Goal: Use online tool/utility: Utilize a website feature to perform a specific function

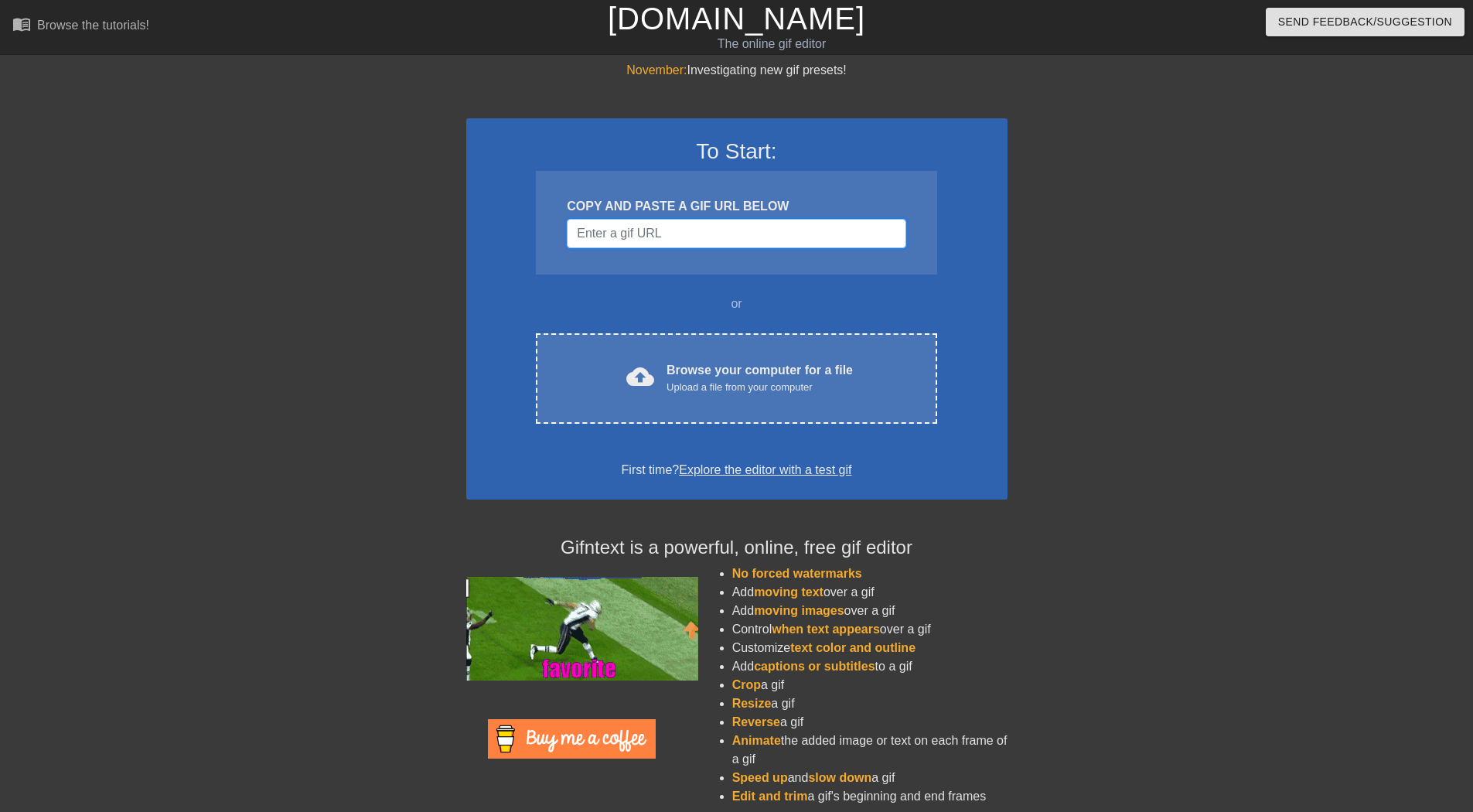
click at [660, 234] on input "Username" at bounding box center [736, 233] width 339 height 30
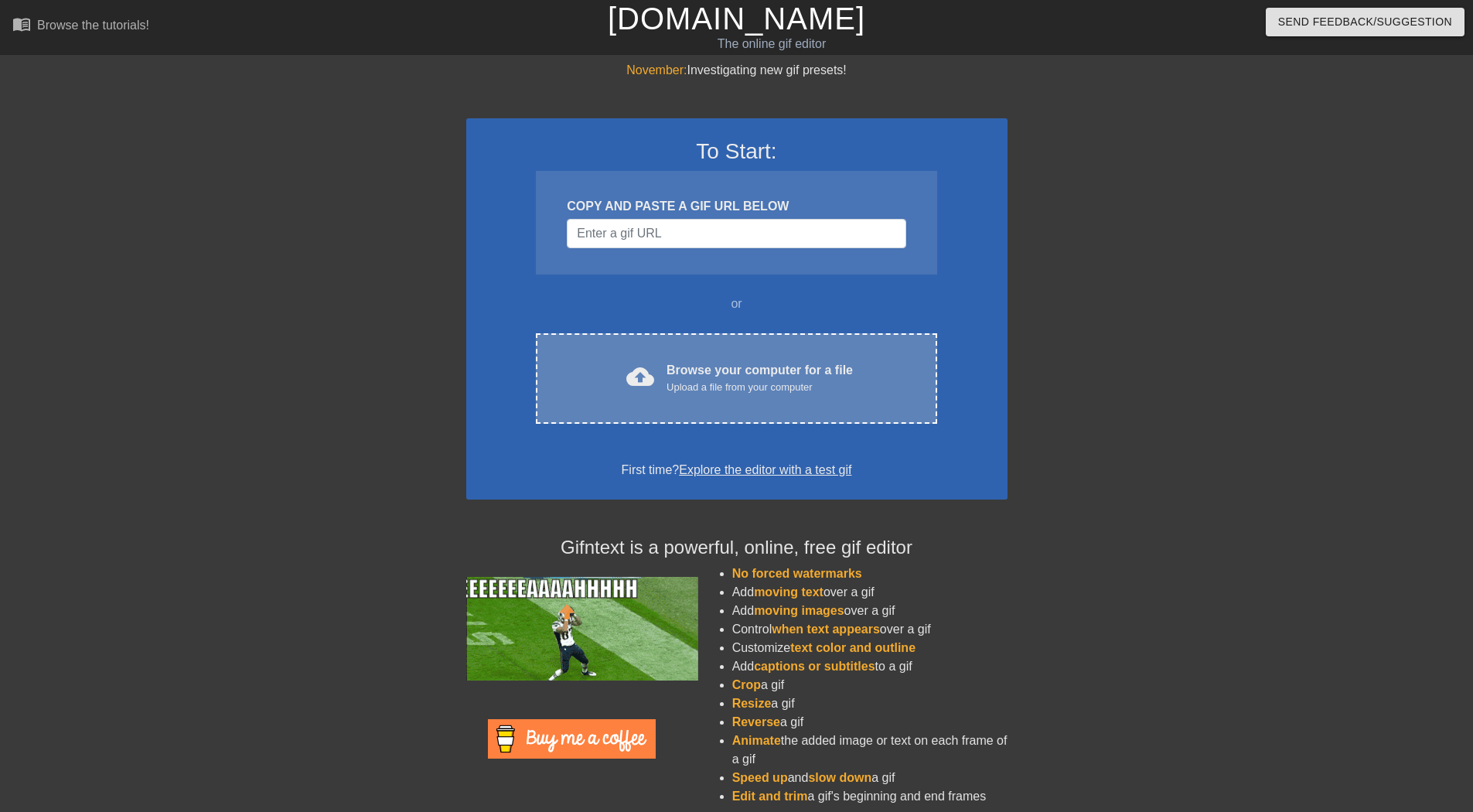
click at [692, 393] on div "Upload a file from your computer" at bounding box center [760, 387] width 187 height 16
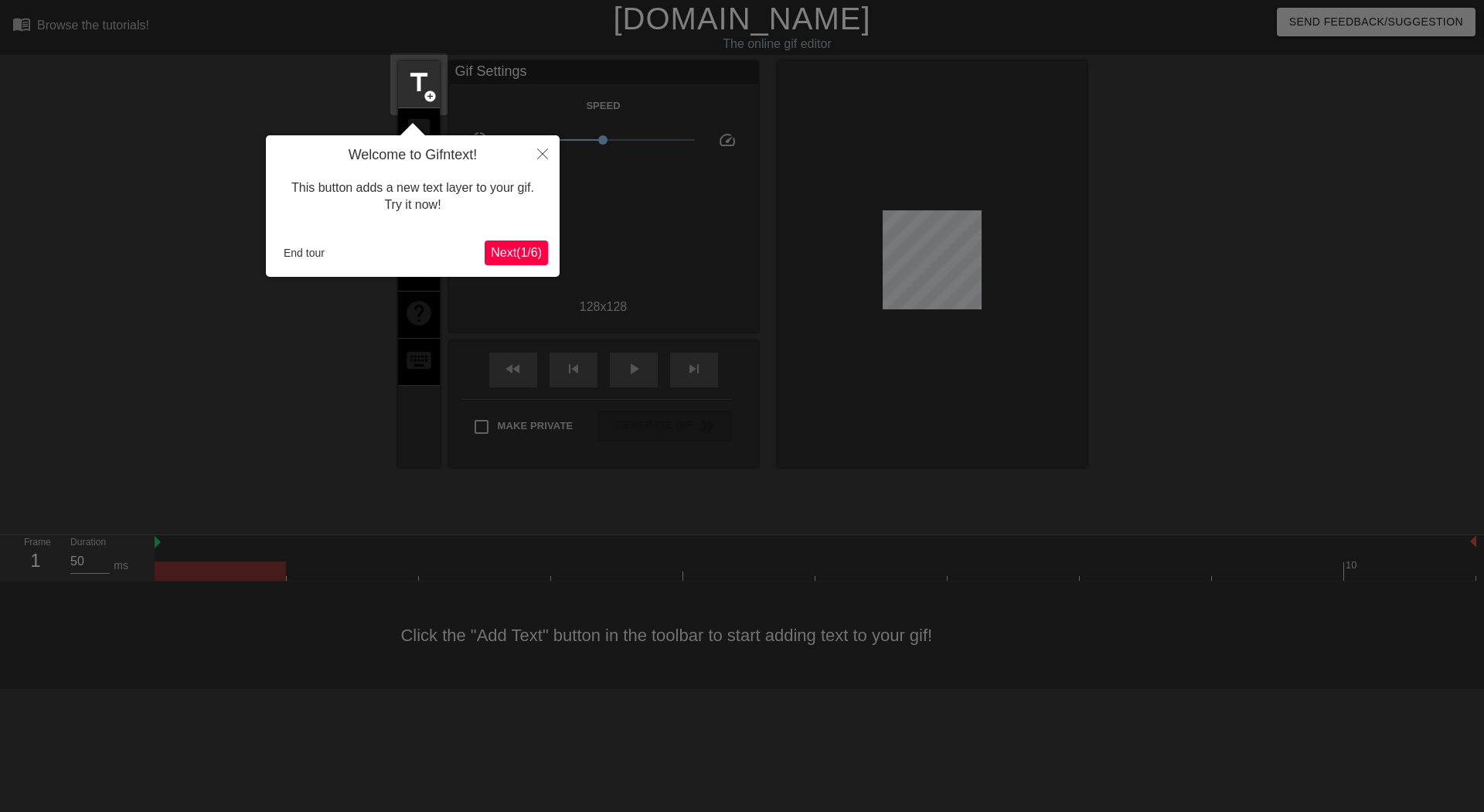
click at [532, 251] on span "Next ( 1 / 6 )" at bounding box center [517, 252] width 51 height 13
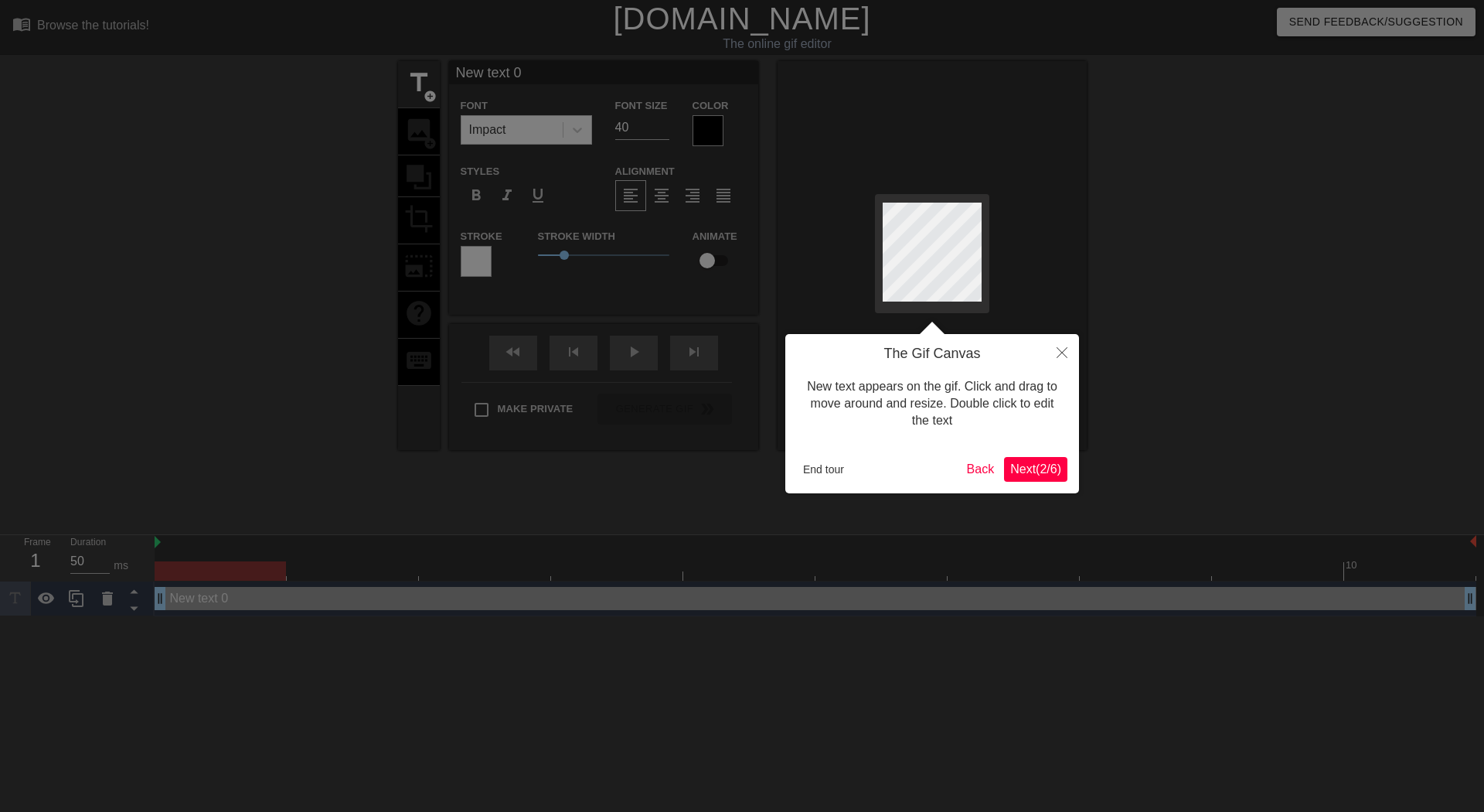
click at [1043, 478] on button "Next ( 2 / 6 )" at bounding box center [1036, 468] width 63 height 25
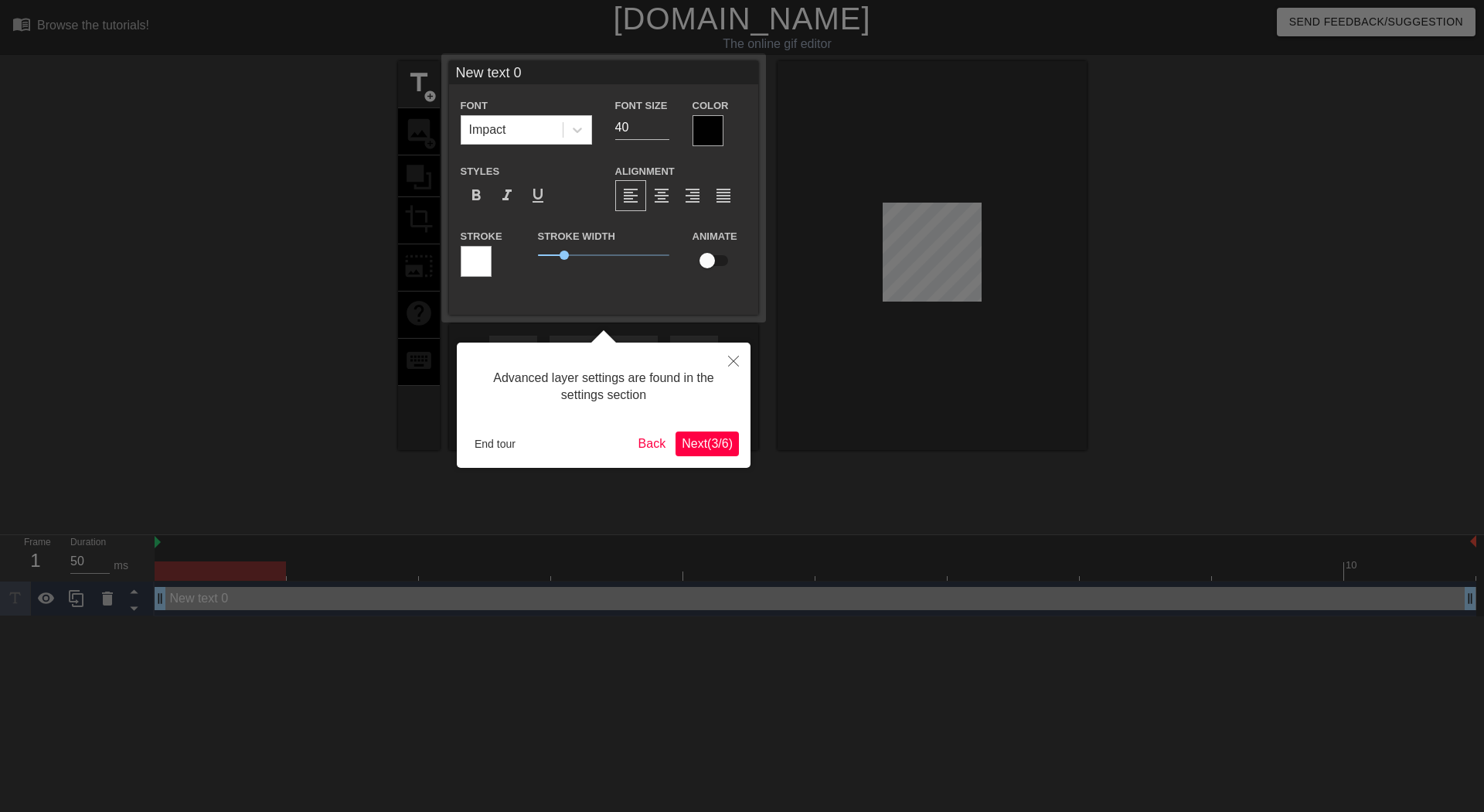
click at [710, 442] on span "Next ( 3 / 6 )" at bounding box center [707, 443] width 51 height 13
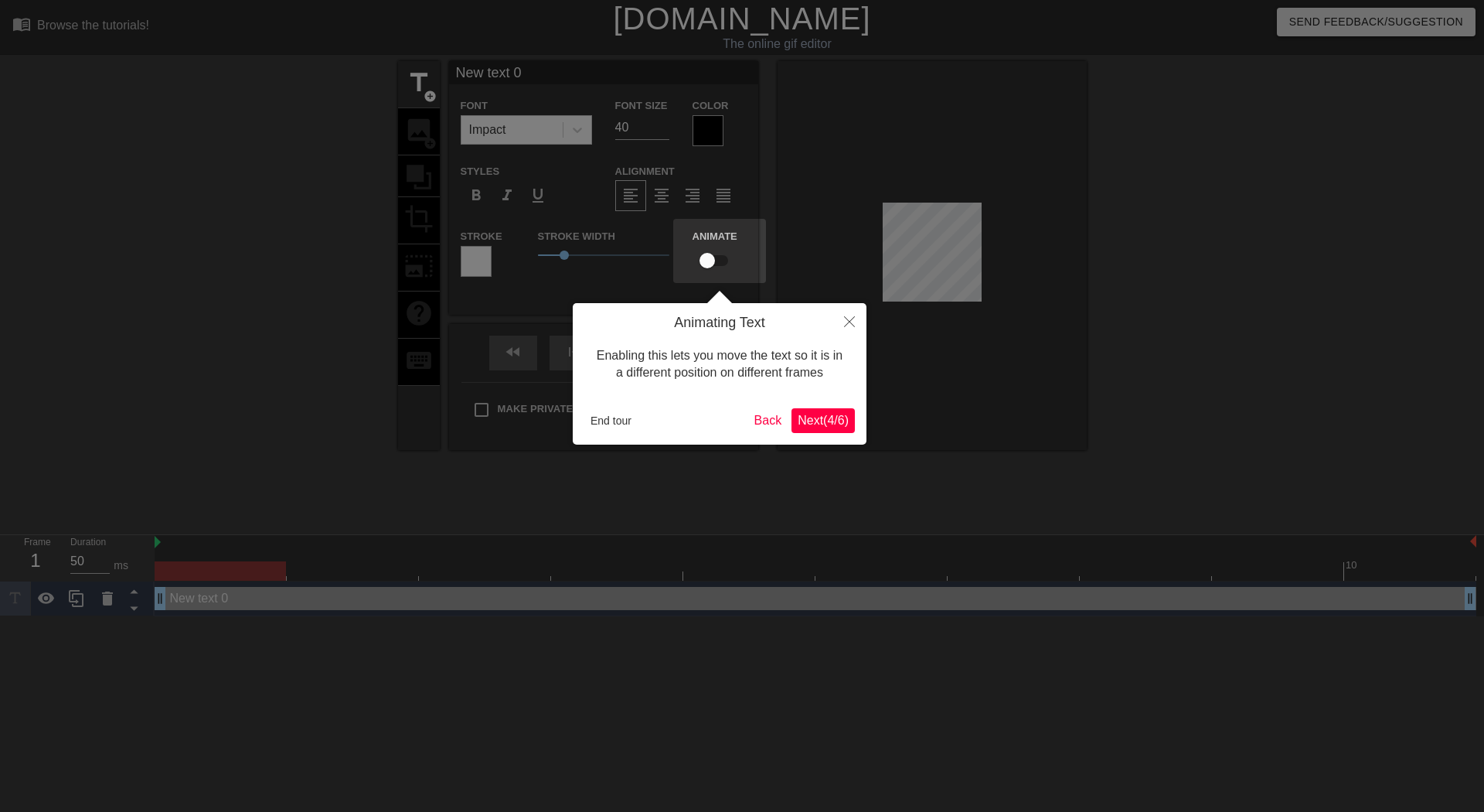
click at [813, 411] on button "Next ( 4 / 6 )" at bounding box center [823, 420] width 63 height 25
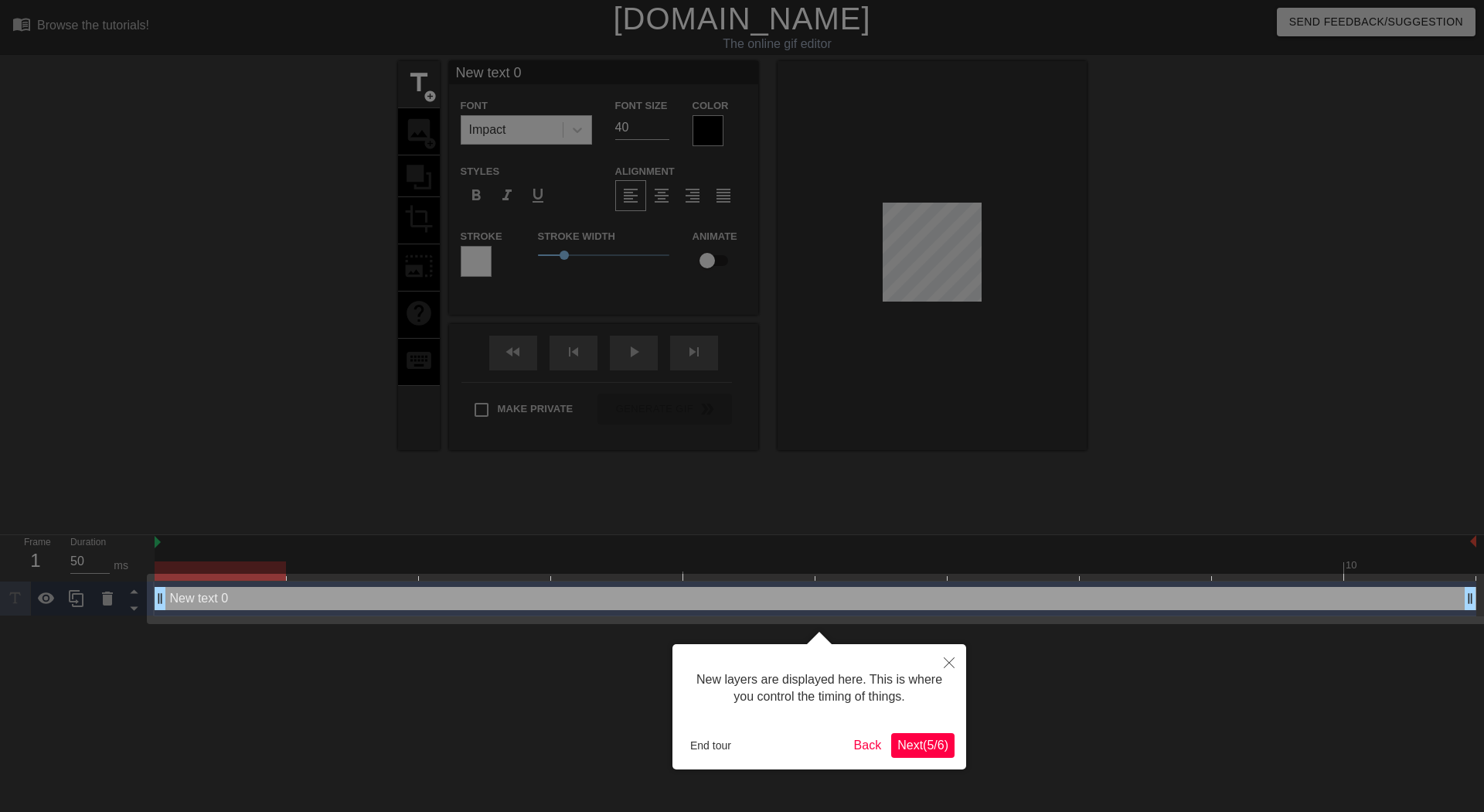
click at [914, 756] on button "Next ( 5 / 6 )" at bounding box center [923, 745] width 63 height 25
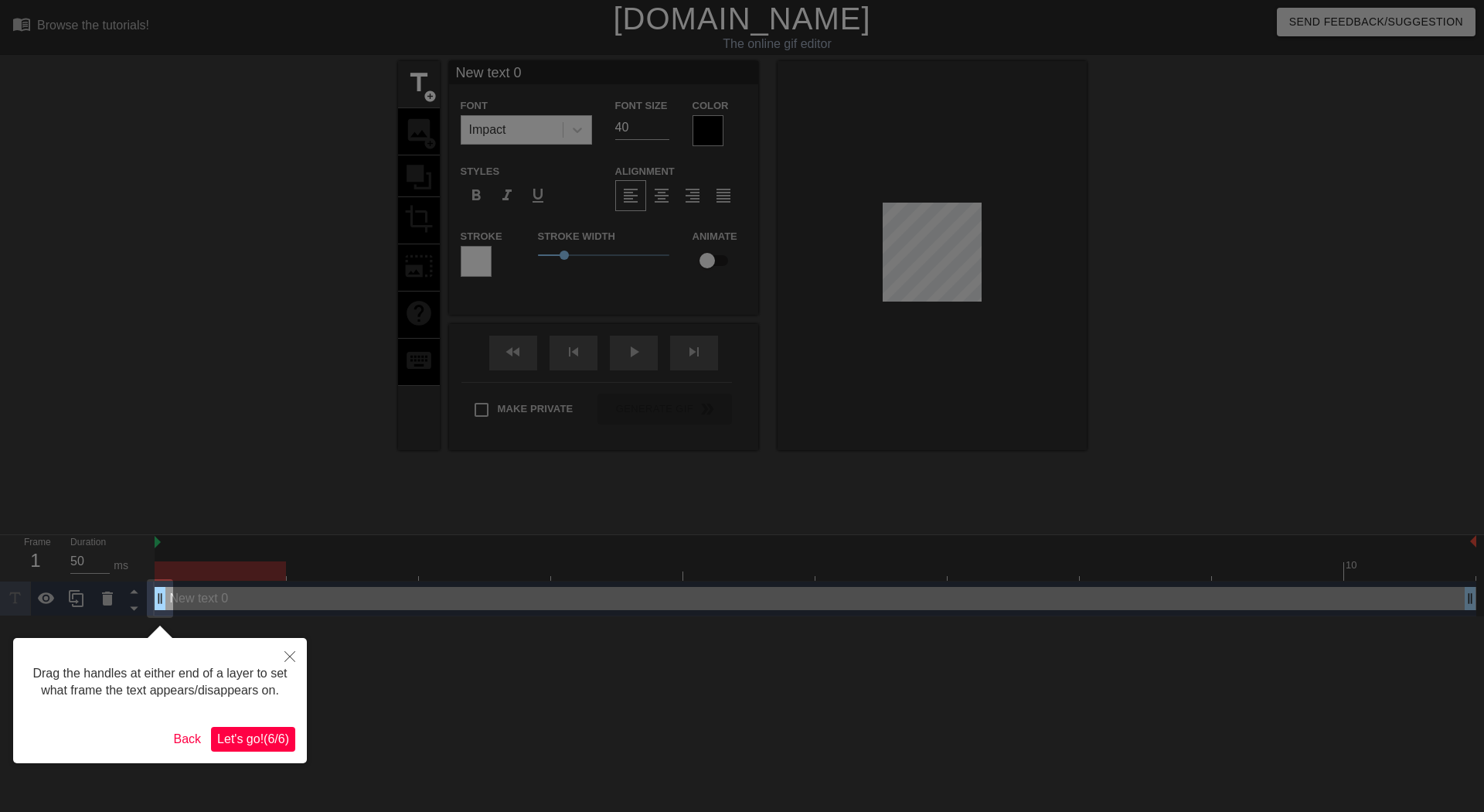
click at [253, 742] on span "Let's go! ( 6 / 6 )" at bounding box center [253, 738] width 72 height 13
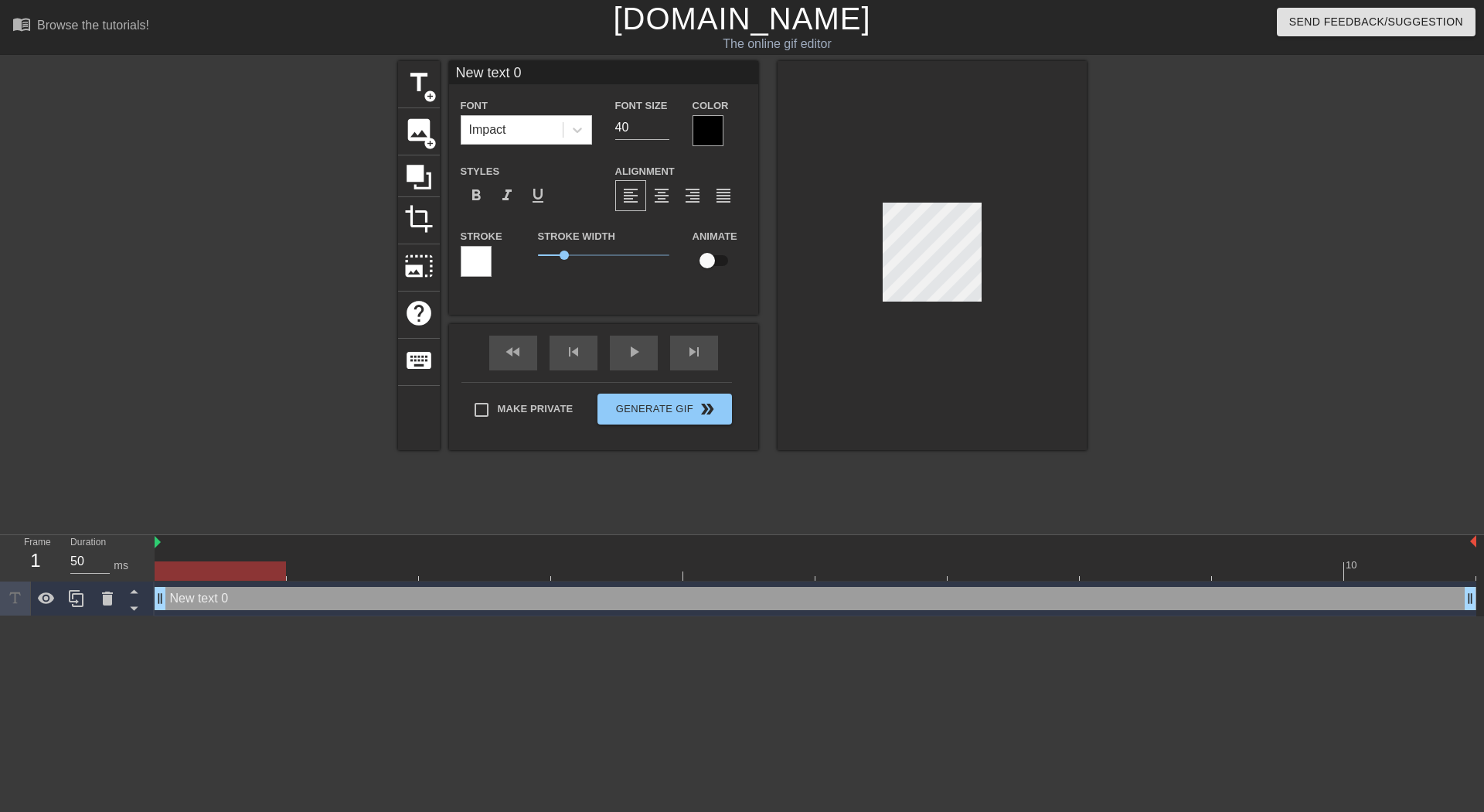
click at [934, 310] on div at bounding box center [932, 256] width 309 height 389
click at [106, 592] on icon at bounding box center [107, 598] width 19 height 19
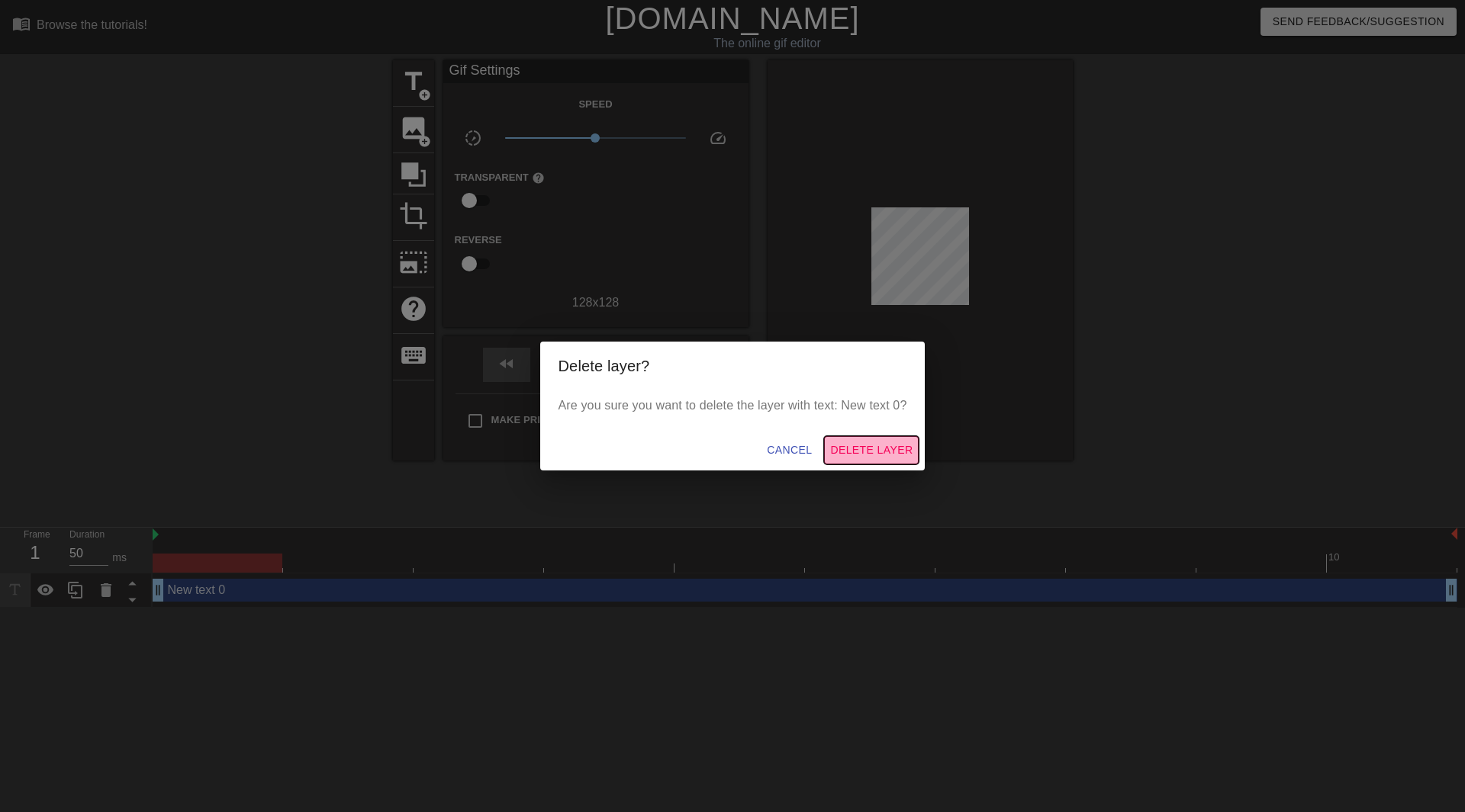
click at [850, 454] on span "Delete Layer" at bounding box center [871, 450] width 83 height 19
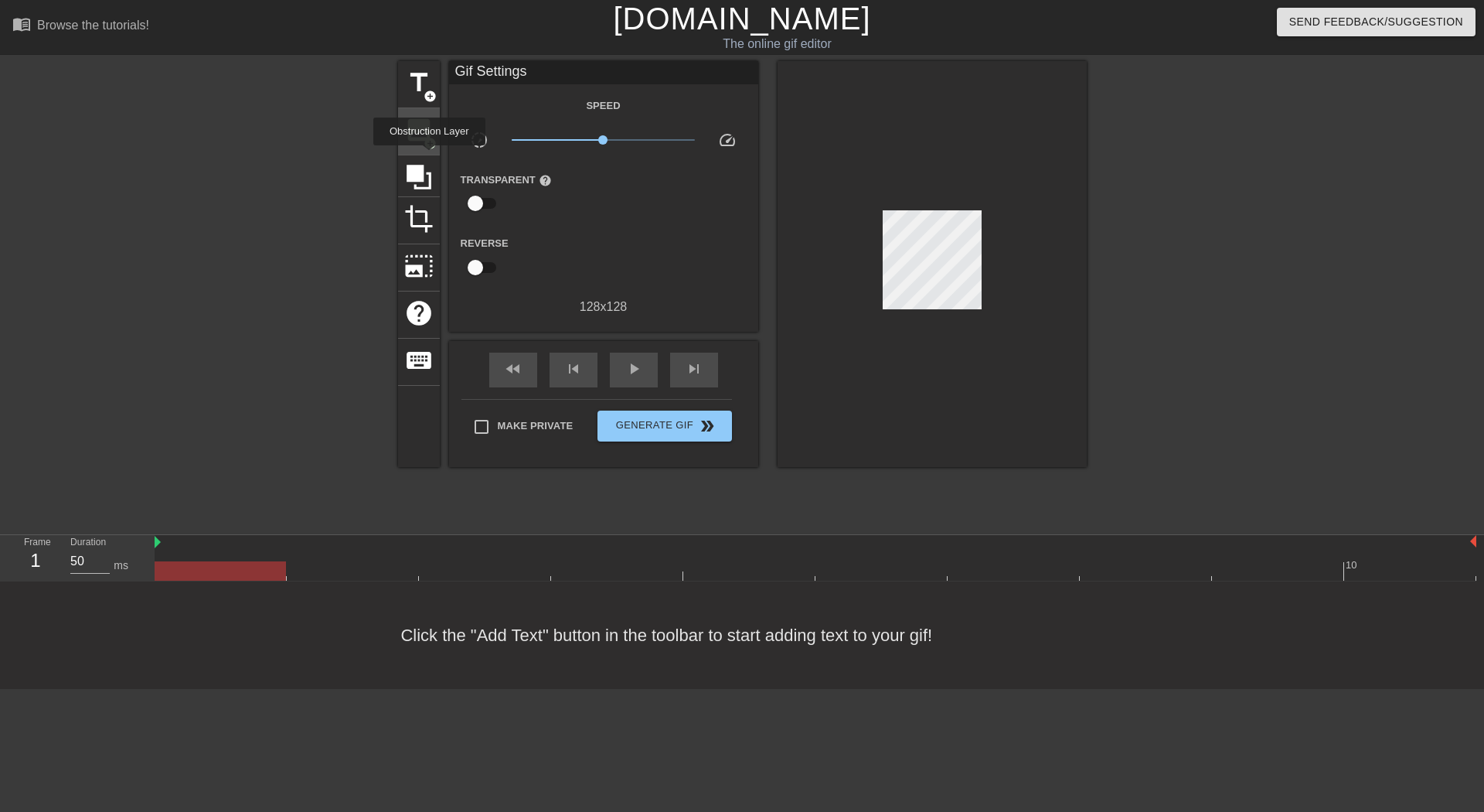
click at [431, 149] on div "image add_circle" at bounding box center [419, 132] width 41 height 47
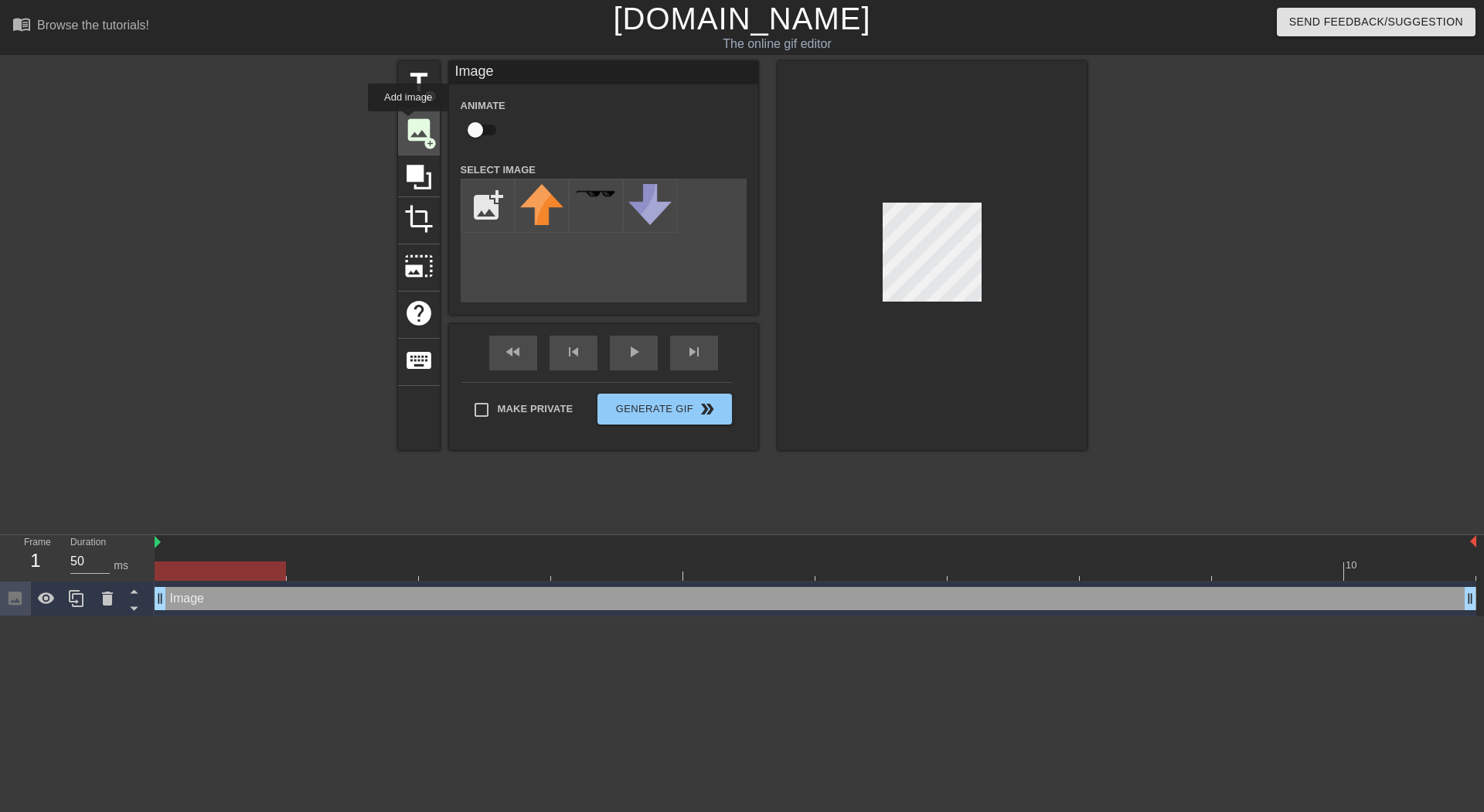
click at [418, 124] on span "image" at bounding box center [419, 130] width 30 height 30
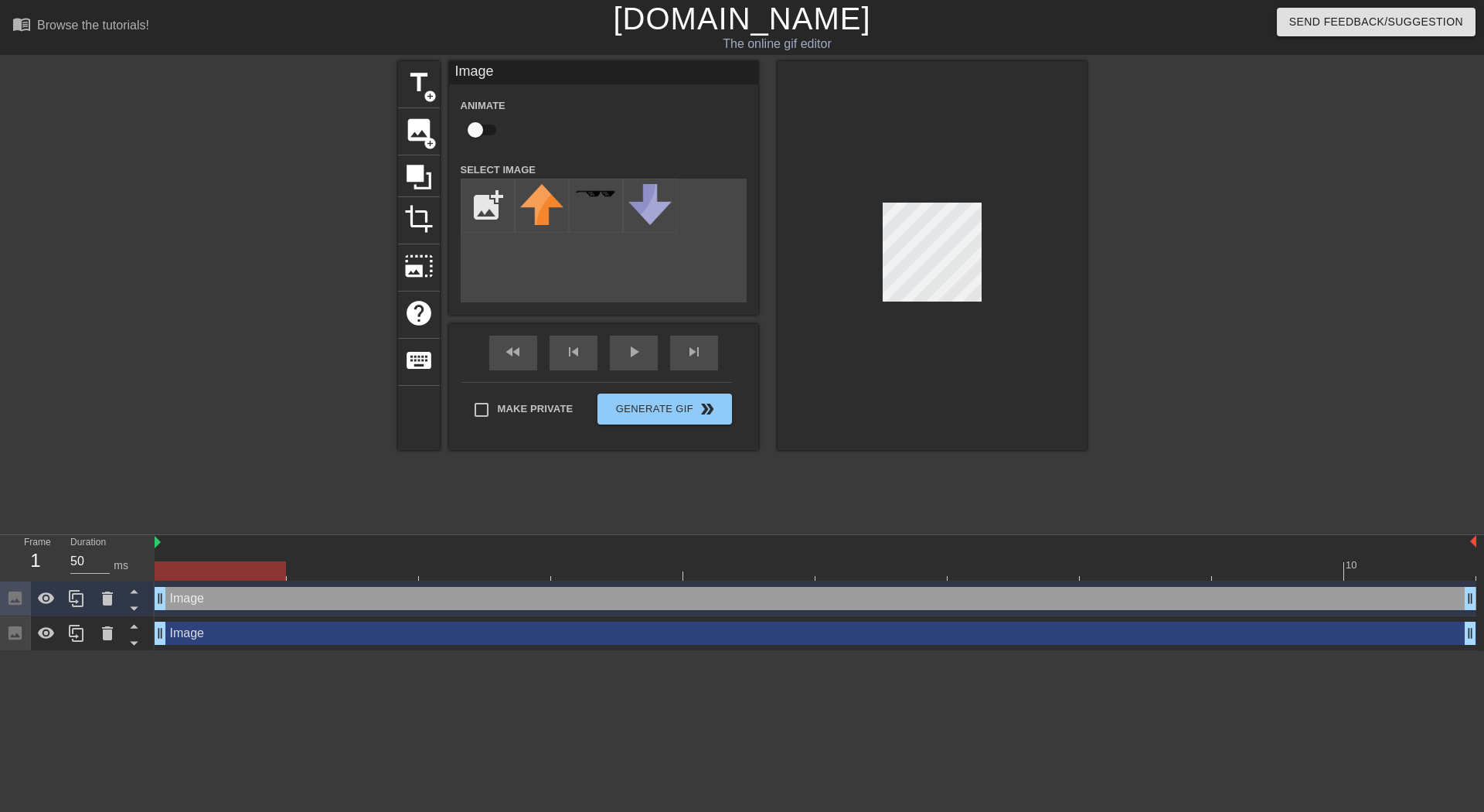
click at [187, 606] on div "Image drag_handle drag_handle" at bounding box center [816, 598] width 1322 height 23
click at [725, 221] on div "add_photo_alternate" at bounding box center [604, 240] width 287 height 123
click at [472, 207] on input "file" at bounding box center [487, 205] width 52 height 52
type input "C:\fakepath\Lhcb-logo-new.svg.png"
click at [544, 197] on img at bounding box center [542, 197] width 43 height 27
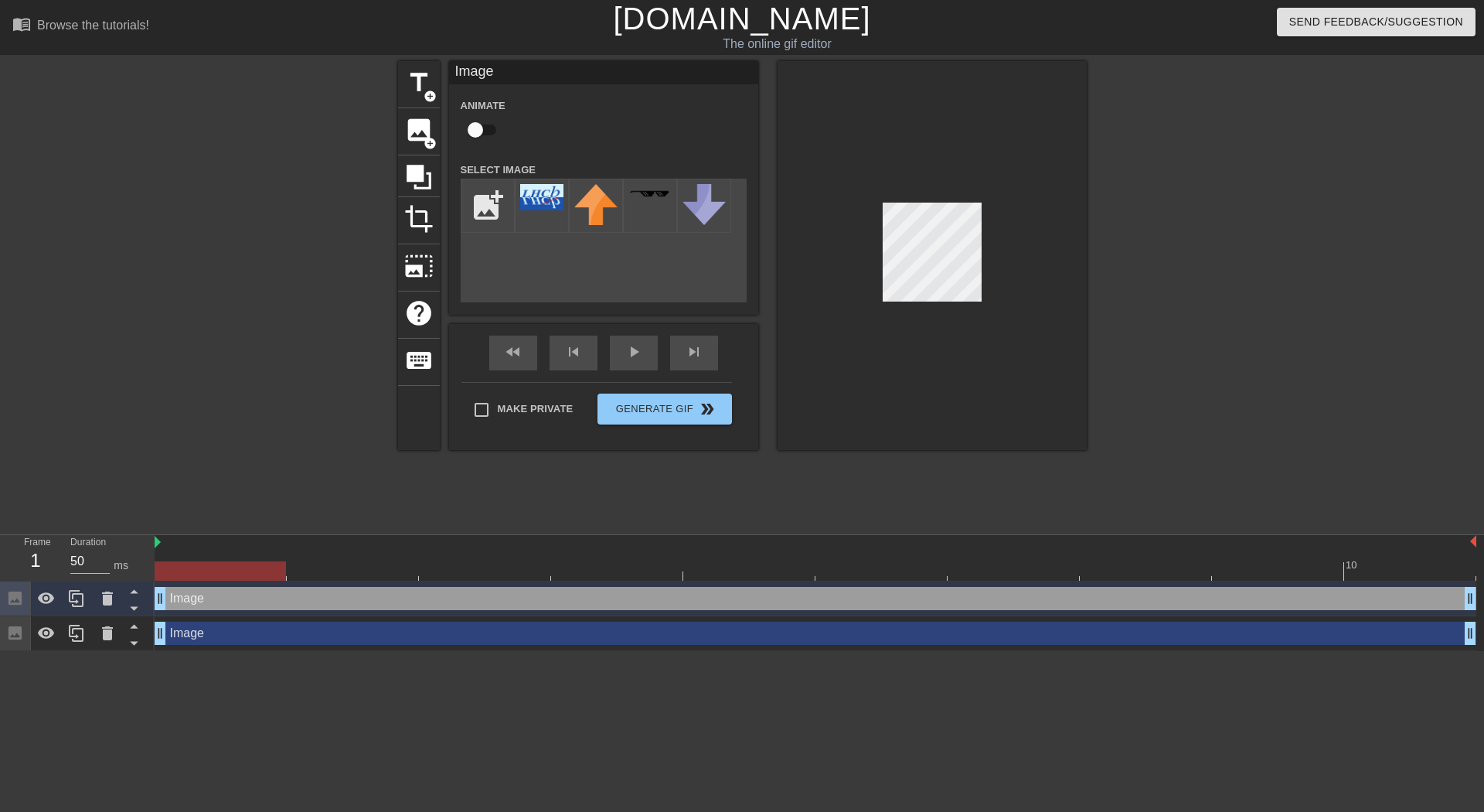
click at [1008, 322] on div at bounding box center [932, 256] width 309 height 389
click at [1005, 296] on div at bounding box center [932, 256] width 309 height 389
click at [1086, 249] on div at bounding box center [932, 256] width 309 height 389
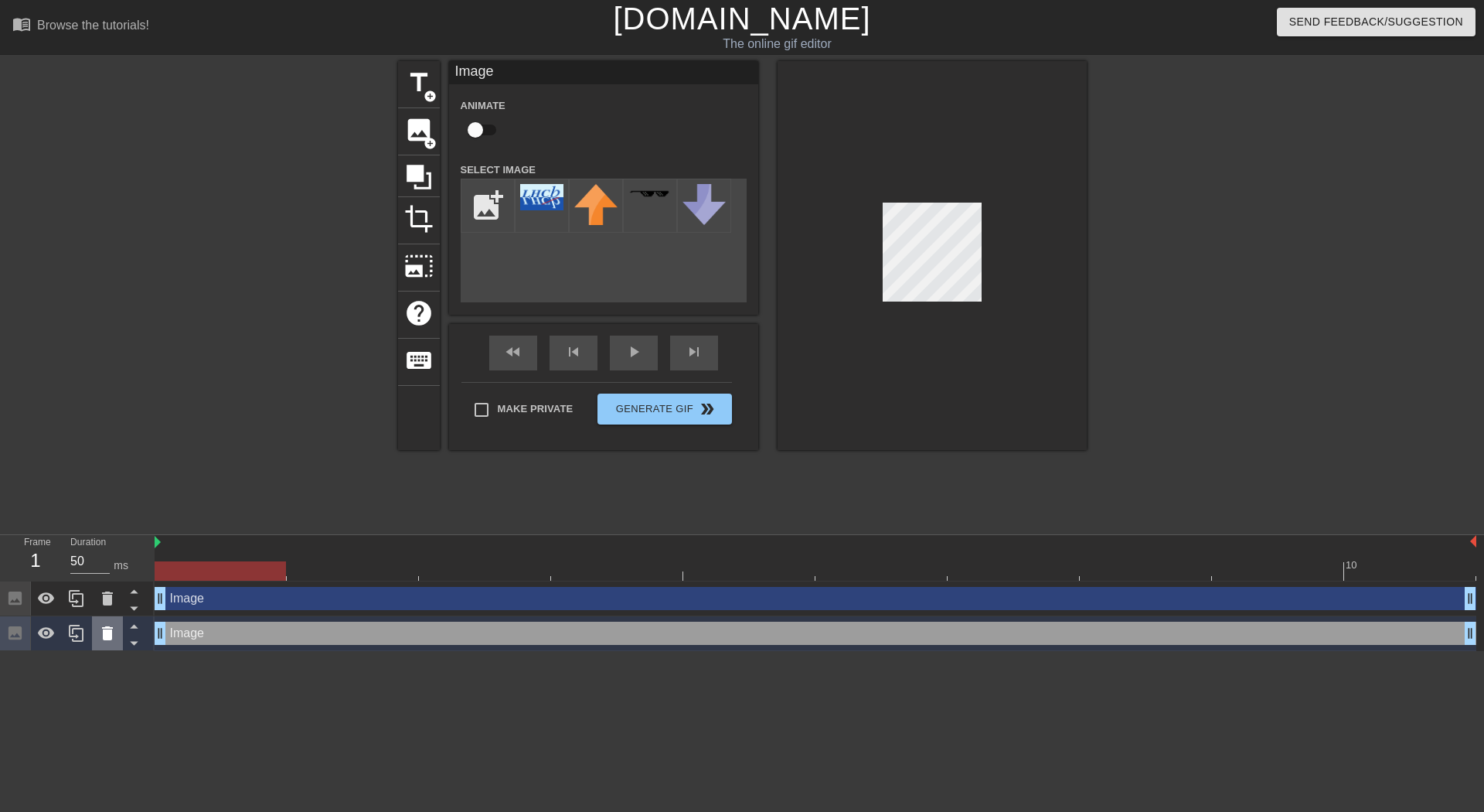
click at [112, 620] on div at bounding box center [107, 633] width 31 height 34
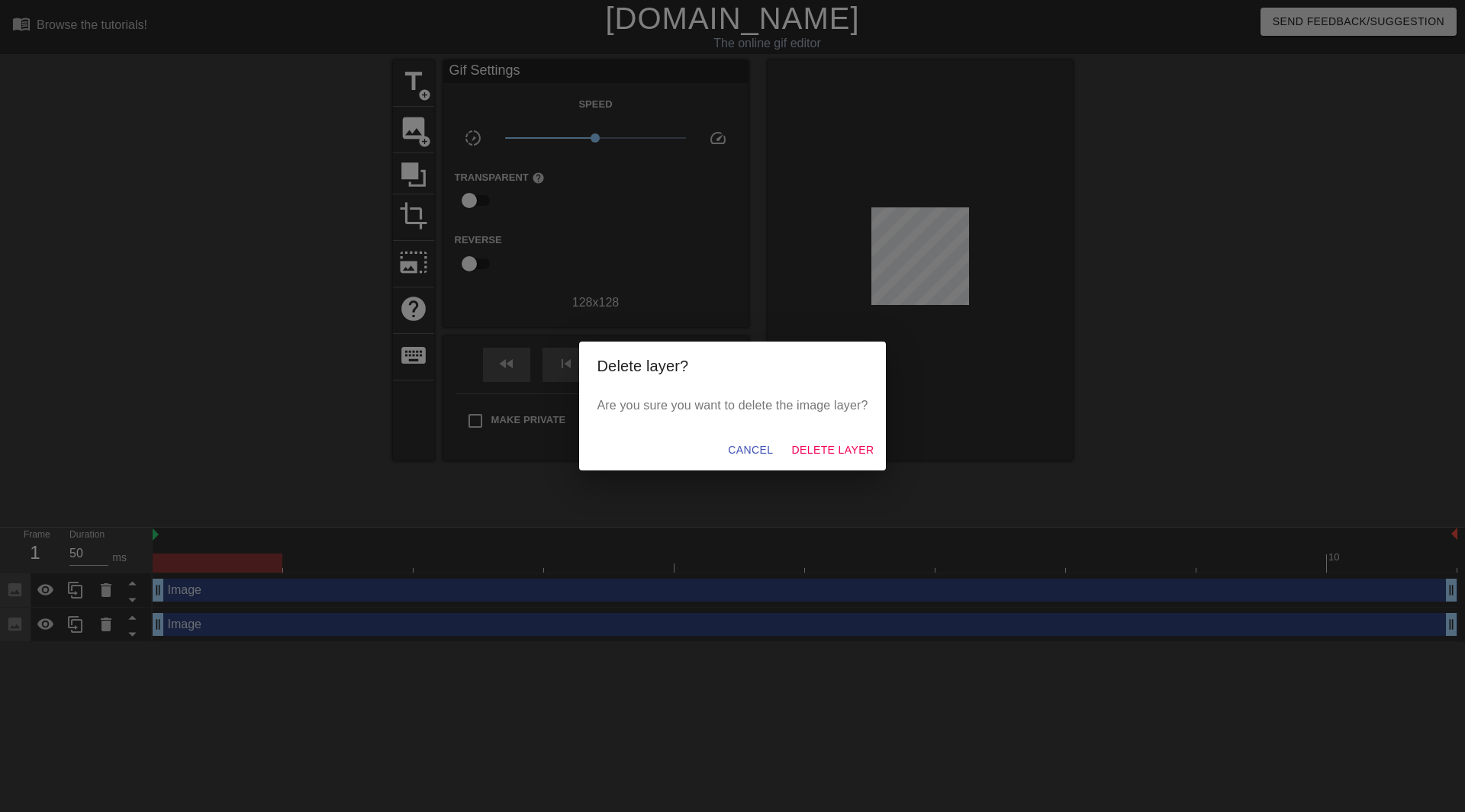
click at [104, 584] on div "Delete layer? Are you sure you want to delete the image layer? Cancel Delete La…" at bounding box center [732, 406] width 1465 height 812
click at [828, 440] on button "Delete Layer" at bounding box center [832, 450] width 95 height 28
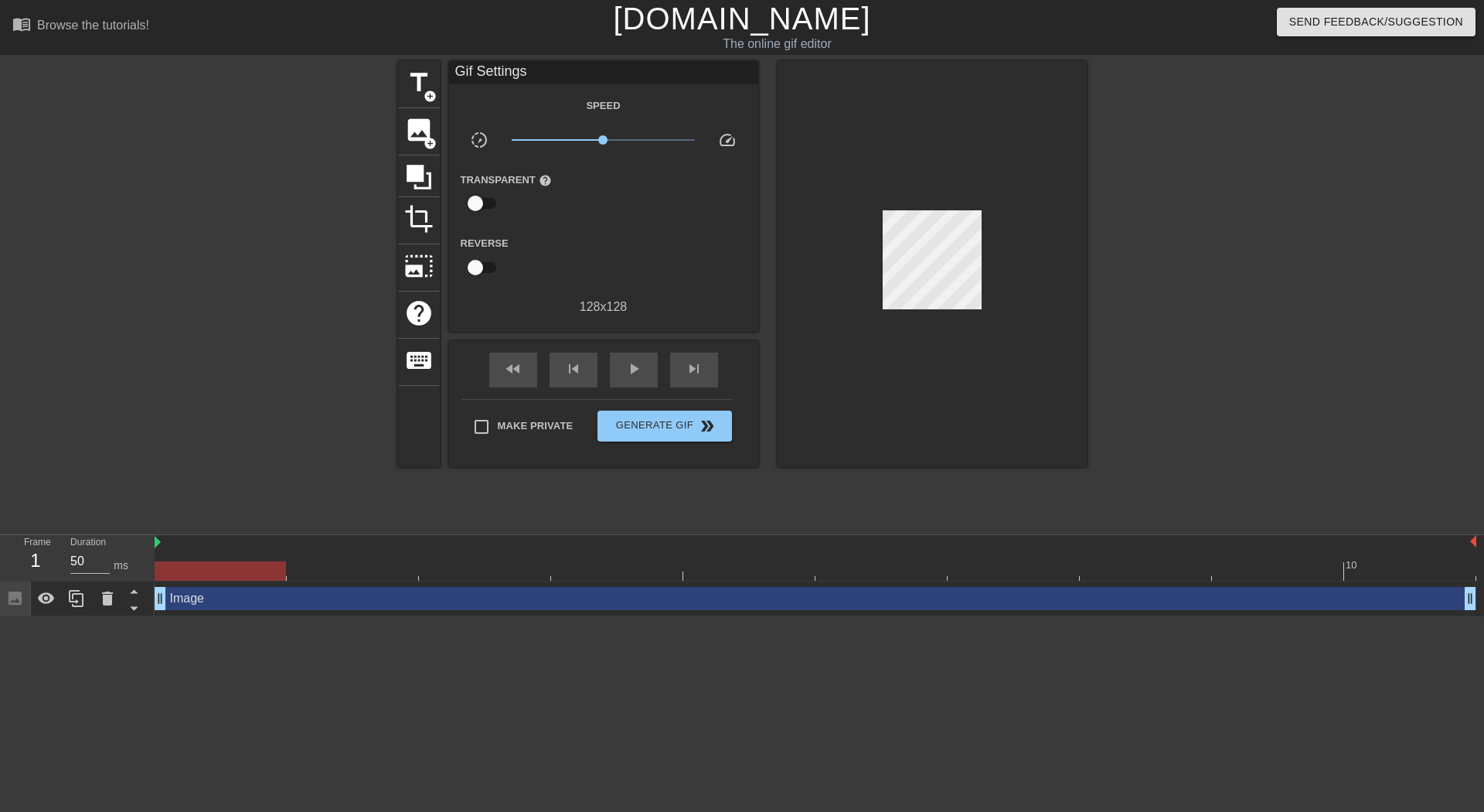
click at [243, 598] on div "Image drag_handle drag_handle" at bounding box center [816, 598] width 1322 height 23
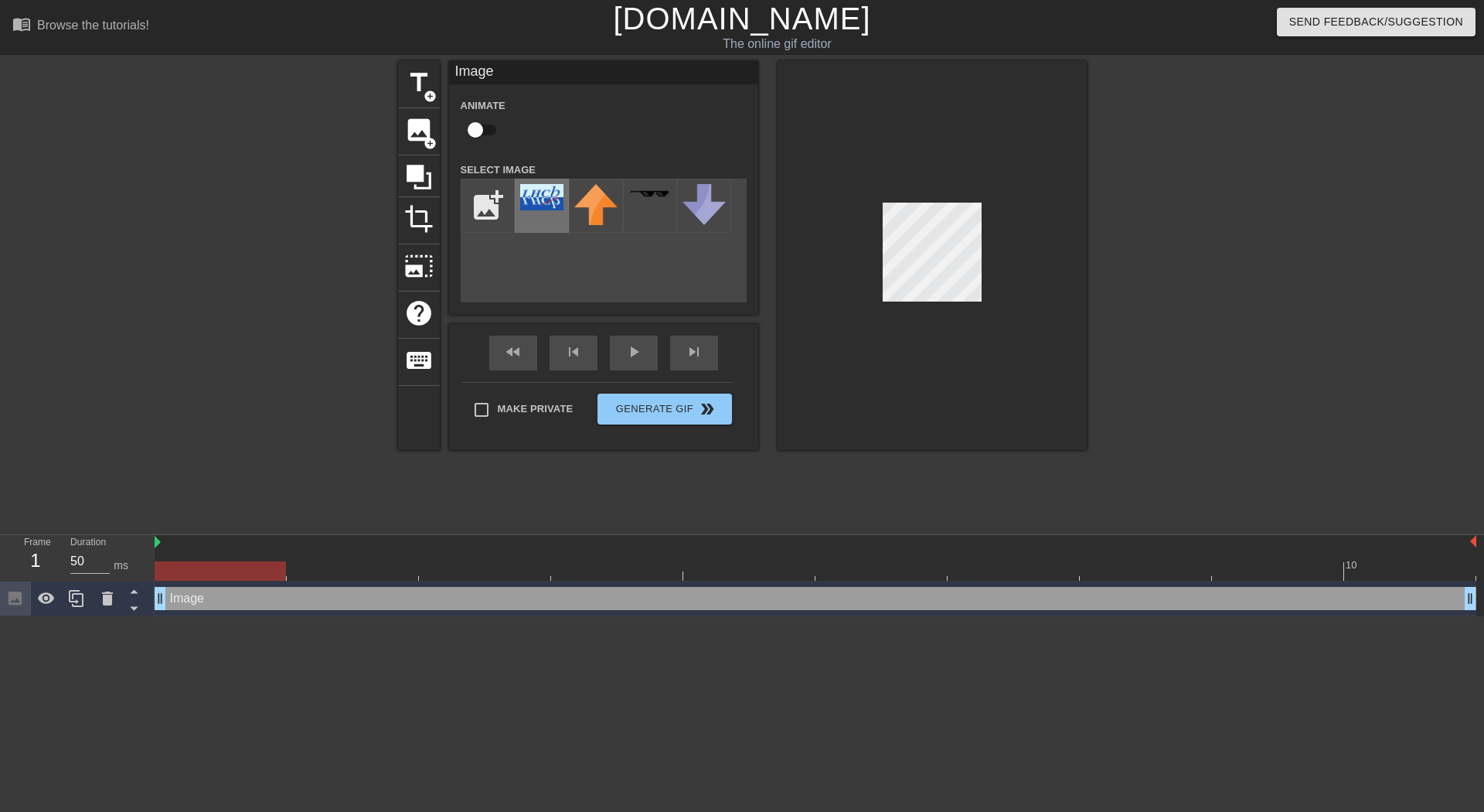
click at [531, 211] on div at bounding box center [541, 205] width 54 height 54
click at [538, 198] on img at bounding box center [542, 197] width 43 height 27
click at [201, 599] on div "Image drag_handle drag_handle" at bounding box center [816, 598] width 1322 height 23
click at [103, 602] on icon at bounding box center [107, 599] width 11 height 14
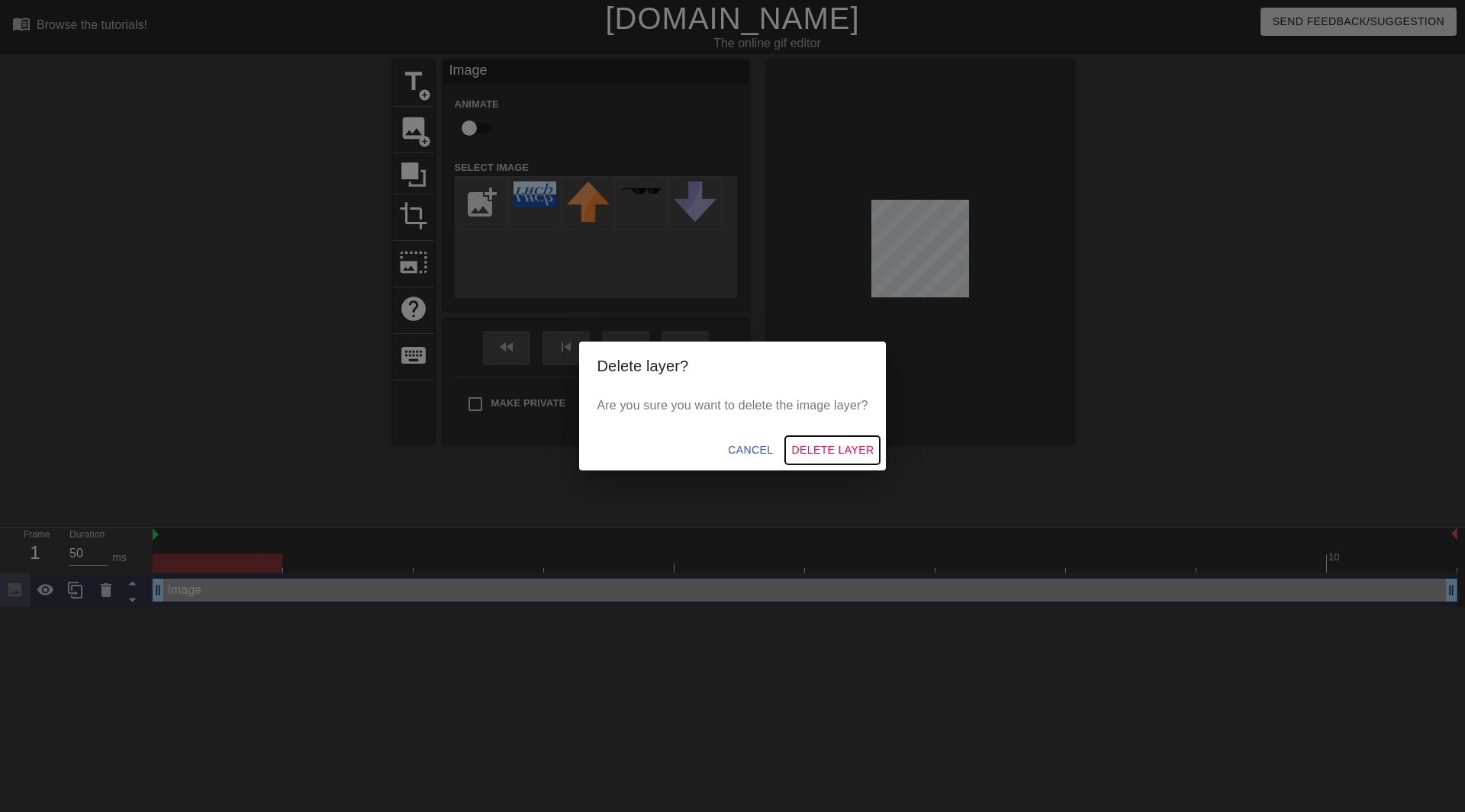
click at [822, 452] on span "Delete Layer" at bounding box center [832, 450] width 83 height 19
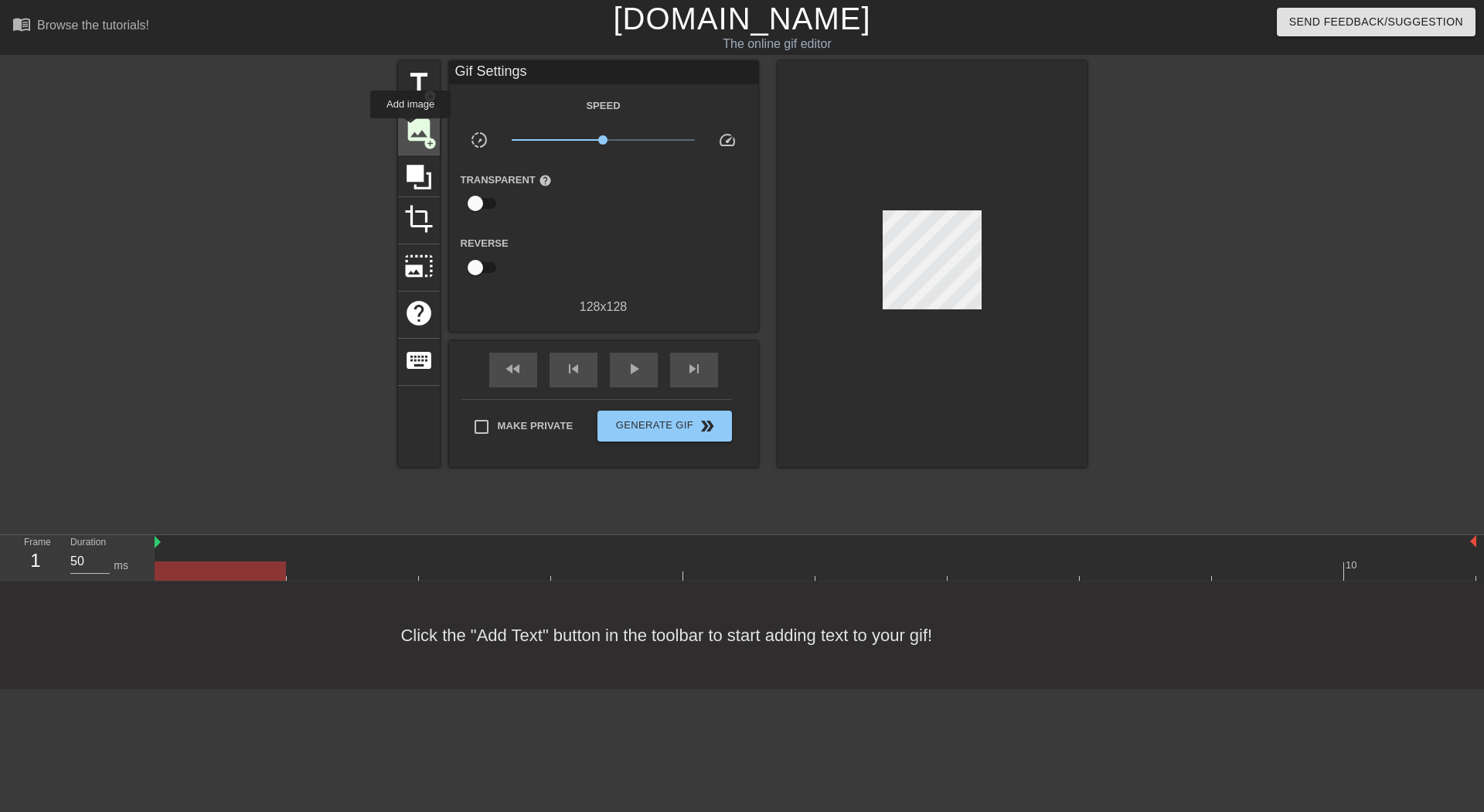
click at [411, 129] on span "image" at bounding box center [419, 130] width 30 height 30
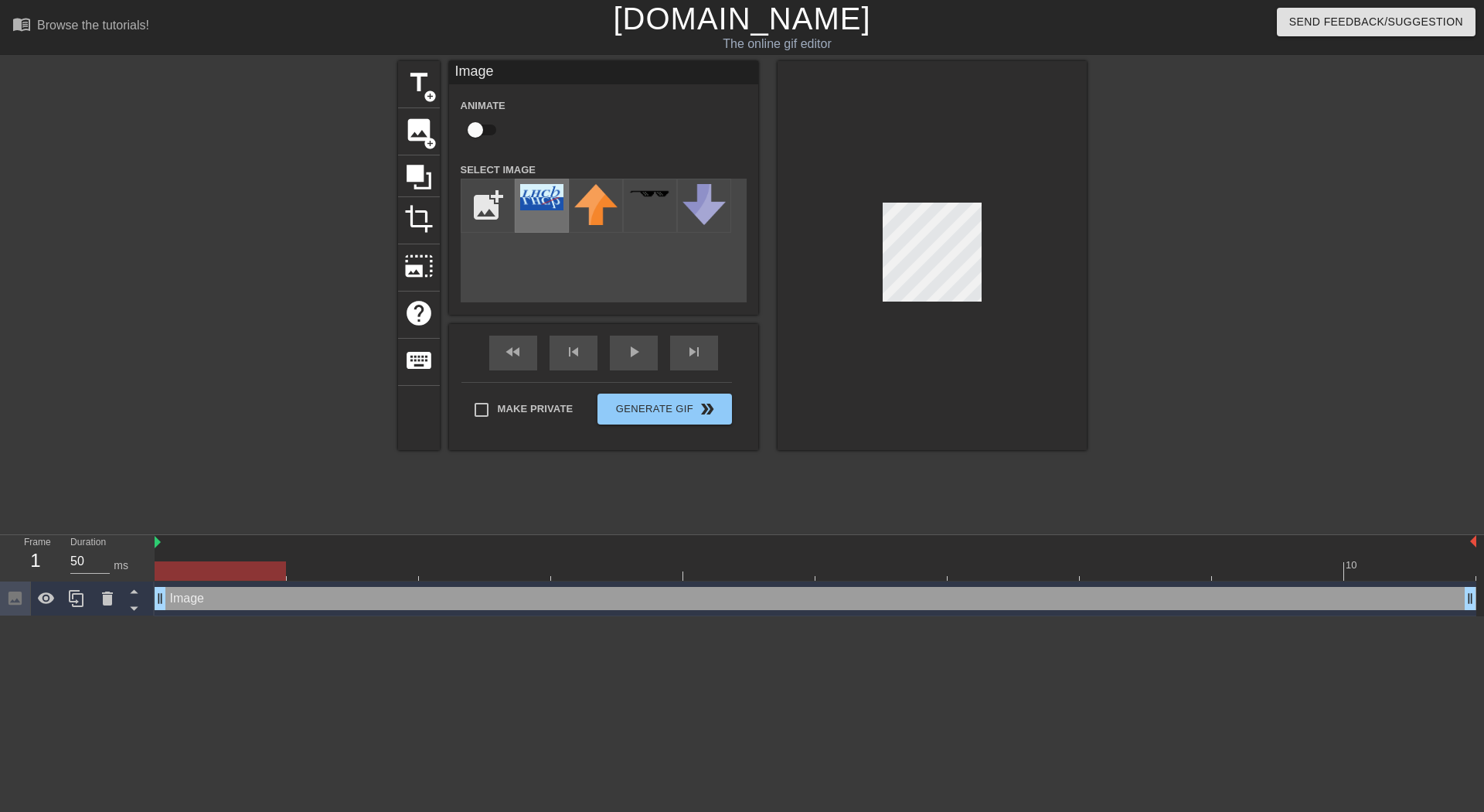
click at [528, 194] on img at bounding box center [542, 197] width 43 height 27
click at [986, 285] on div at bounding box center [932, 256] width 309 height 389
click at [136, 607] on icon at bounding box center [134, 609] width 20 height 20
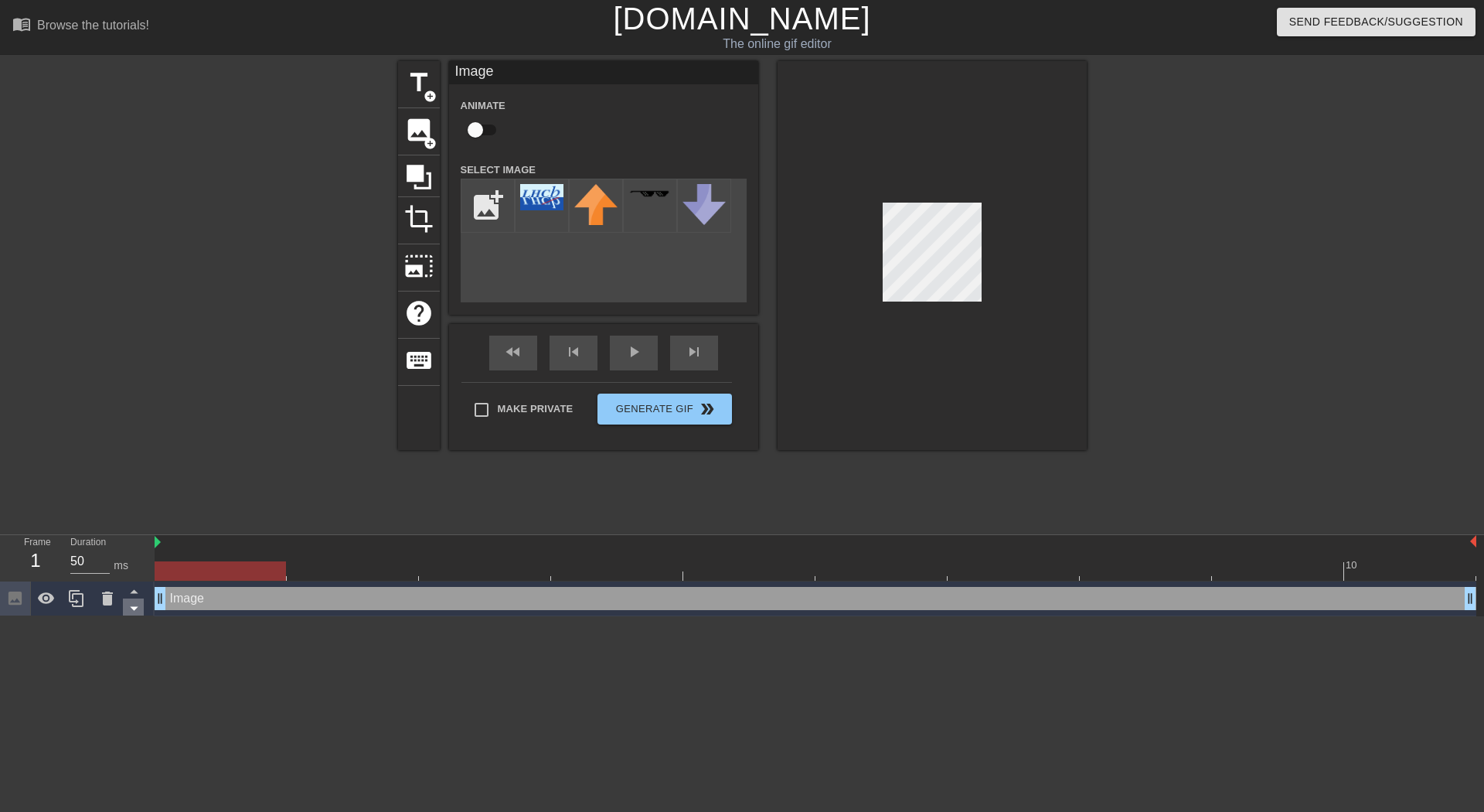
click at [136, 607] on icon at bounding box center [134, 609] width 20 height 20
click at [135, 587] on icon at bounding box center [134, 591] width 20 height 20
click at [129, 600] on icon at bounding box center [134, 609] width 20 height 20
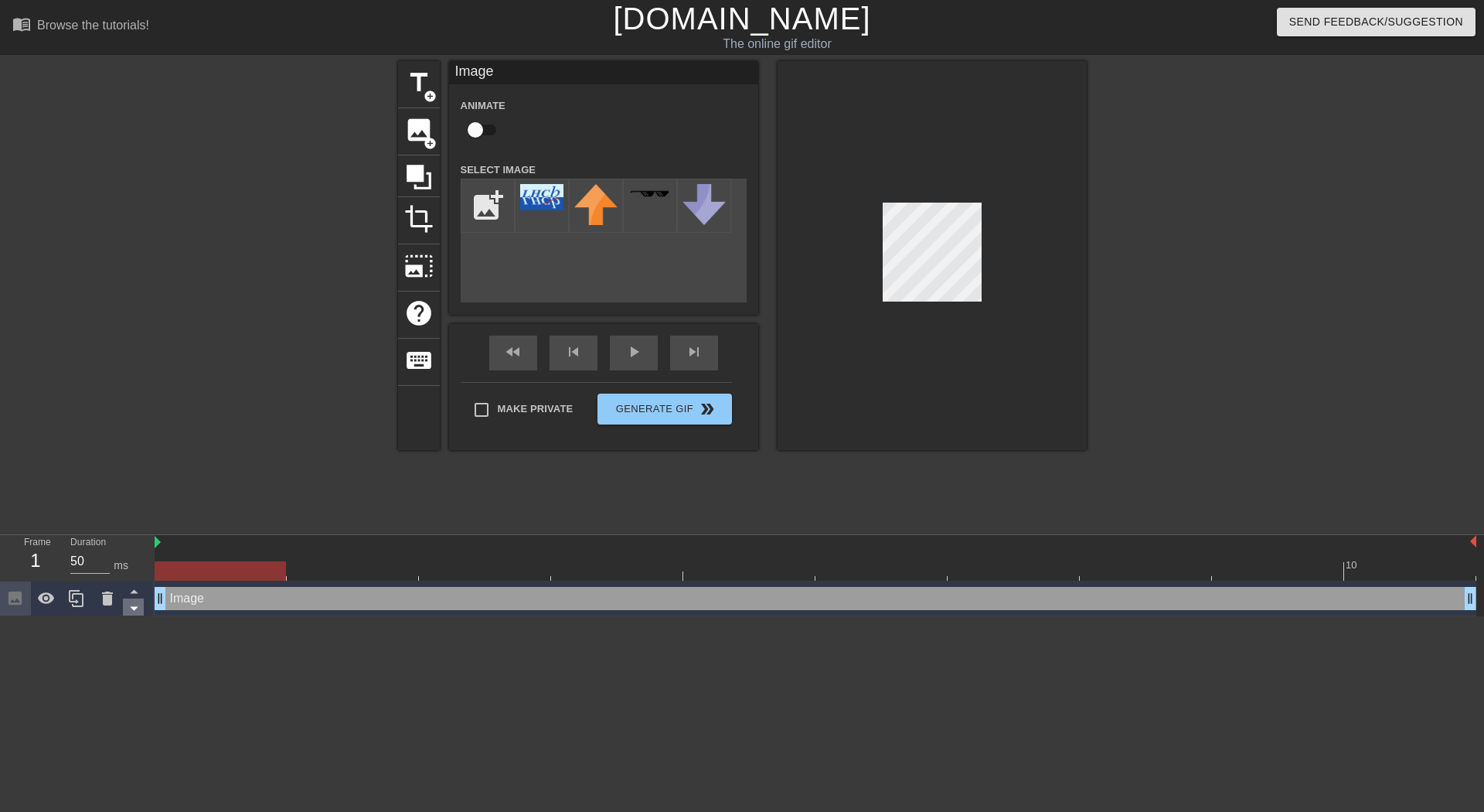
click at [129, 600] on icon at bounding box center [134, 609] width 20 height 20
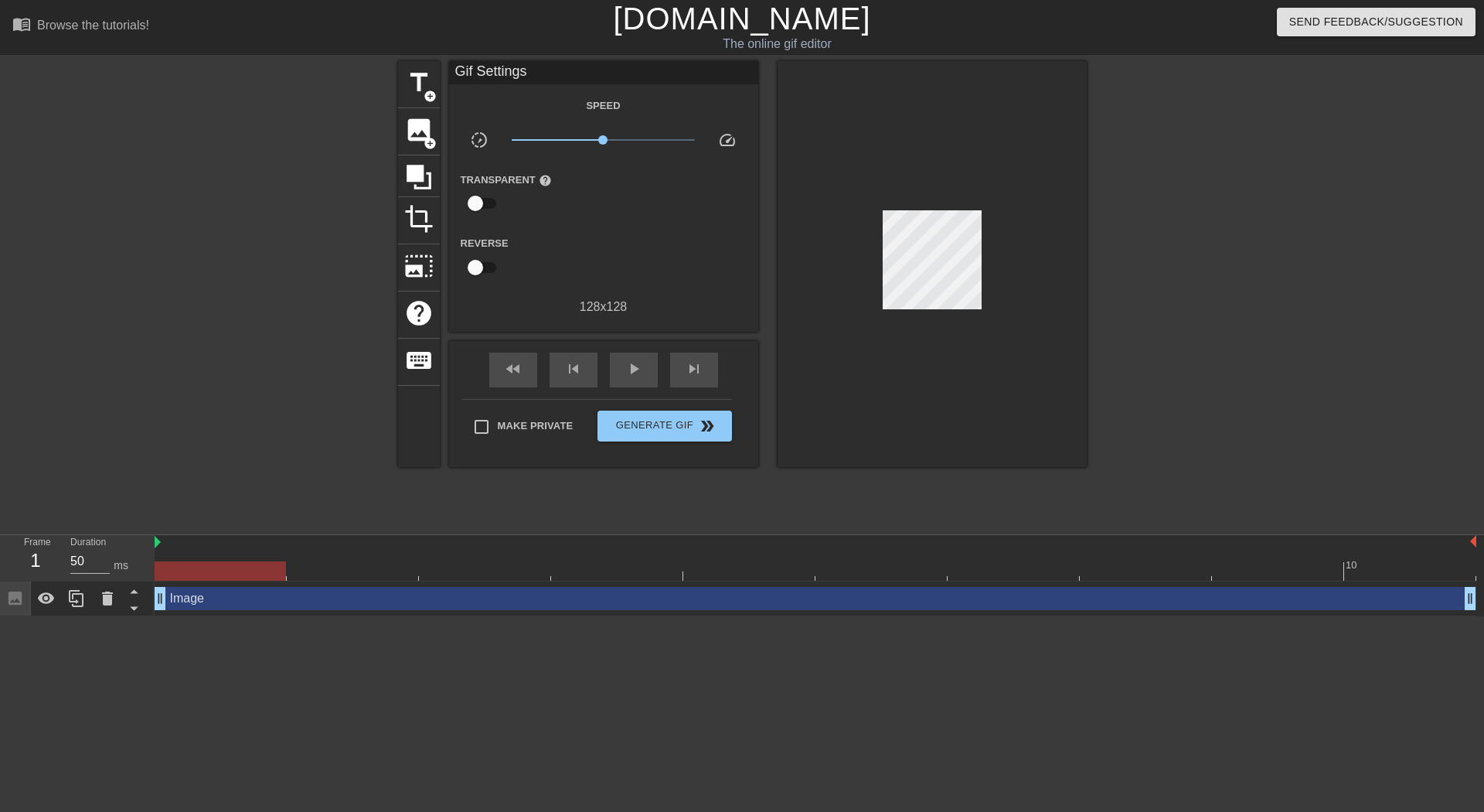
click at [115, 616] on html "menu_book Browse the tutorials! [DOMAIN_NAME] The online gif editor Send Feedba…" at bounding box center [742, 308] width 1484 height 616
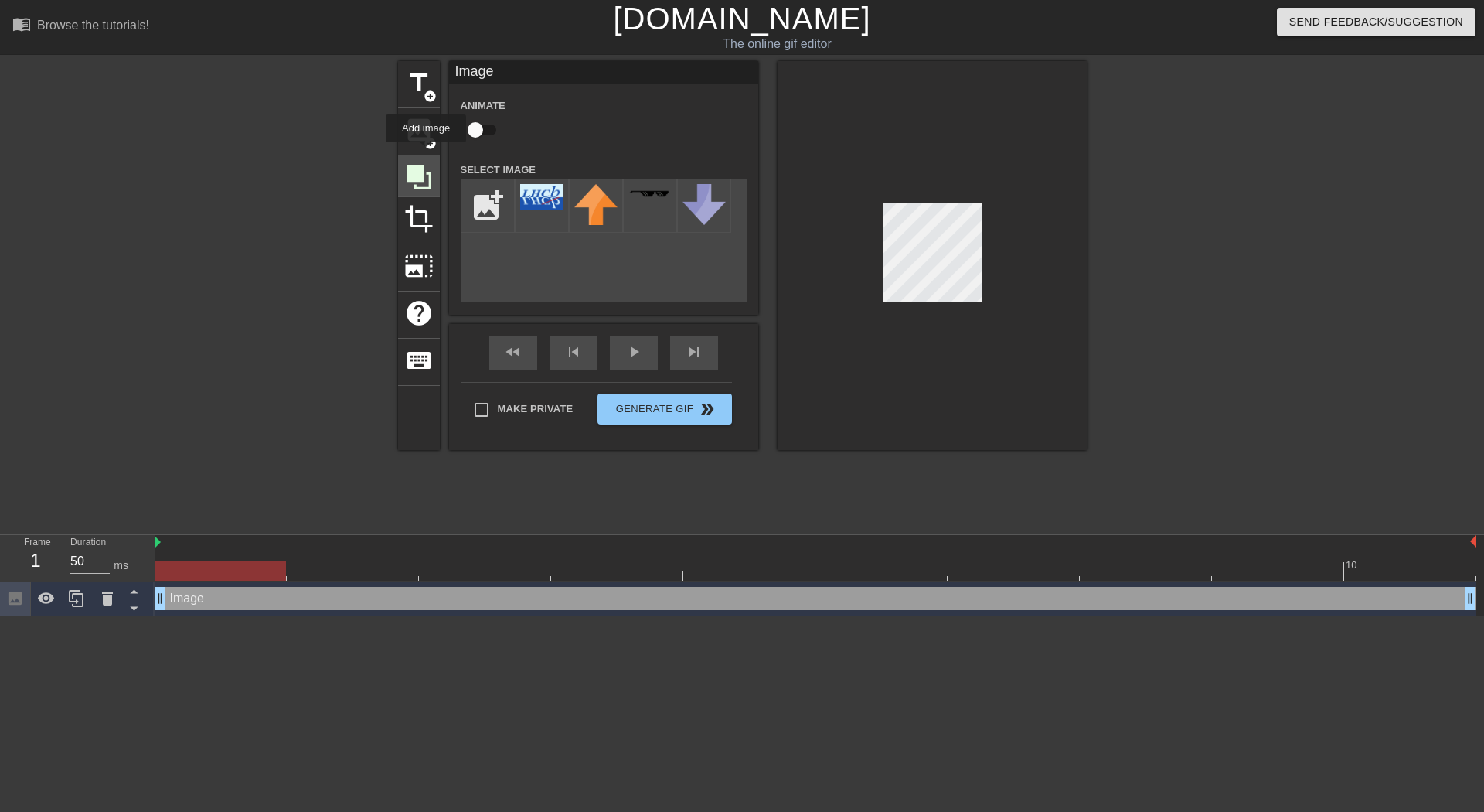
click at [421, 165] on icon at bounding box center [419, 177] width 25 height 25
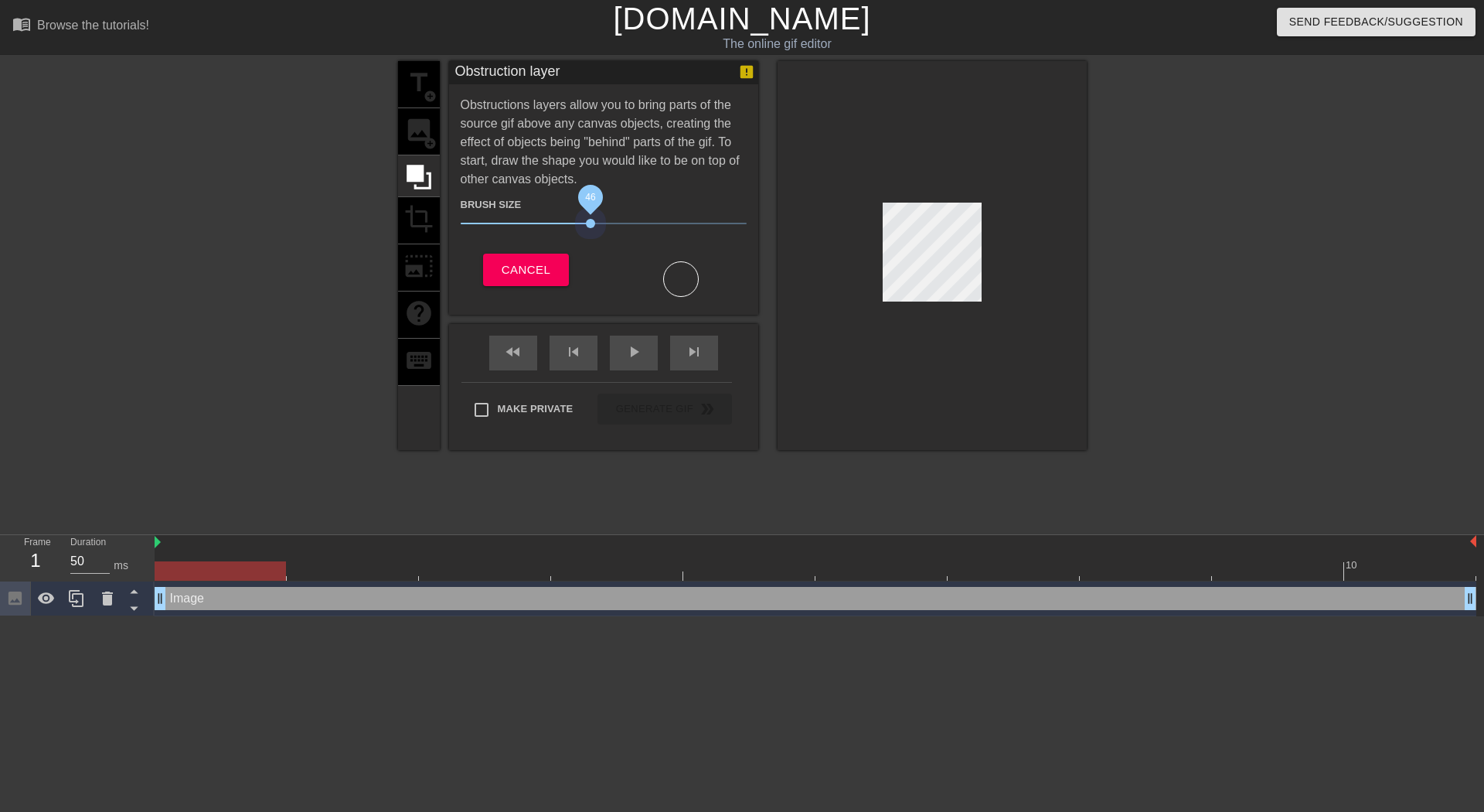
drag, startPoint x: 538, startPoint y: 222, endPoint x: 590, endPoint y: 228, distance: 52.3
click at [590, 228] on span "46" at bounding box center [604, 223] width 287 height 19
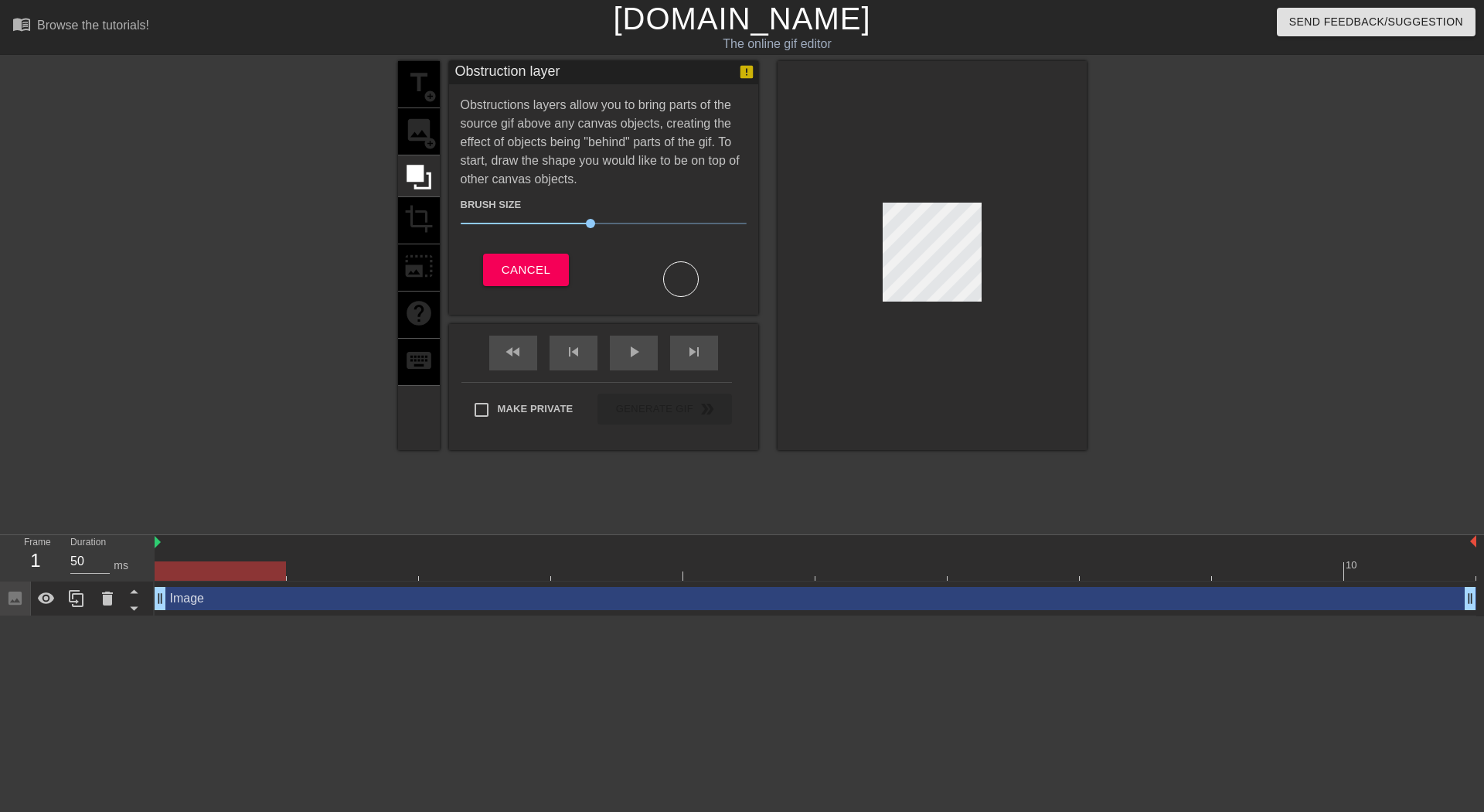
click at [1037, 287] on div at bounding box center [932, 256] width 309 height 389
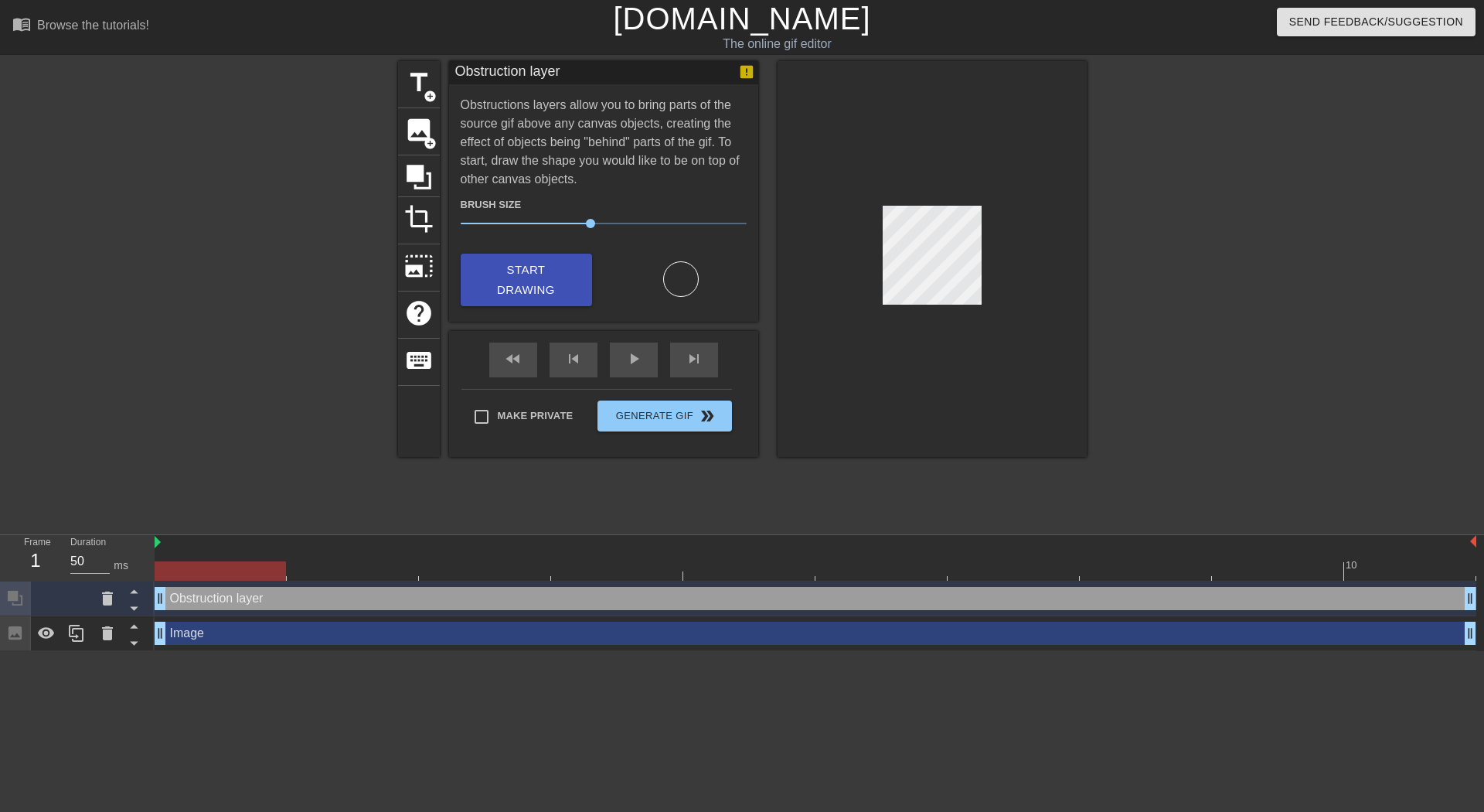
click at [903, 358] on div at bounding box center [932, 259] width 309 height 396
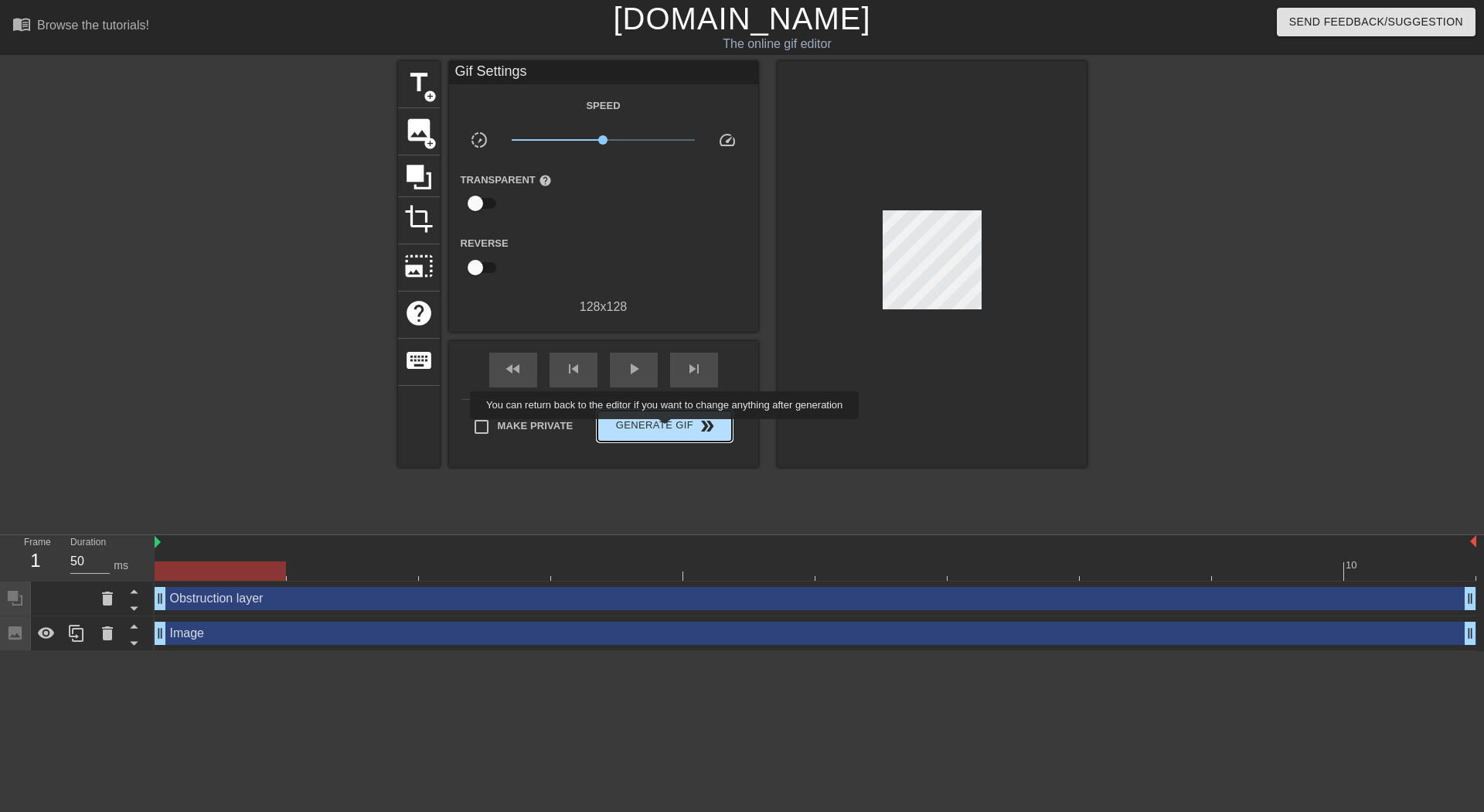
click at [667, 430] on span "Generate Gif double_arrow" at bounding box center [664, 426] width 122 height 19
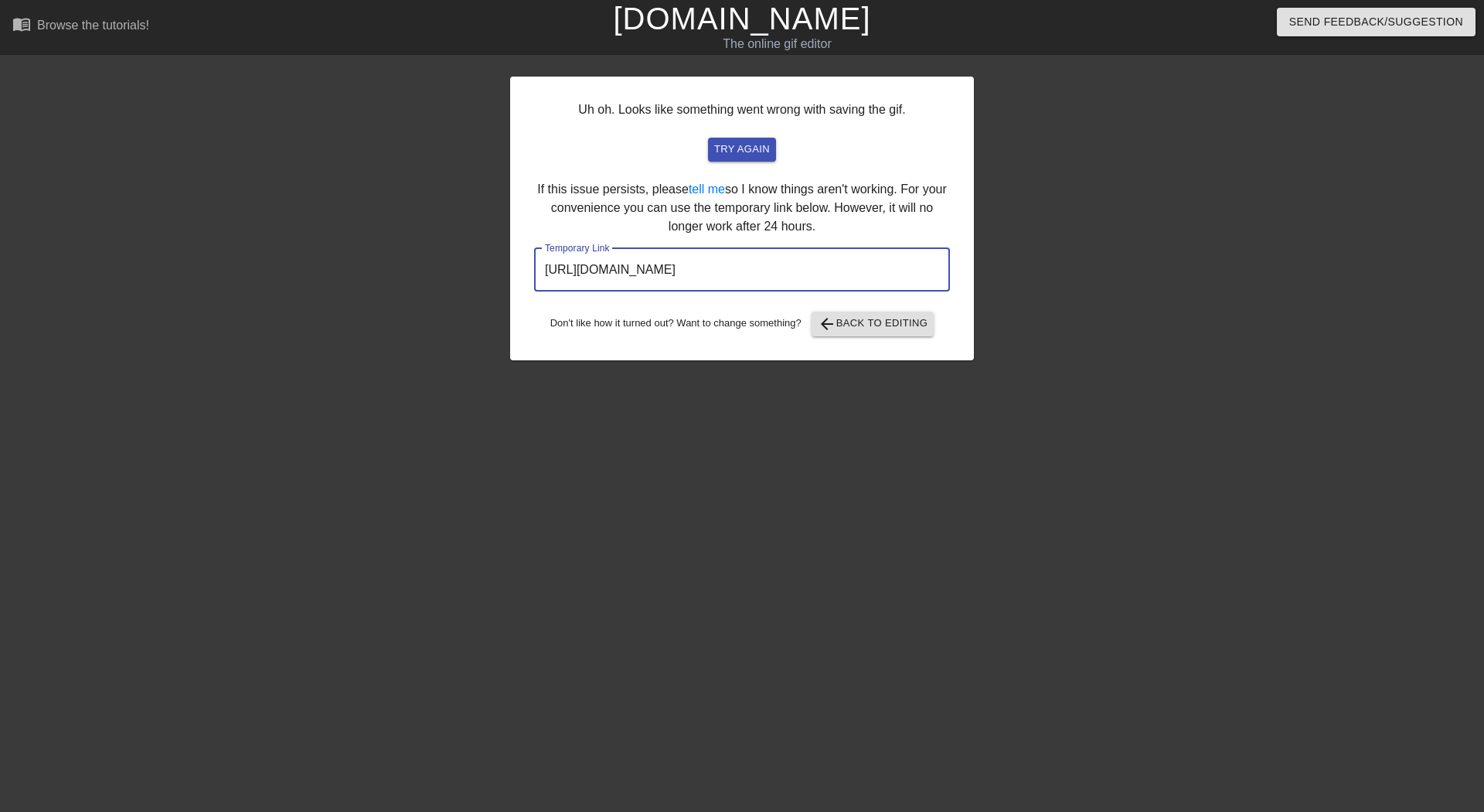
click at [693, 255] on input "[URL][DOMAIN_NAME]" at bounding box center [742, 270] width 416 height 43
click at [868, 327] on span "arrow_back Back to Editing" at bounding box center [873, 323] width 111 height 19
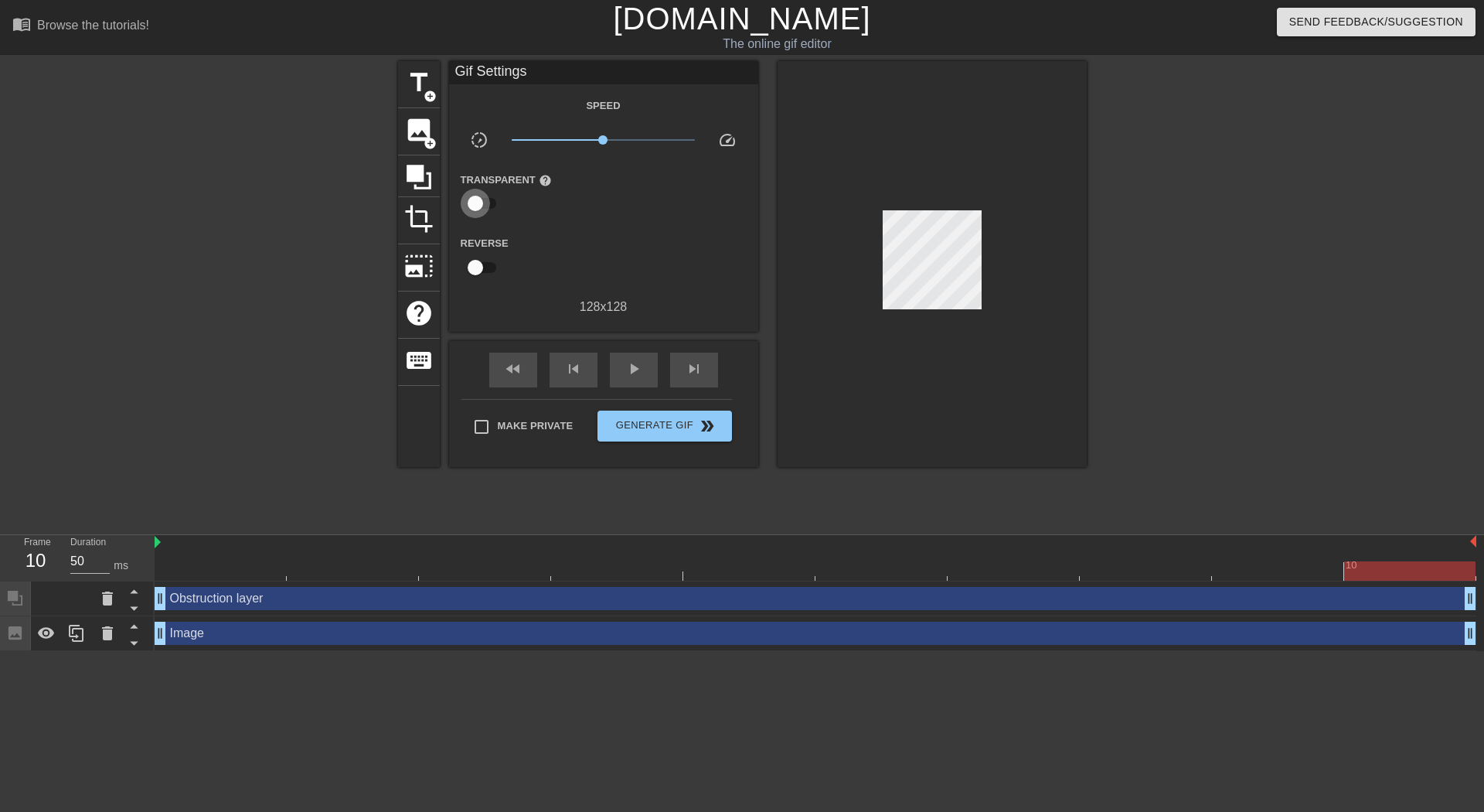
click at [480, 215] on input "checkbox" at bounding box center [475, 203] width 88 height 30
checkbox input "true"
click at [641, 421] on span "Generate Gif double_arrow" at bounding box center [664, 427] width 122 height 19
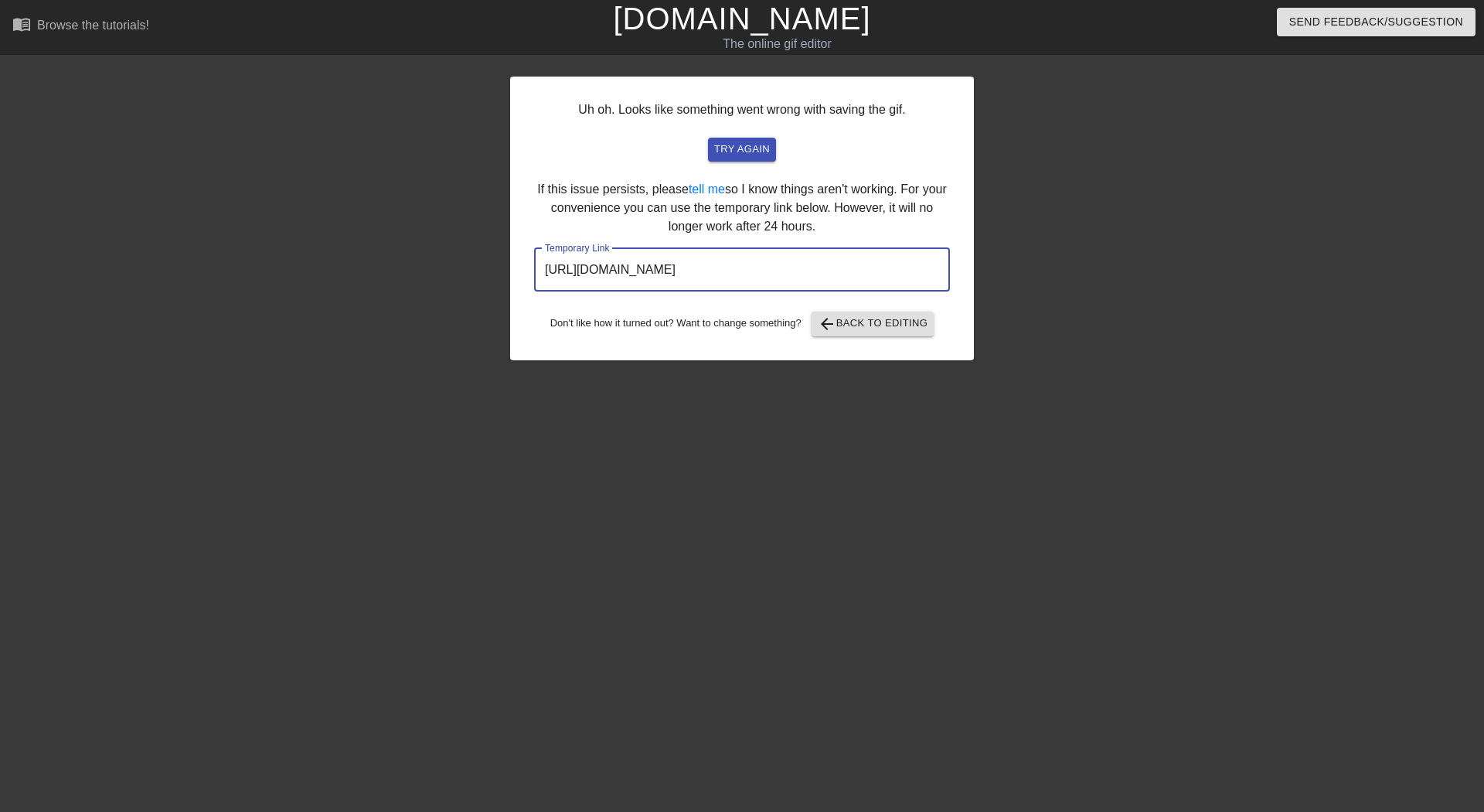
click at [745, 272] on input "[URL][DOMAIN_NAME]" at bounding box center [742, 270] width 416 height 43
click at [845, 325] on span "arrow_back Back to Editing" at bounding box center [873, 323] width 111 height 19
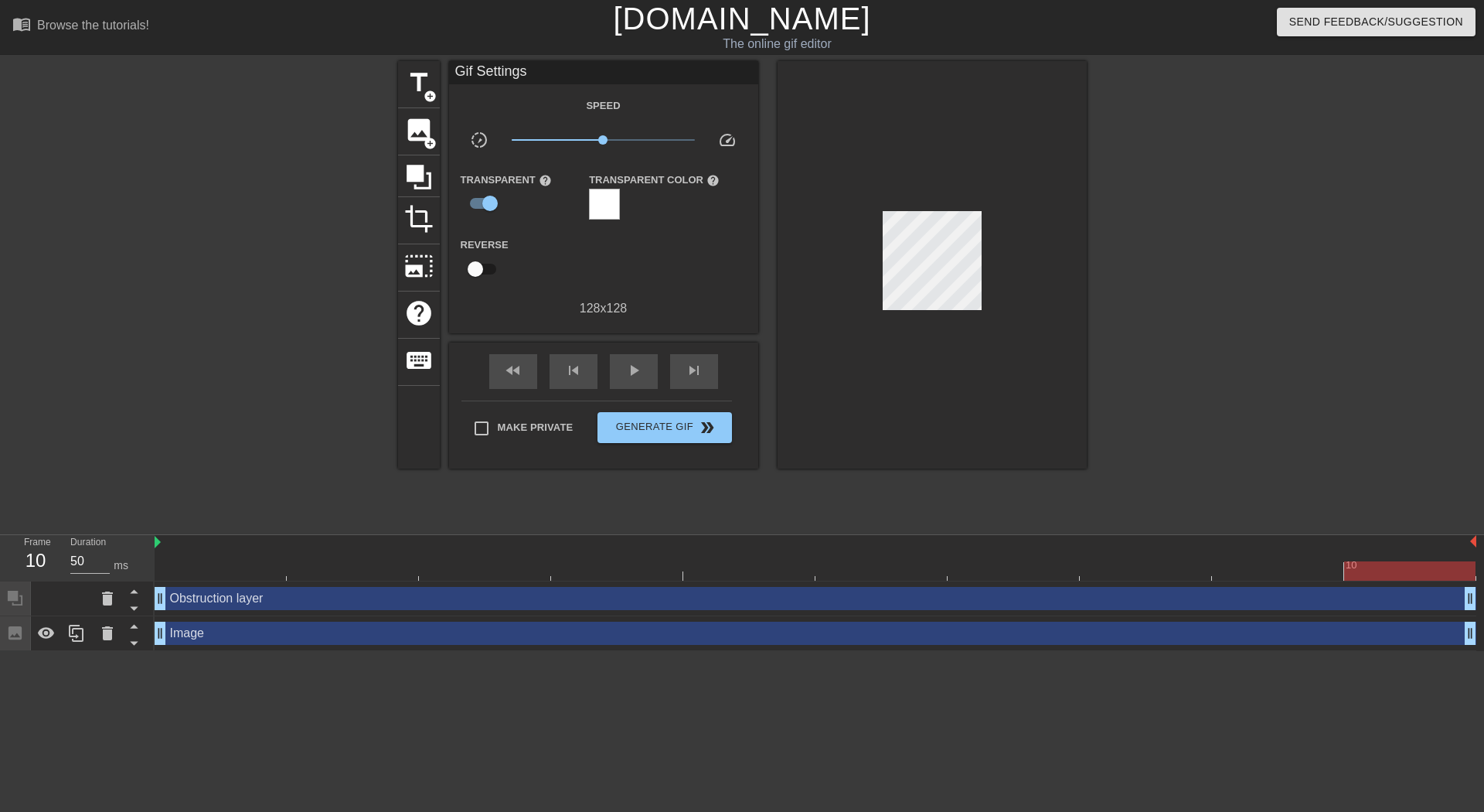
click at [620, 208] on div at bounding box center [604, 203] width 31 height 31
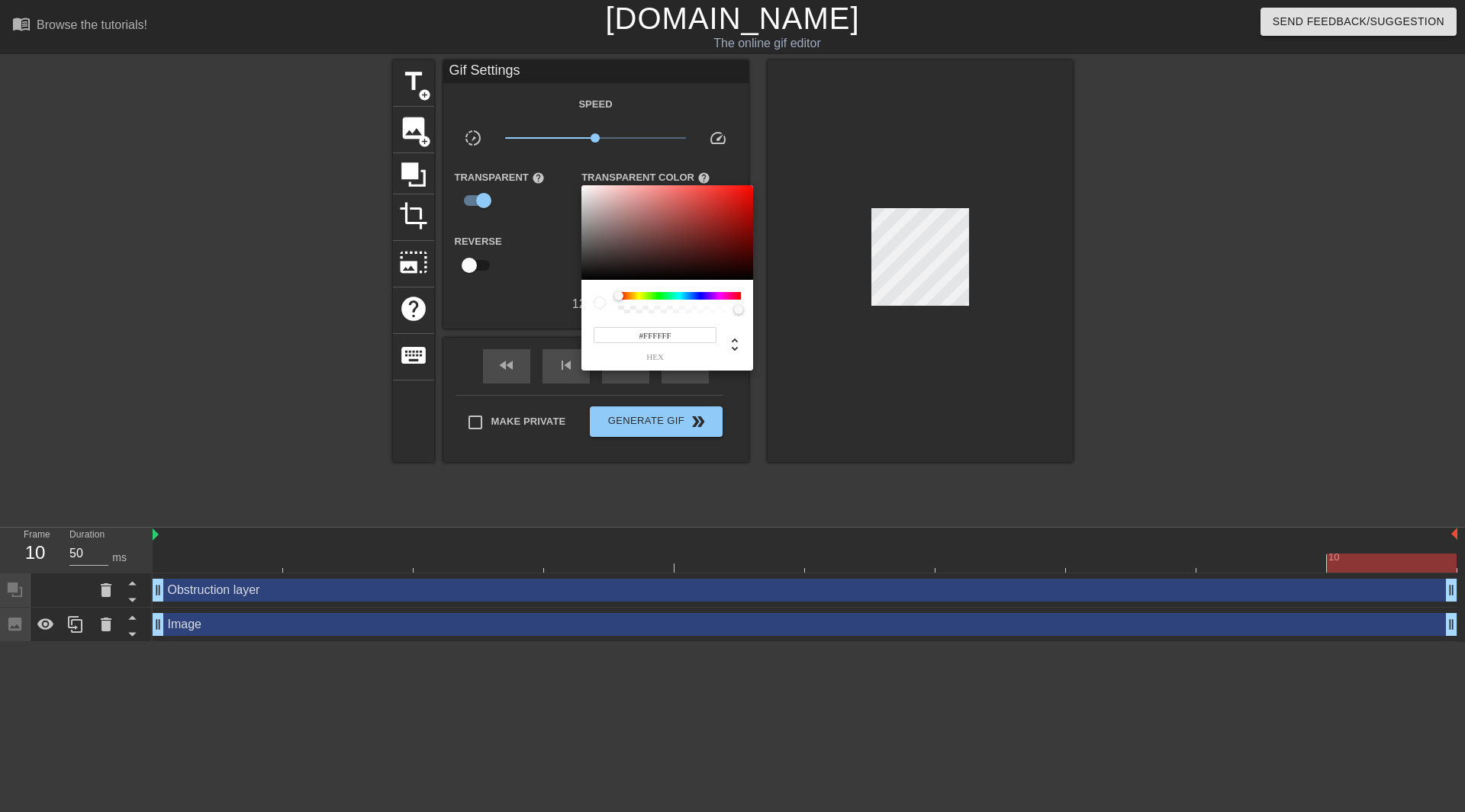
click at [619, 299] on div at bounding box center [618, 295] width 9 height 9
drag, startPoint x: 619, startPoint y: 298, endPoint x: 581, endPoint y: 296, distance: 38.1
click at [582, 296] on div "#FFFFFF hex" at bounding box center [667, 325] width 172 height 91
click at [542, 306] on div at bounding box center [732, 406] width 1465 height 812
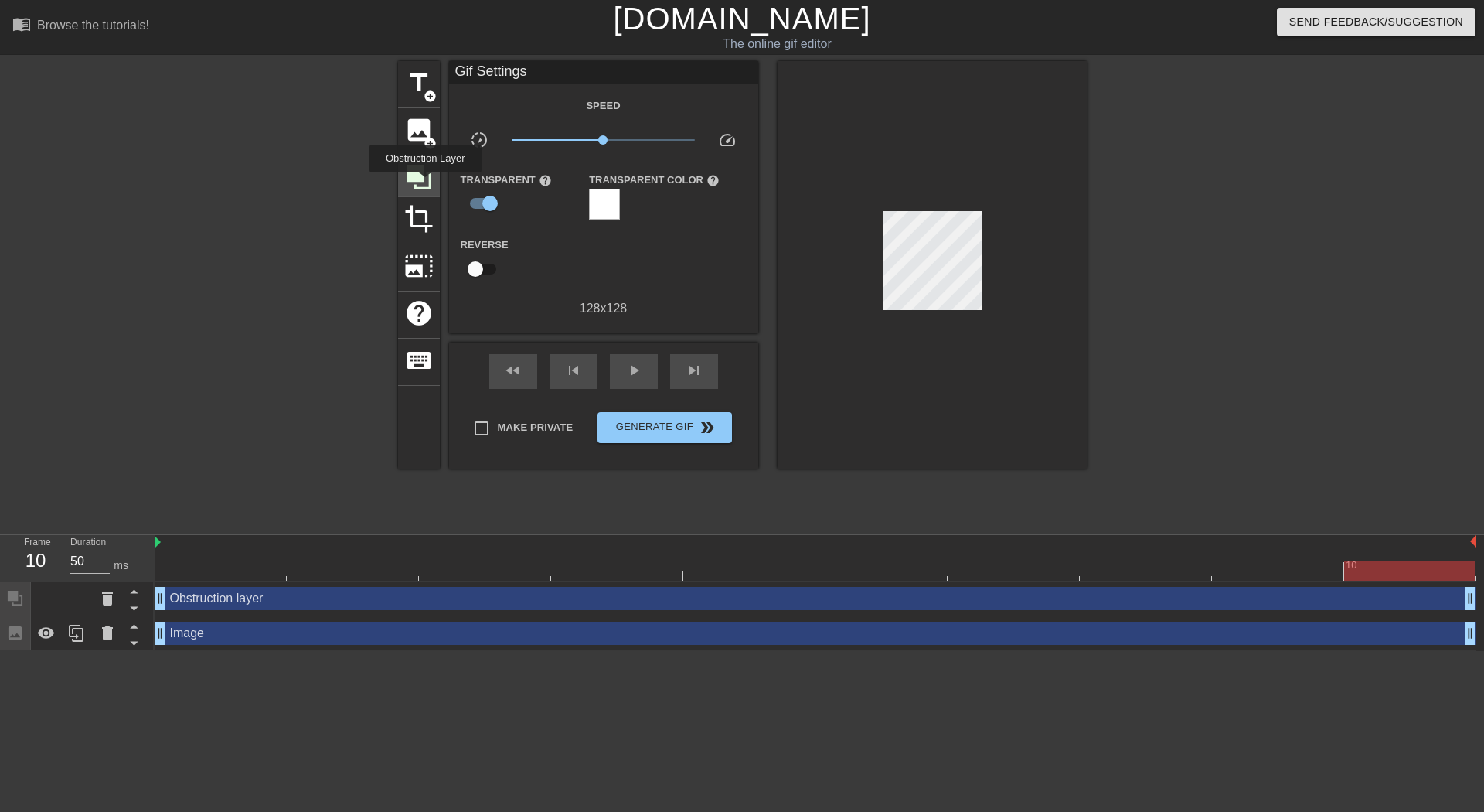
click at [425, 183] on icon at bounding box center [419, 177] width 30 height 30
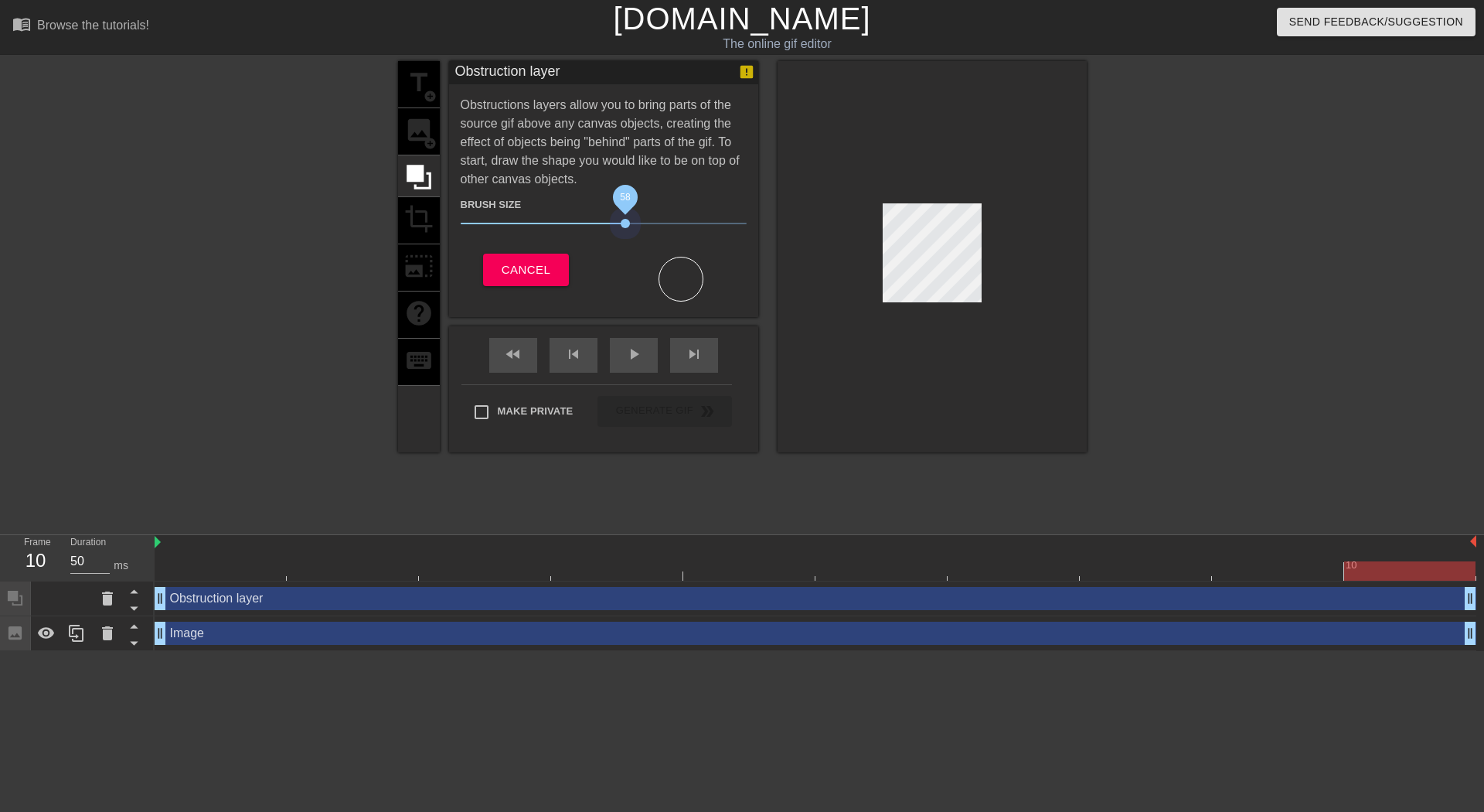
drag, startPoint x: 591, startPoint y: 217, endPoint x: 853, endPoint y: 249, distance: 263.9
click at [820, 216] on div "title add_circle image add_circle crop photo_size_select_large help keyboard Ob…" at bounding box center [742, 257] width 689 height 391
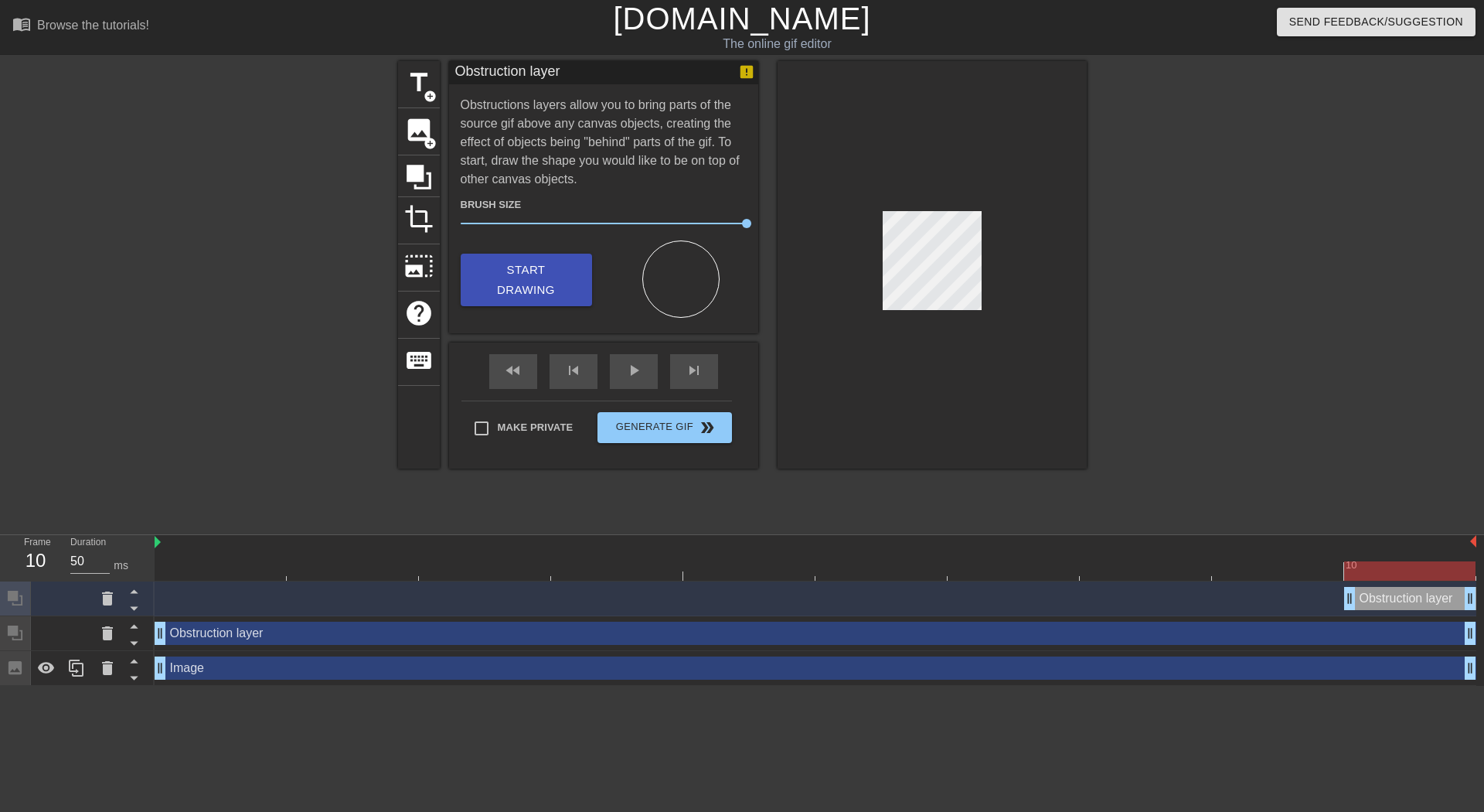
click at [877, 208] on div at bounding box center [932, 265] width 309 height 407
click at [594, 270] on div "Start Drawing" at bounding box center [527, 285] width 155 height 64
drag, startPoint x: 527, startPoint y: 272, endPoint x: 877, endPoint y: 269, distance: 350.0
click at [527, 273] on span "Start Drawing" at bounding box center [526, 280] width 94 height 41
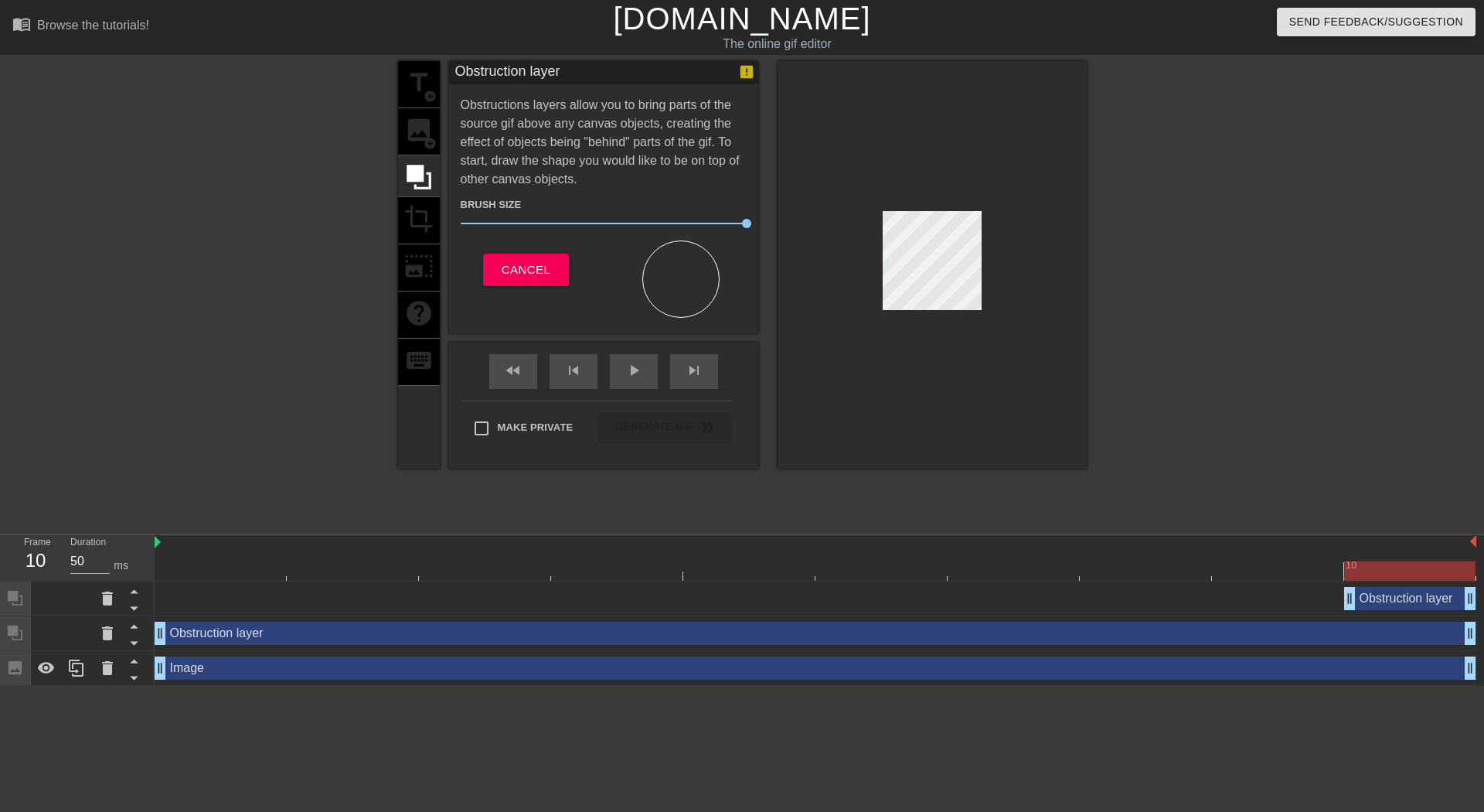
click at [972, 204] on div at bounding box center [932, 265] width 309 height 407
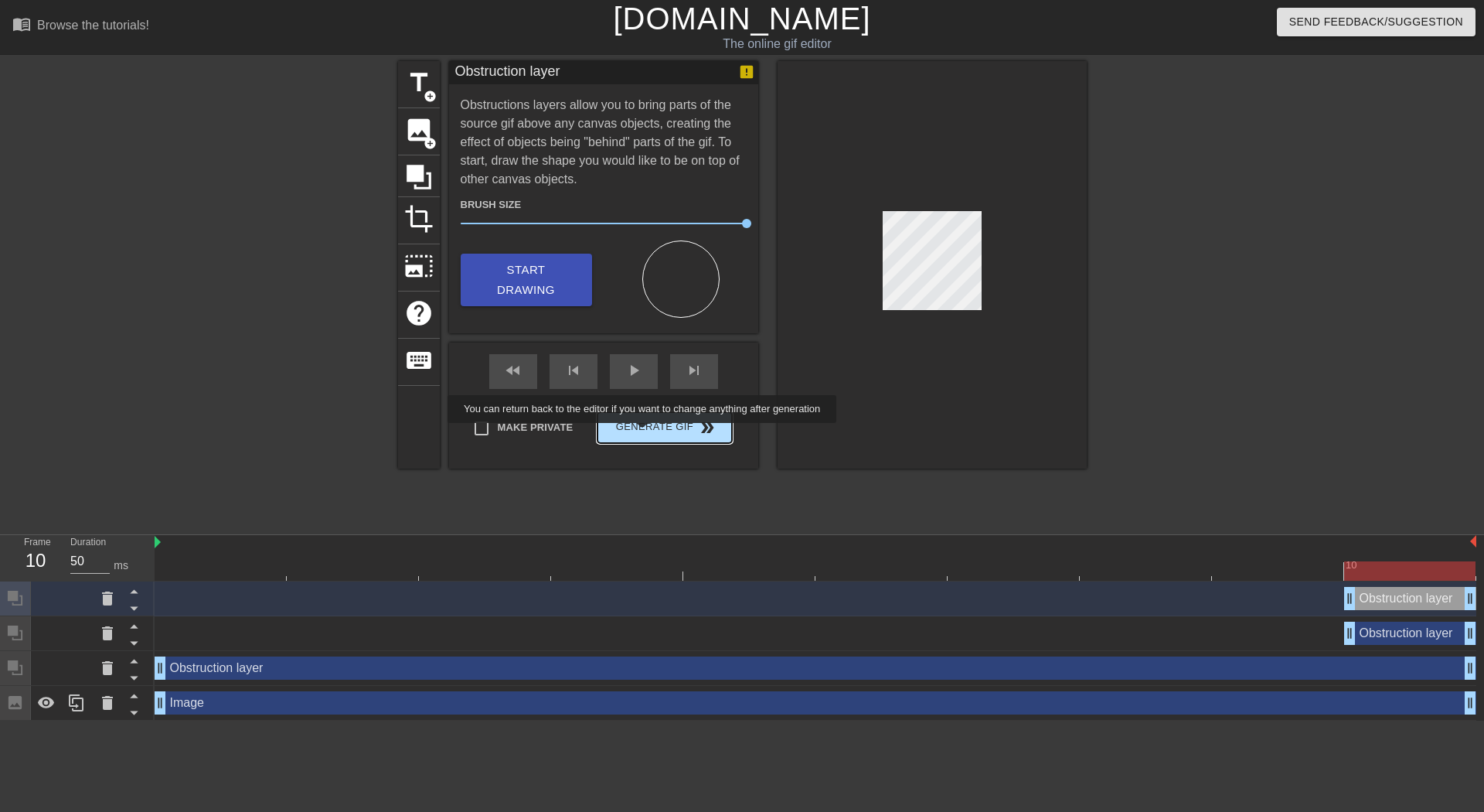
click at [644, 434] on span "Generate Gif double_arrow" at bounding box center [664, 427] width 122 height 19
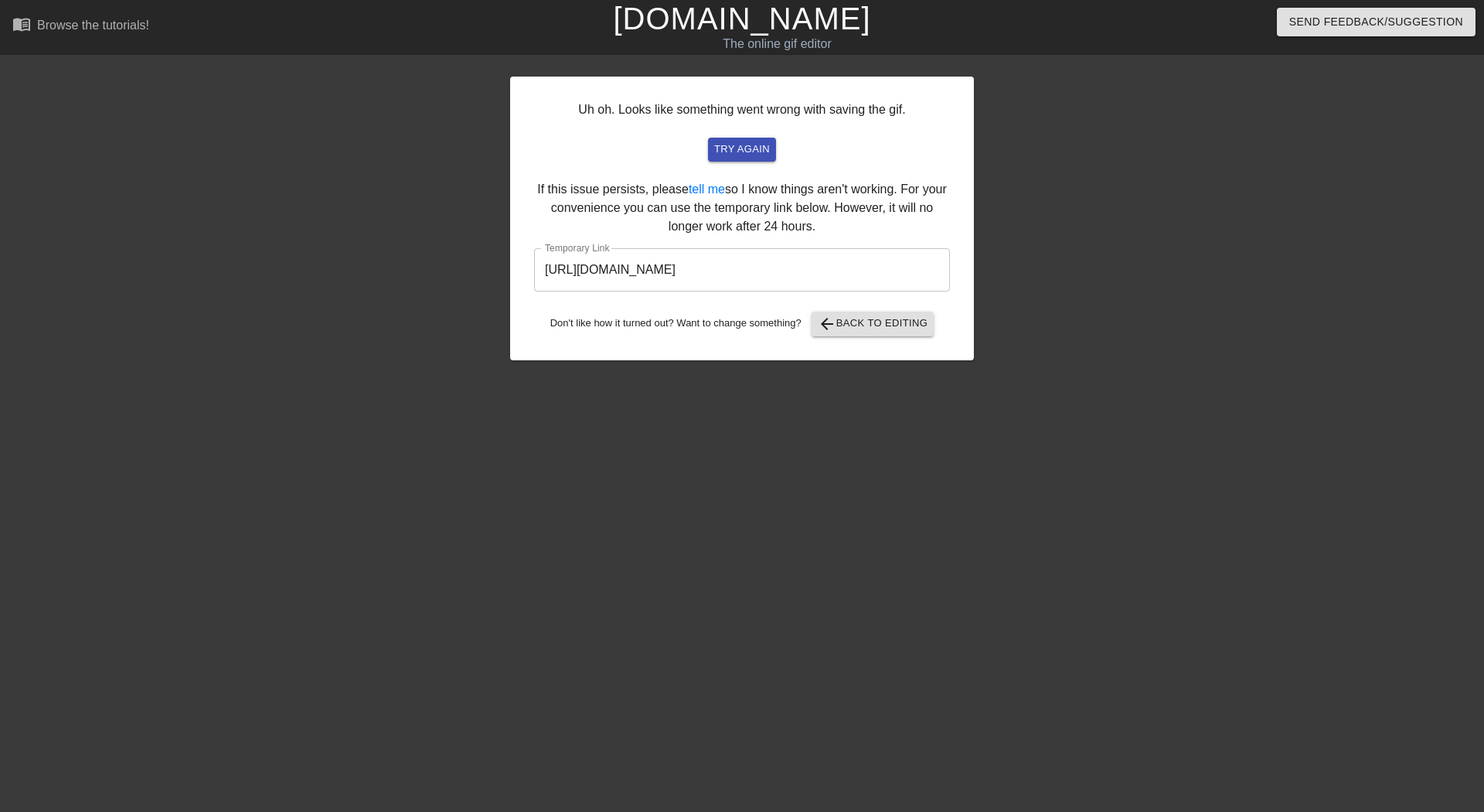
click at [735, 264] on input "[URL][DOMAIN_NAME]" at bounding box center [742, 270] width 416 height 43
click at [852, 328] on span "arrow_back Back to Editing" at bounding box center [873, 323] width 111 height 19
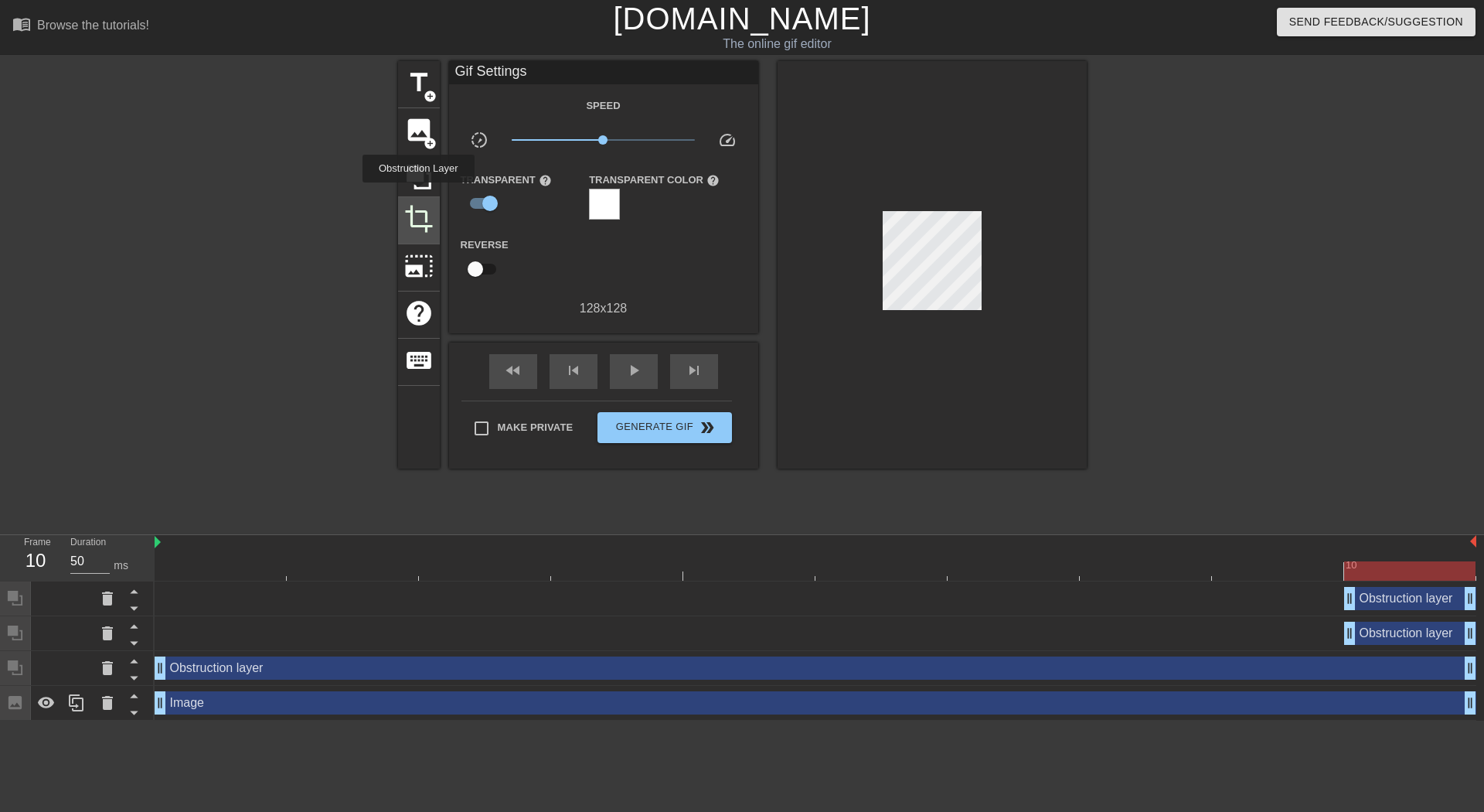
click at [410, 224] on span "crop" at bounding box center [419, 219] width 30 height 30
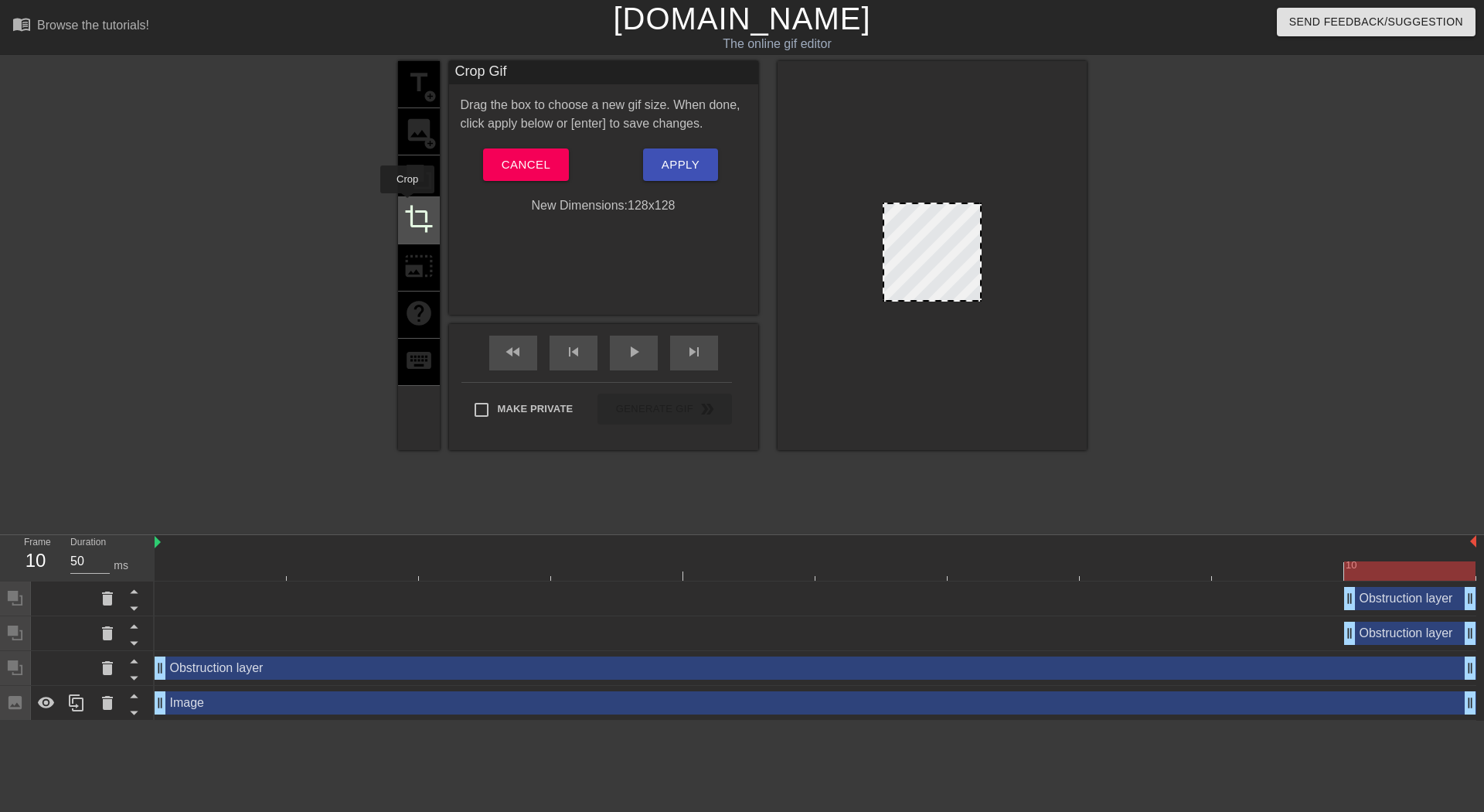
click at [407, 204] on span "crop" at bounding box center [419, 219] width 30 height 30
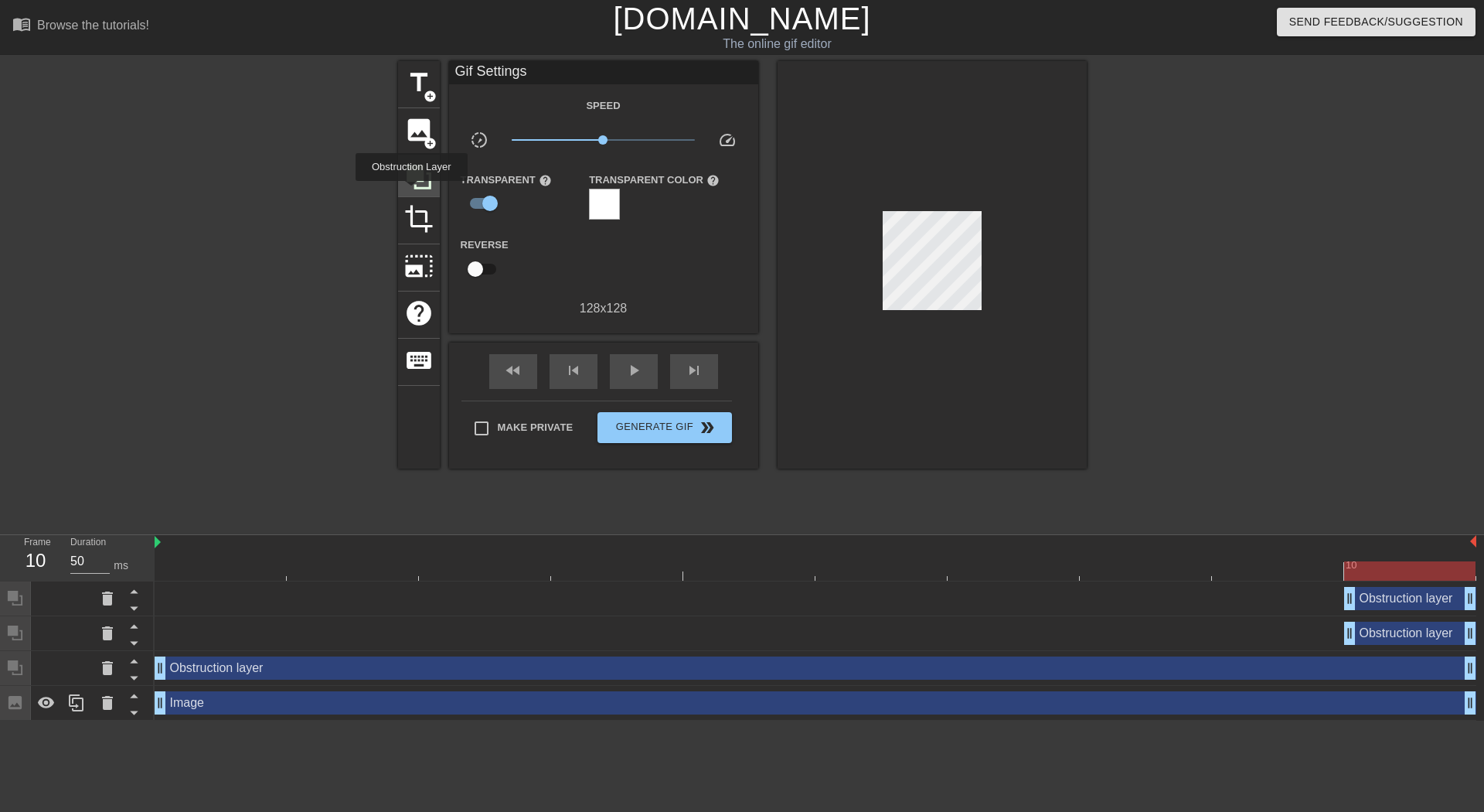
click at [411, 192] on div at bounding box center [419, 176] width 41 height 41
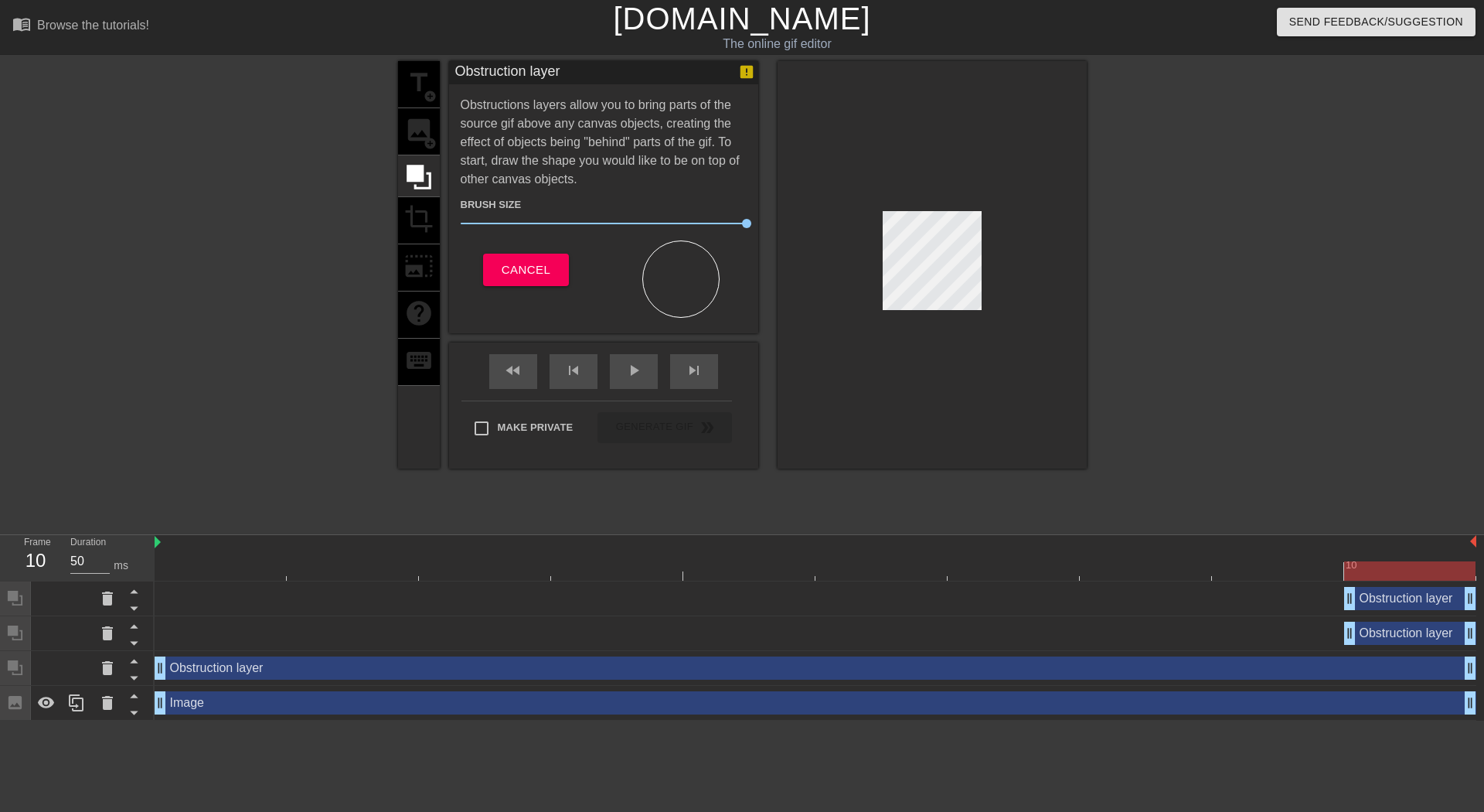
click at [752, 217] on div "Brush Size 100" at bounding box center [604, 216] width 309 height 43
drag, startPoint x: 752, startPoint y: 217, endPoint x: 743, endPoint y: 222, distance: 10.3
click at [751, 217] on div "Brush Size 100" at bounding box center [604, 216] width 309 height 43
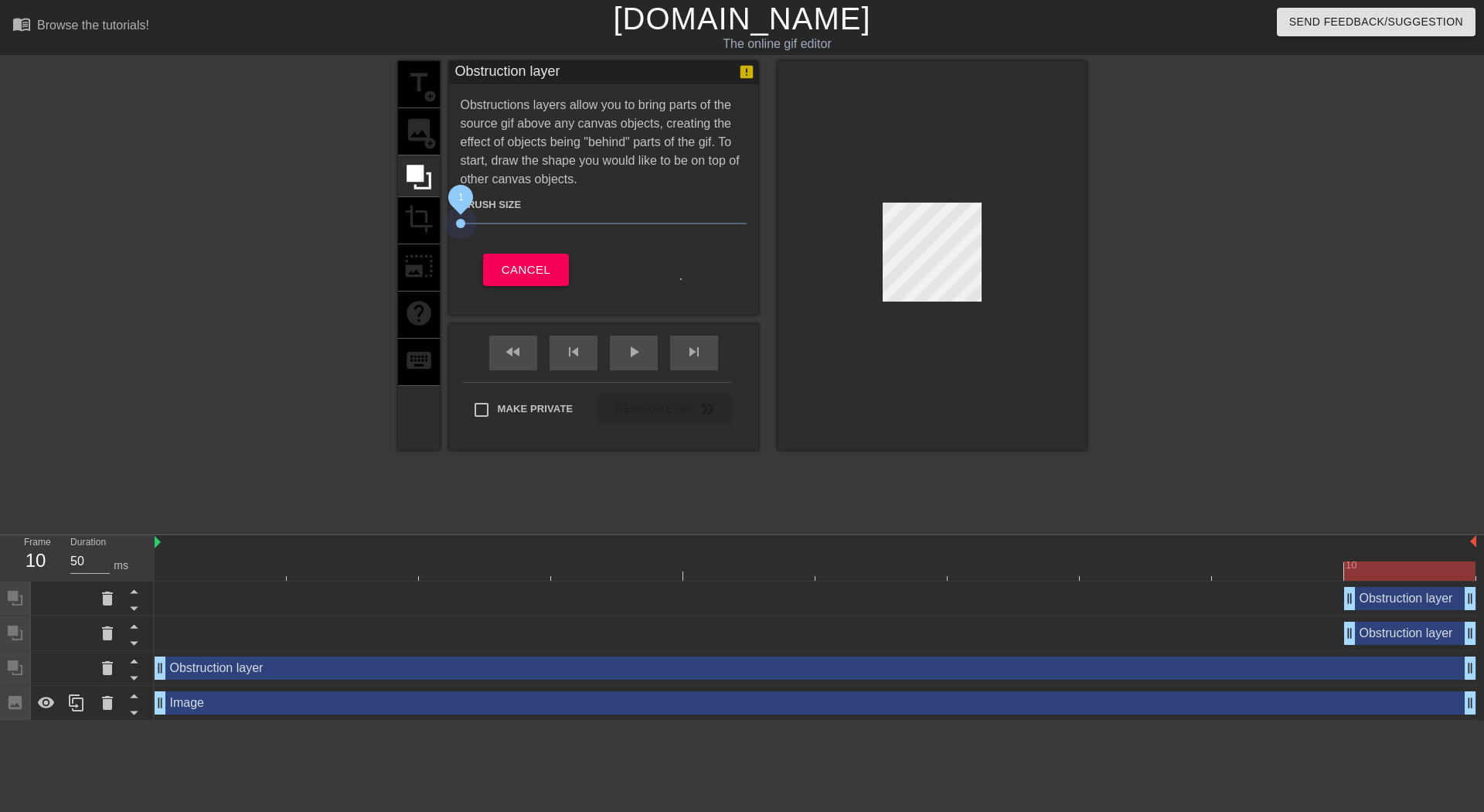
drag, startPoint x: 743, startPoint y: 222, endPoint x: 418, endPoint y: 209, distance: 325.3
click at [418, 209] on div "title add_circle image add_circle crop photo_size_select_large help keyboard Ob…" at bounding box center [742, 256] width 689 height 389
drag, startPoint x: 462, startPoint y: 224, endPoint x: 980, endPoint y: 204, distance: 518.4
click at [980, 204] on div "title add_circle image add_circle crop photo_size_select_large help keyboard Ob…" at bounding box center [742, 256] width 689 height 389
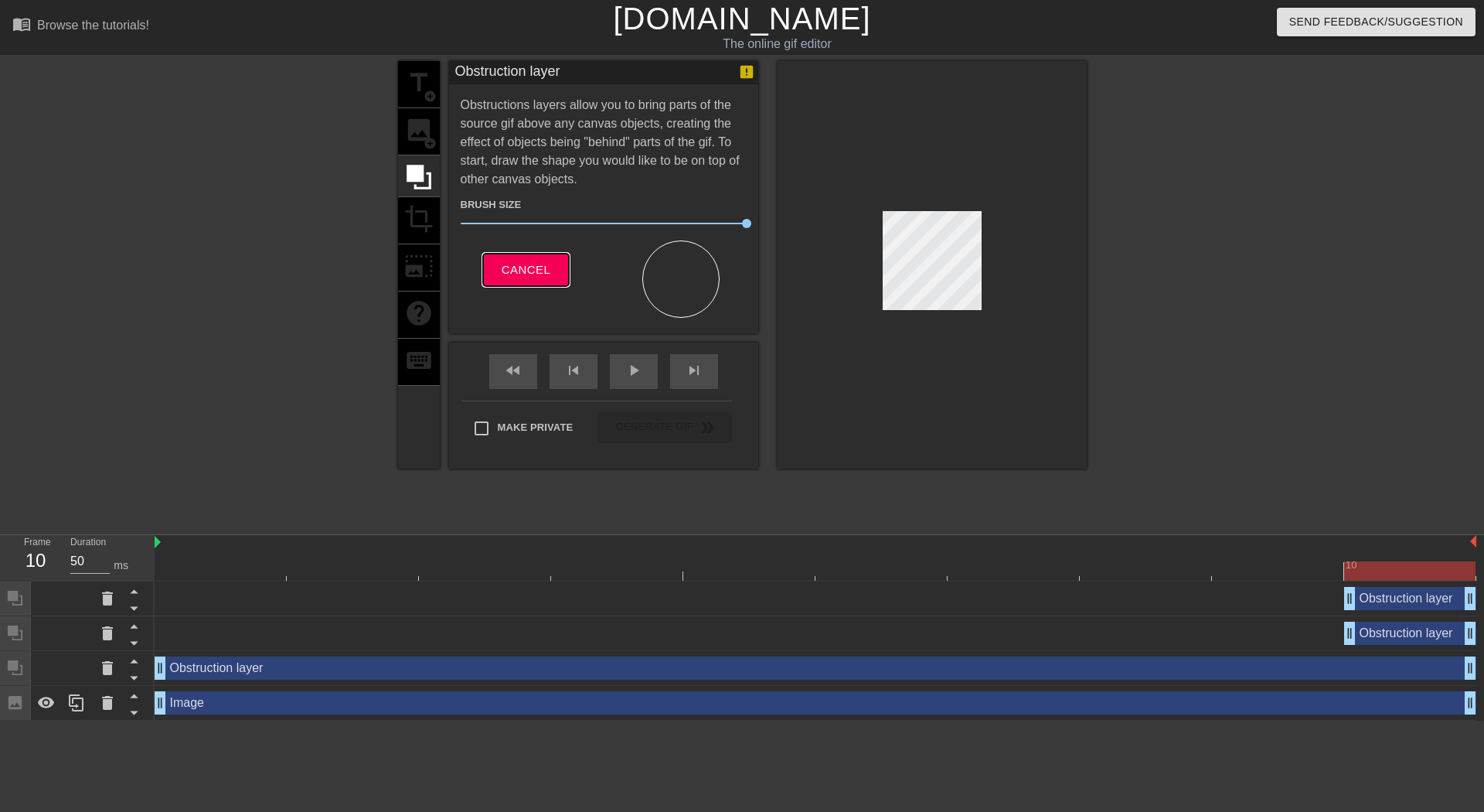
click at [526, 267] on span "Cancel" at bounding box center [526, 270] width 48 height 20
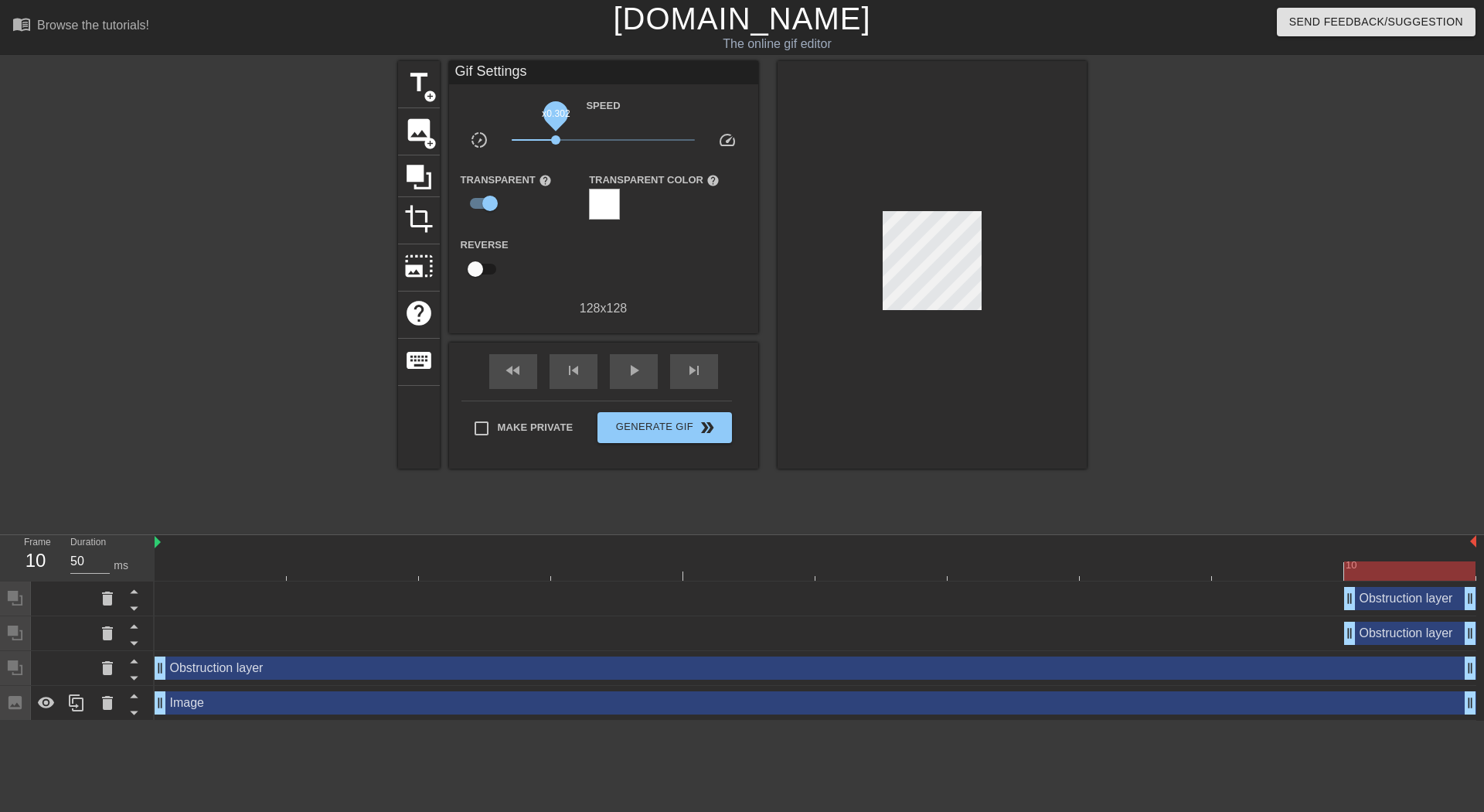
drag, startPoint x: 605, startPoint y: 144, endPoint x: 556, endPoint y: 141, distance: 49.1
click at [556, 141] on span "x0.302" at bounding box center [555, 139] width 9 height 9
click at [646, 418] on span "Generate Gif double_arrow" at bounding box center [664, 427] width 122 height 19
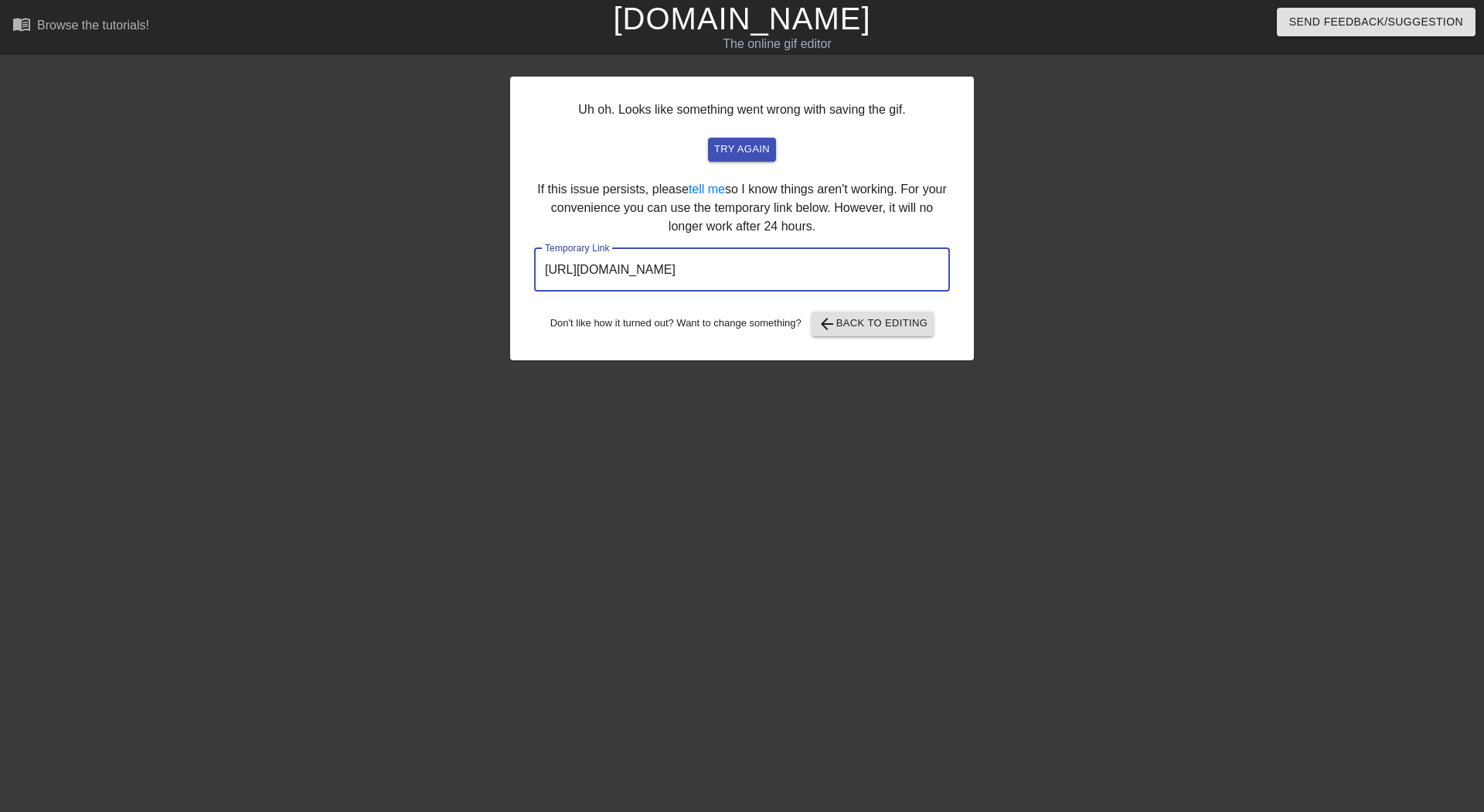
click at [767, 261] on input "[URL][DOMAIN_NAME]" at bounding box center [742, 270] width 416 height 43
click at [924, 311] on button "arrow_back Back to Editing" at bounding box center [873, 323] width 123 height 25
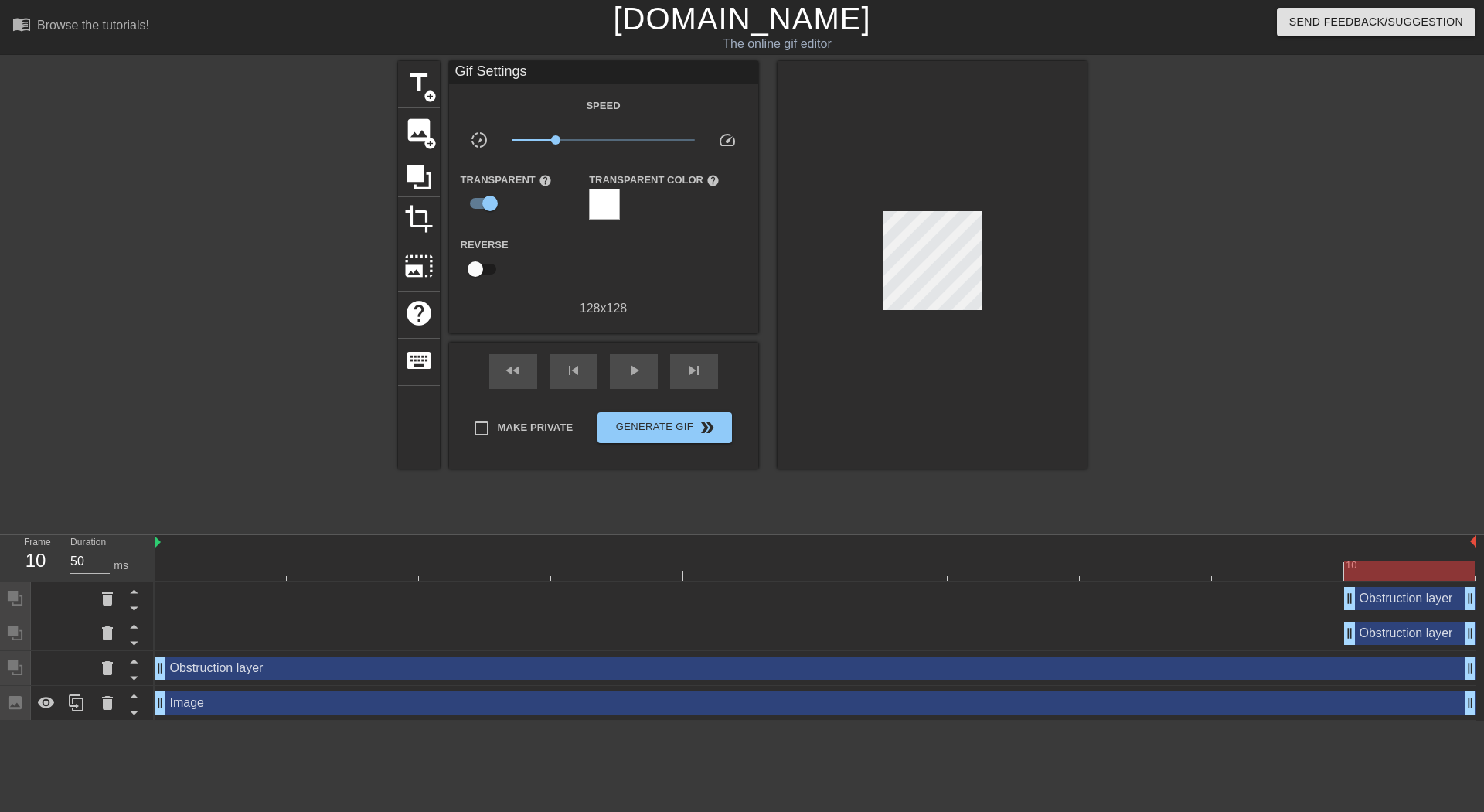
click at [1435, 599] on div "Obstruction layer drag_handle drag_handle" at bounding box center [1411, 598] width 132 height 23
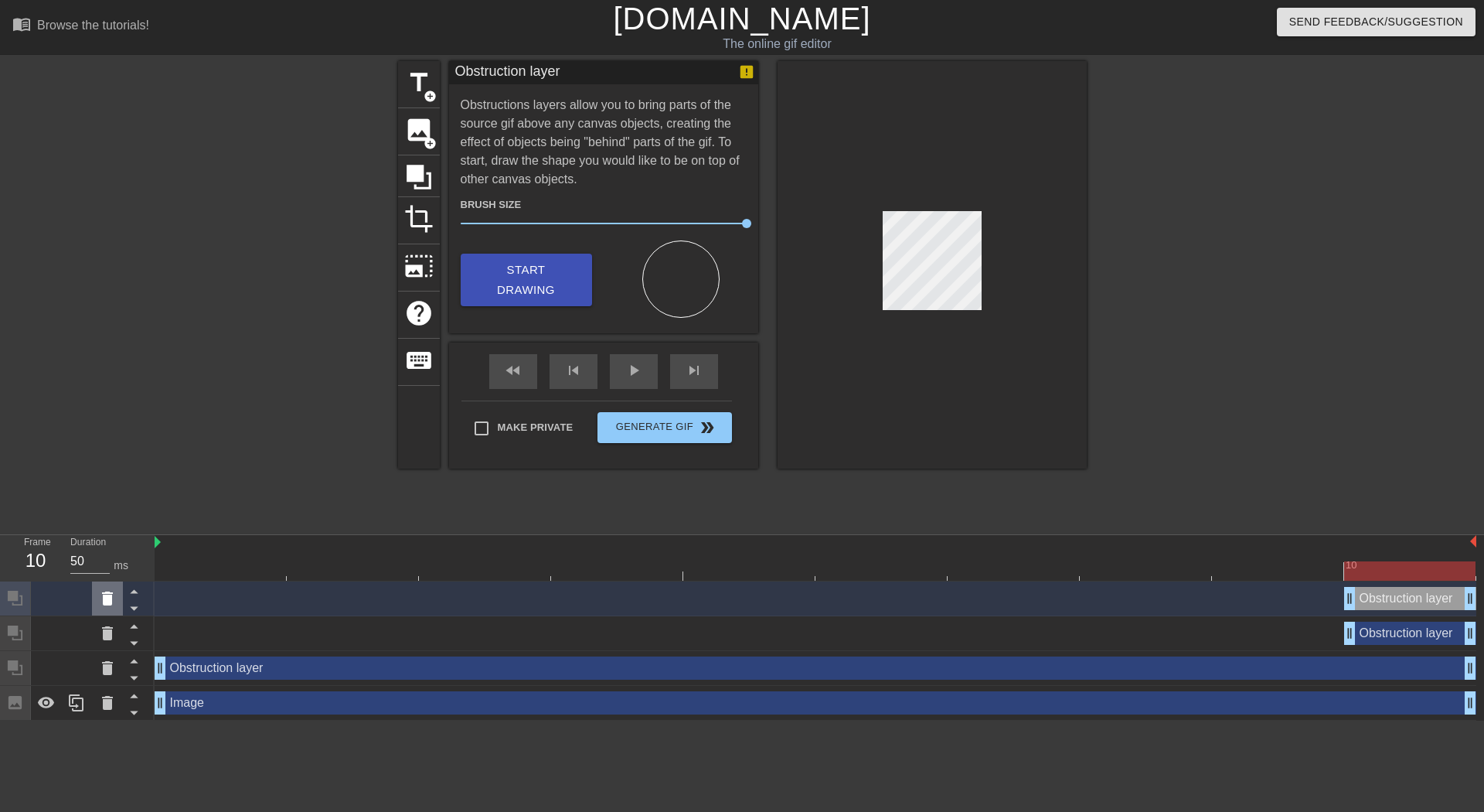
click at [120, 603] on div at bounding box center [107, 598] width 31 height 34
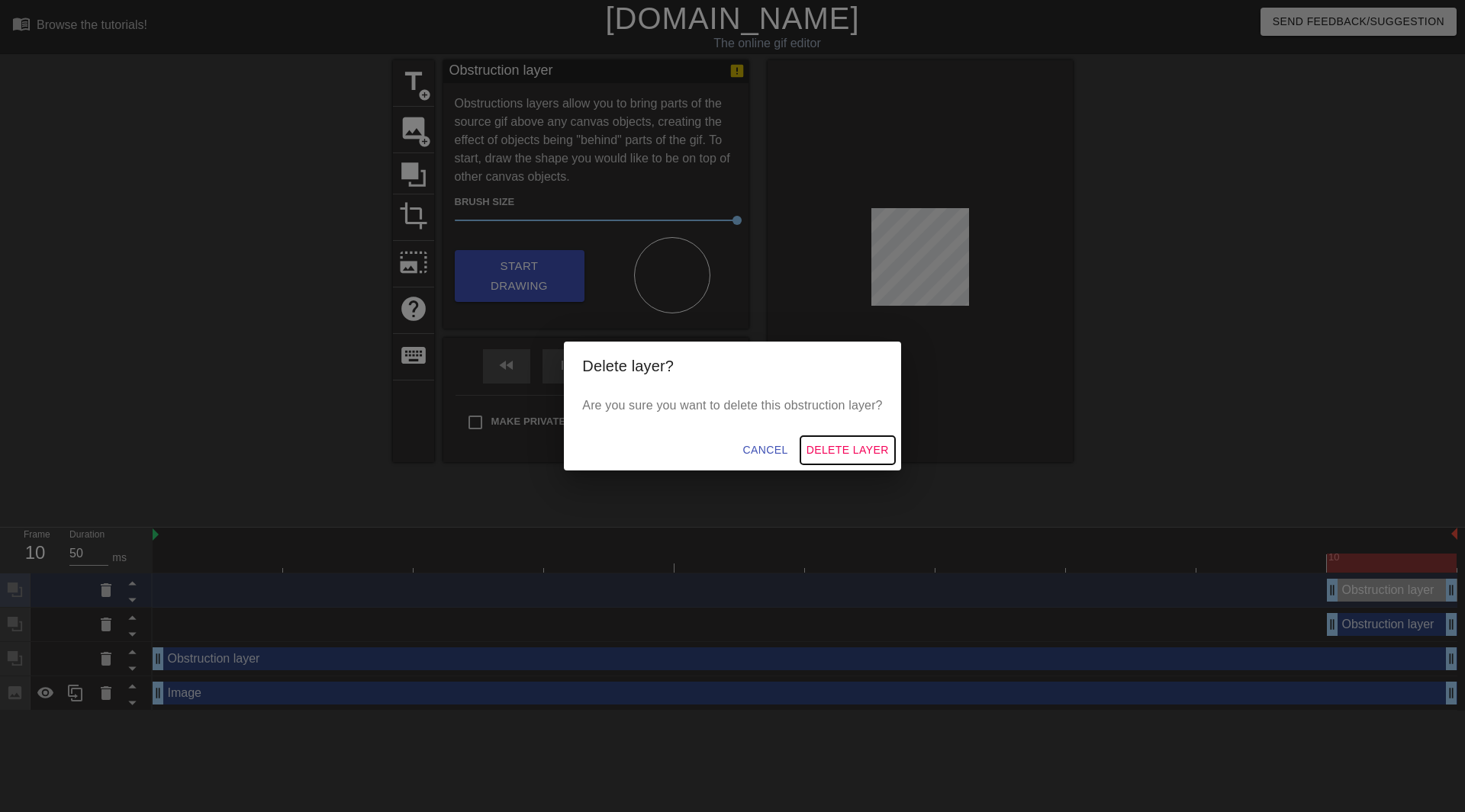
click at [833, 439] on button "Delete Layer" at bounding box center [848, 450] width 95 height 28
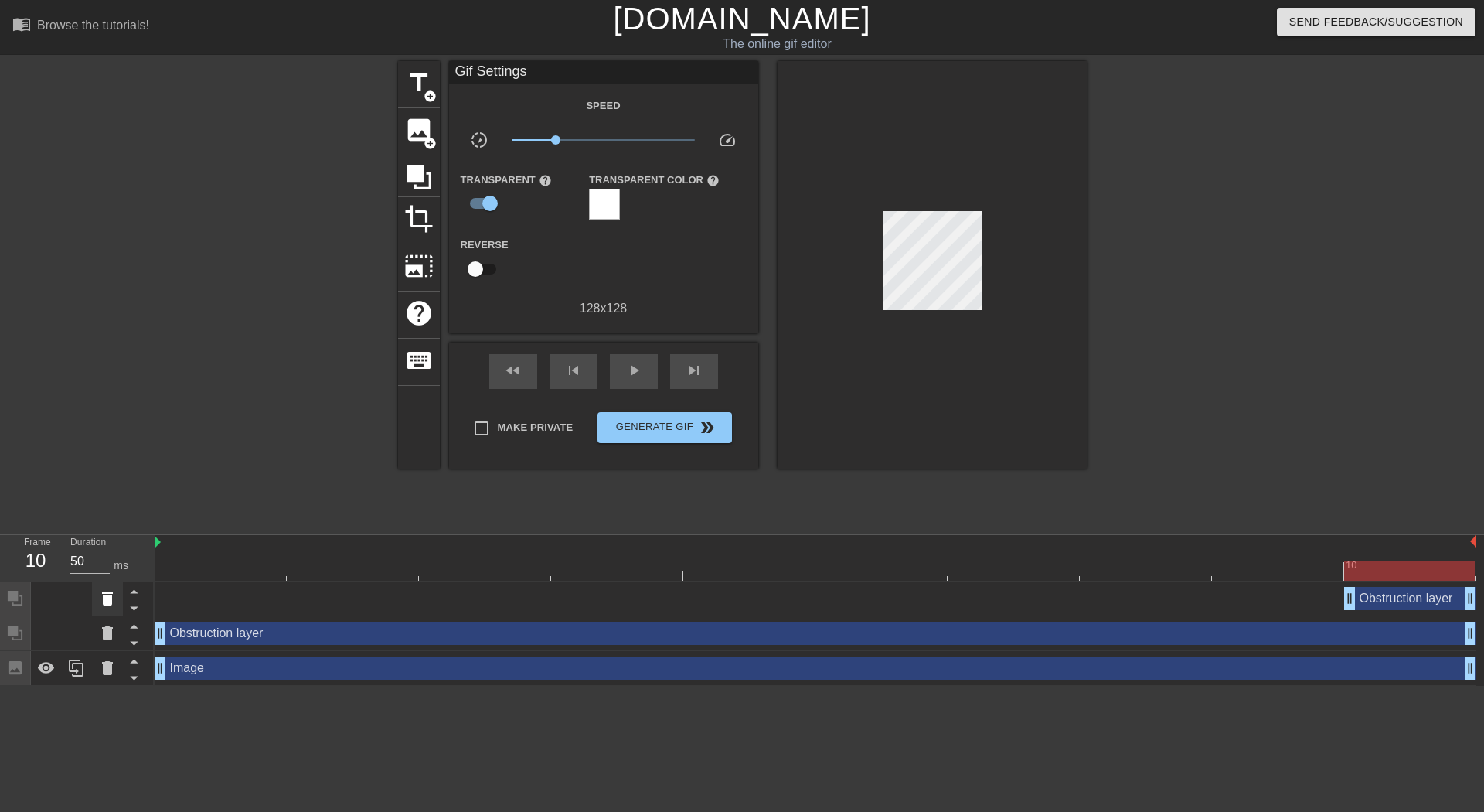
click at [101, 602] on icon at bounding box center [107, 598] width 19 height 19
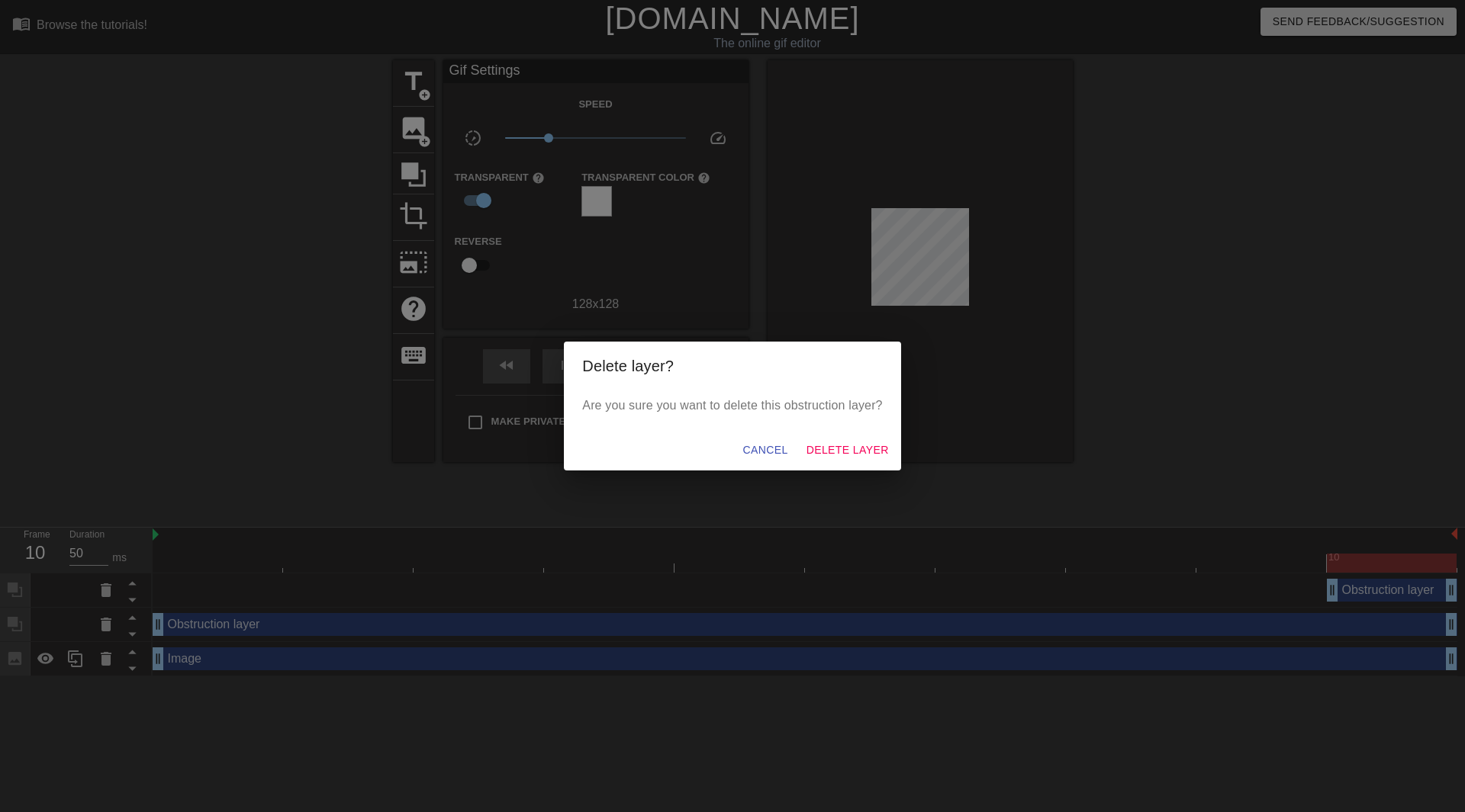
click at [907, 459] on div "Delete layer? Are you sure you want to delete this obstruction layer? Cancel De…" at bounding box center [732, 406] width 1465 height 812
click at [858, 447] on span "Delete Layer" at bounding box center [848, 450] width 83 height 19
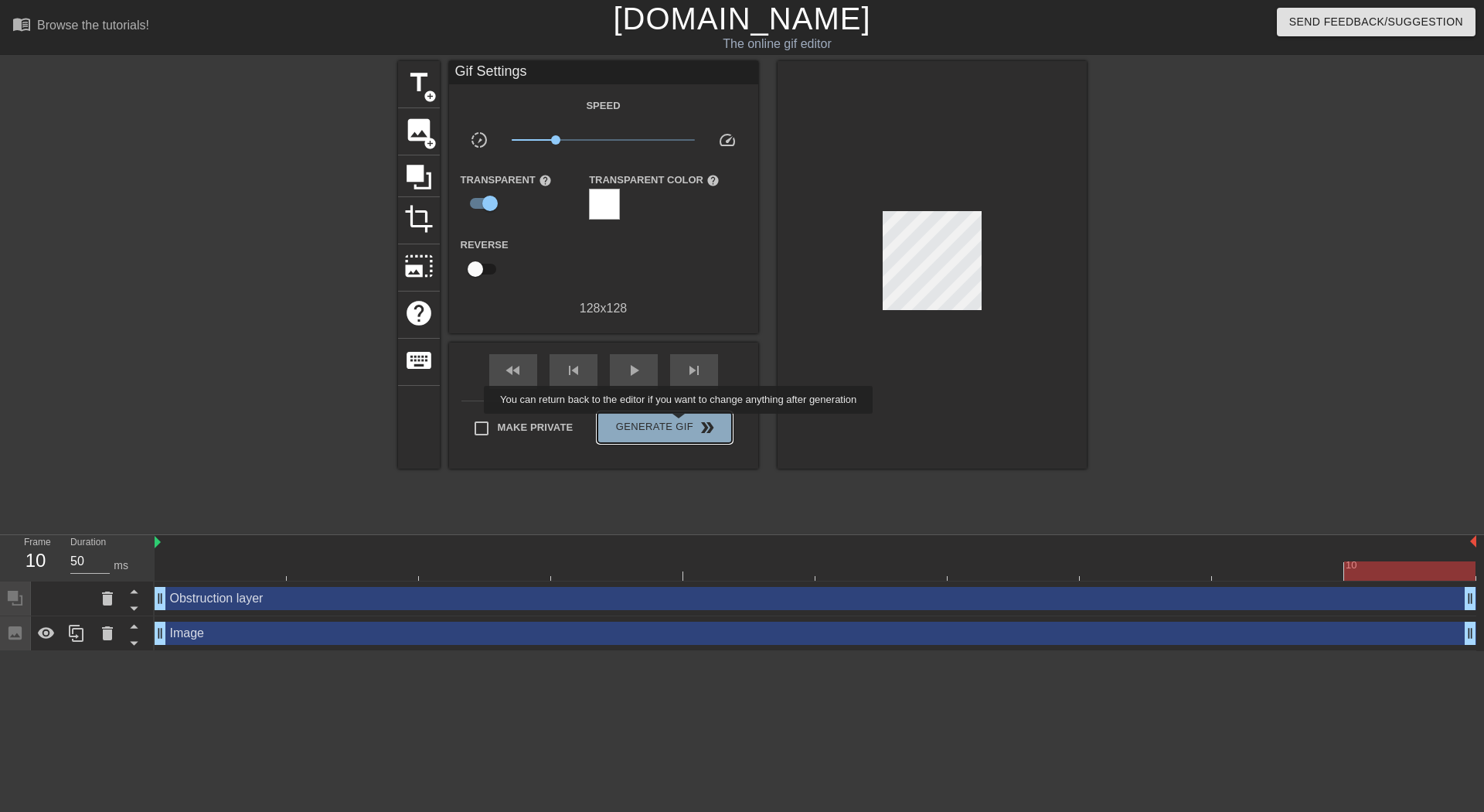
click at [681, 425] on span "Generate Gif double_arrow" at bounding box center [664, 427] width 122 height 19
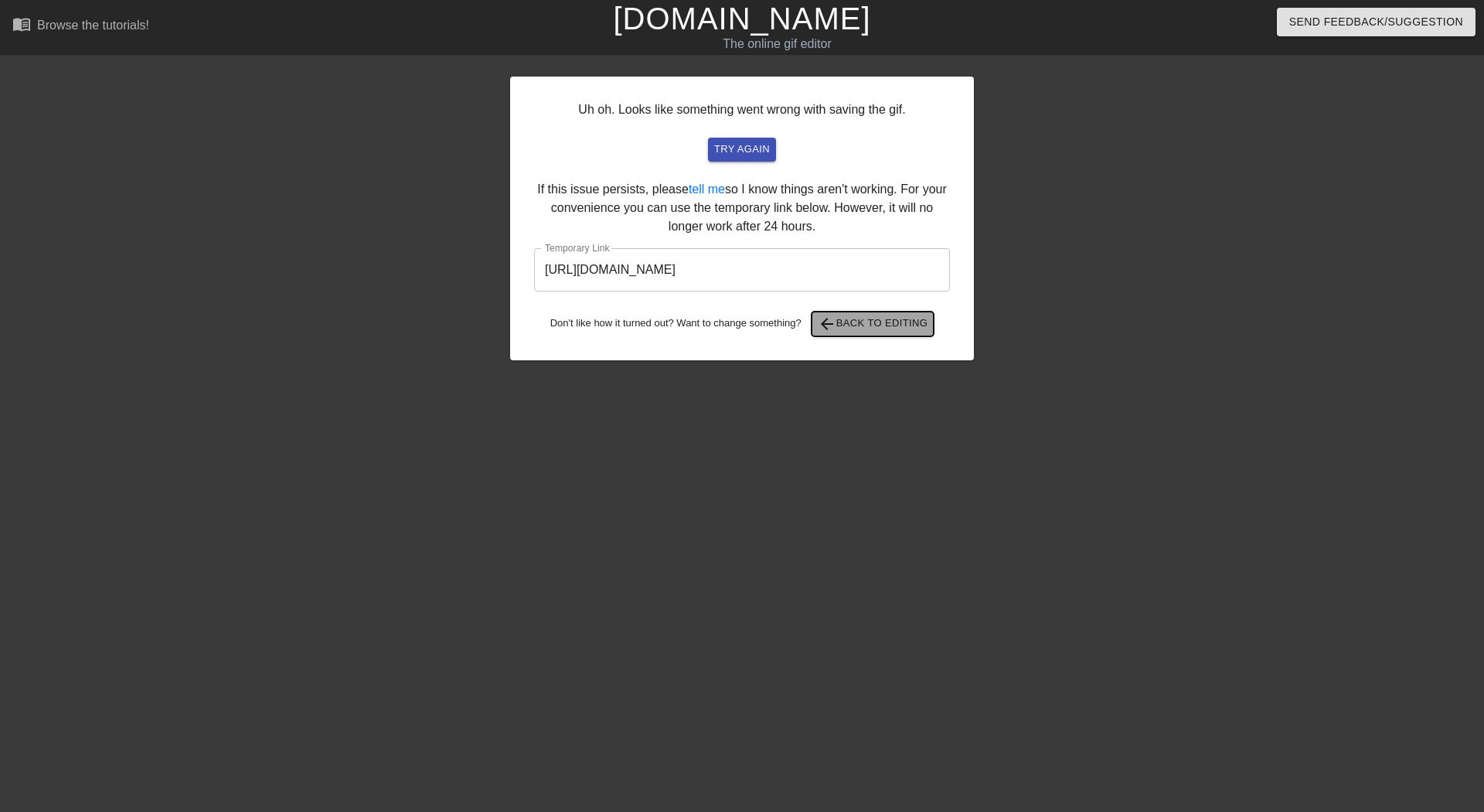
click at [844, 321] on span "arrow_back Back to Editing" at bounding box center [873, 323] width 111 height 19
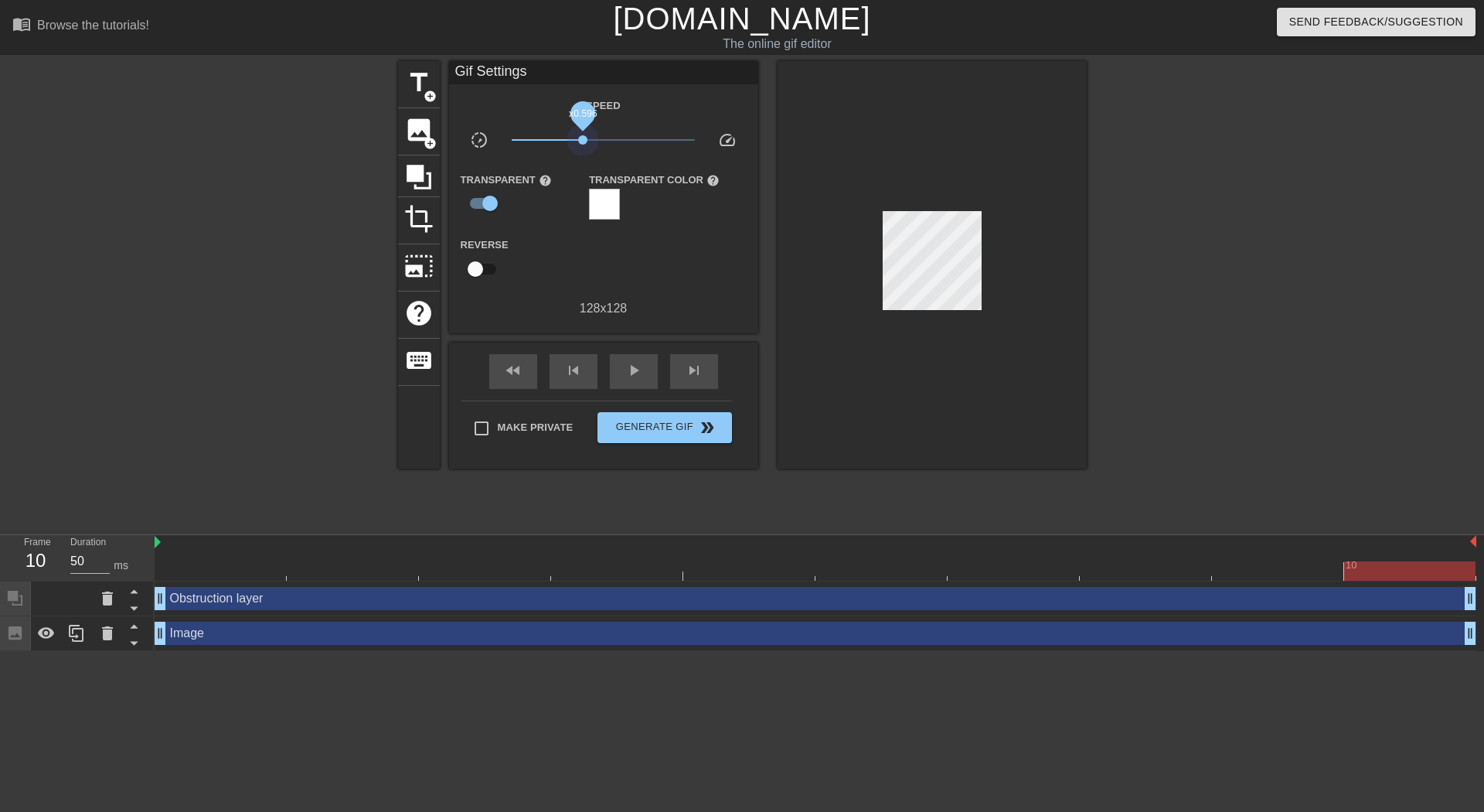
drag, startPoint x: 551, startPoint y: 135, endPoint x: 707, endPoint y: 143, distance: 156.2
click at [707, 143] on div "slow_motion_video x0.596 speed" at bounding box center [604, 142] width 309 height 24
click at [644, 441] on button "Generate Gif double_arrow" at bounding box center [664, 427] width 133 height 31
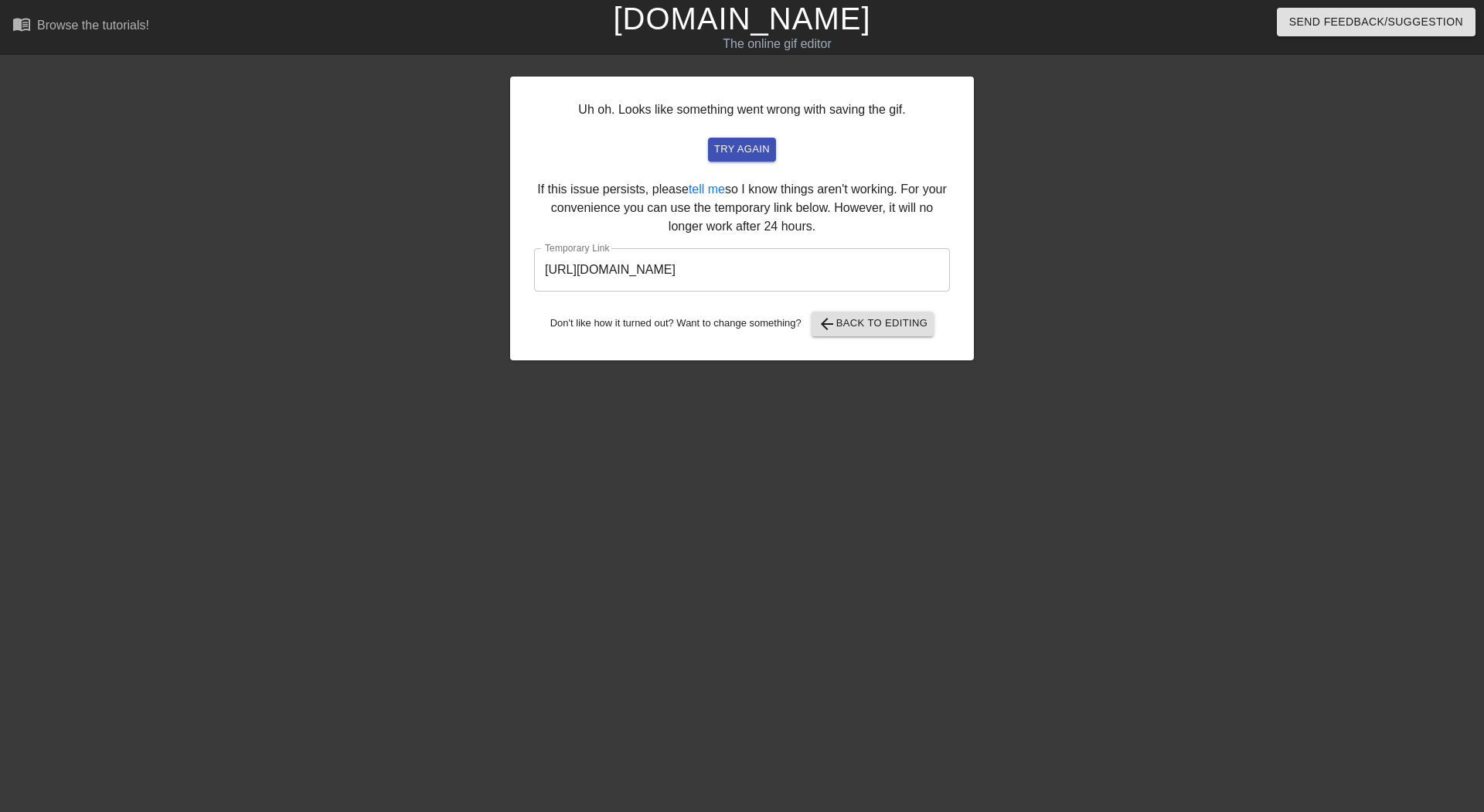
click at [780, 279] on input "[URL][DOMAIN_NAME]" at bounding box center [742, 270] width 416 height 43
drag, startPoint x: 837, startPoint y: 304, endPoint x: 845, endPoint y: 323, distance: 20.6
click at [842, 317] on div "Uh oh. Looks like something went wrong with saving the gif. try again If this i…" at bounding box center [742, 217] width 464 height 284
click at [846, 323] on span "arrow_back Back to Editing" at bounding box center [873, 323] width 111 height 19
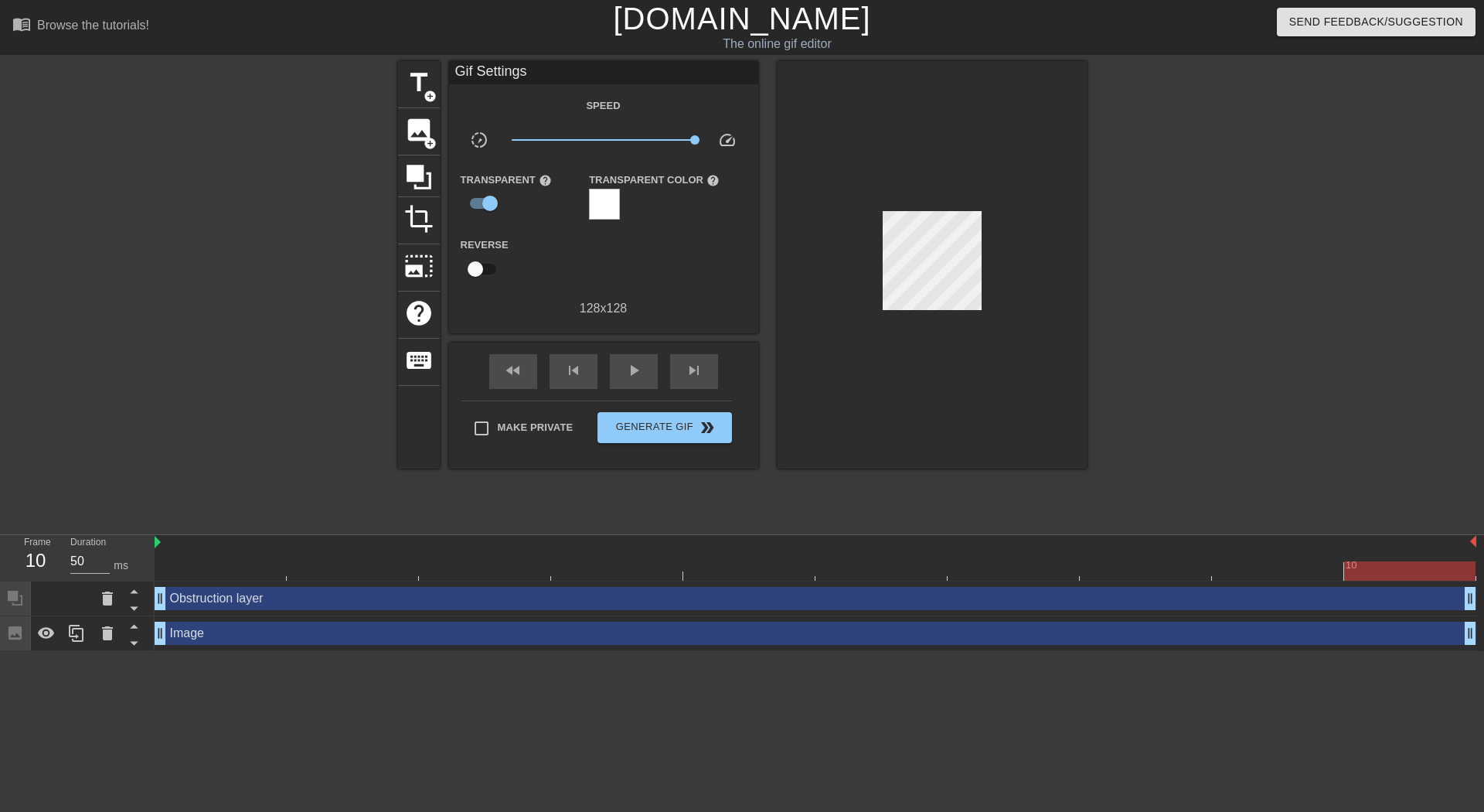
click at [577, 214] on div "Transparent help" at bounding box center [514, 195] width 129 height 50
click at [604, 207] on div at bounding box center [604, 203] width 31 height 31
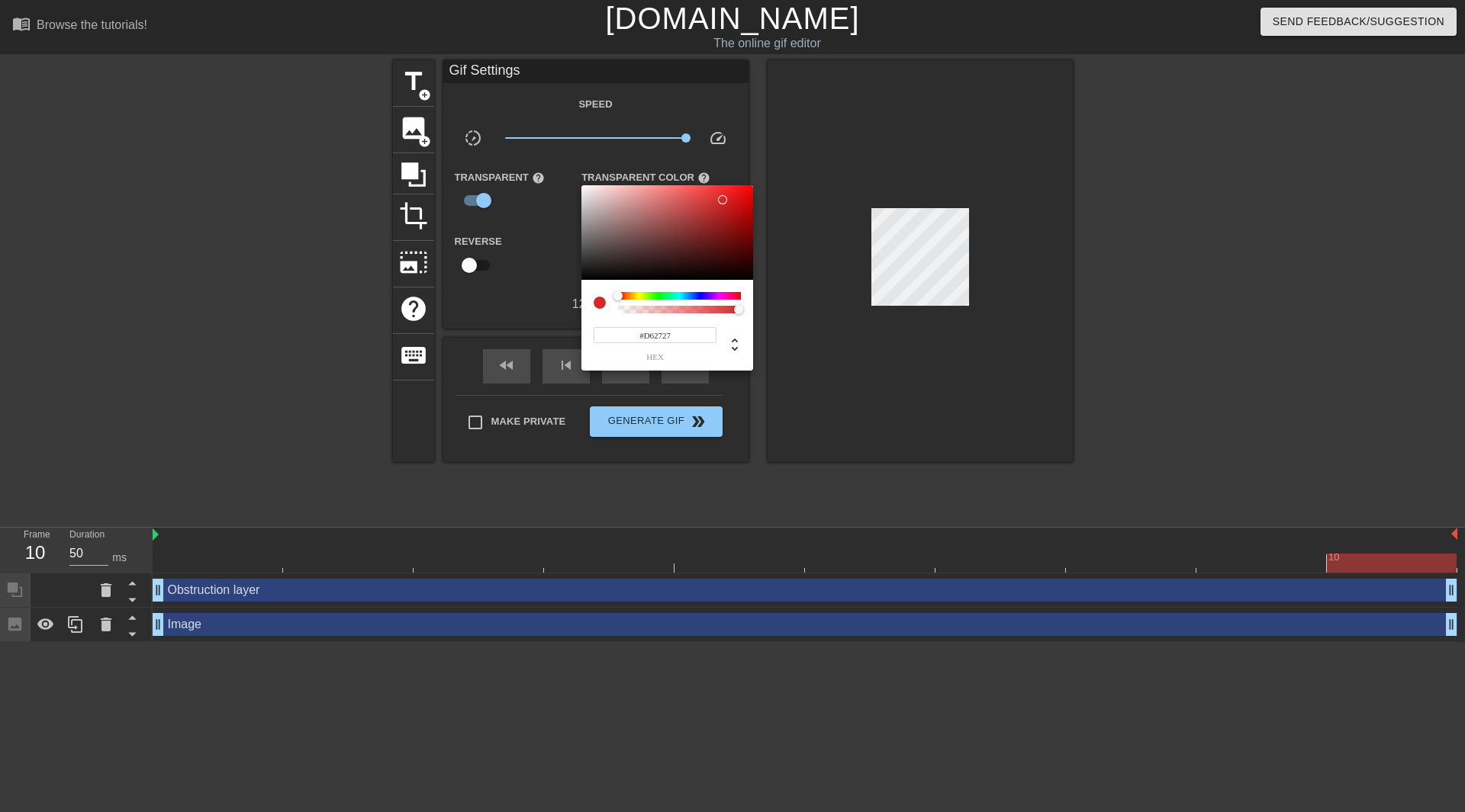
type input "#CEC8C8"
drag, startPoint x: 602, startPoint y: 225, endPoint x: 586, endPoint y: 204, distance: 26.4
click at [586, 204] on div at bounding box center [667, 232] width 172 height 95
click at [797, 394] on div at bounding box center [732, 406] width 1465 height 812
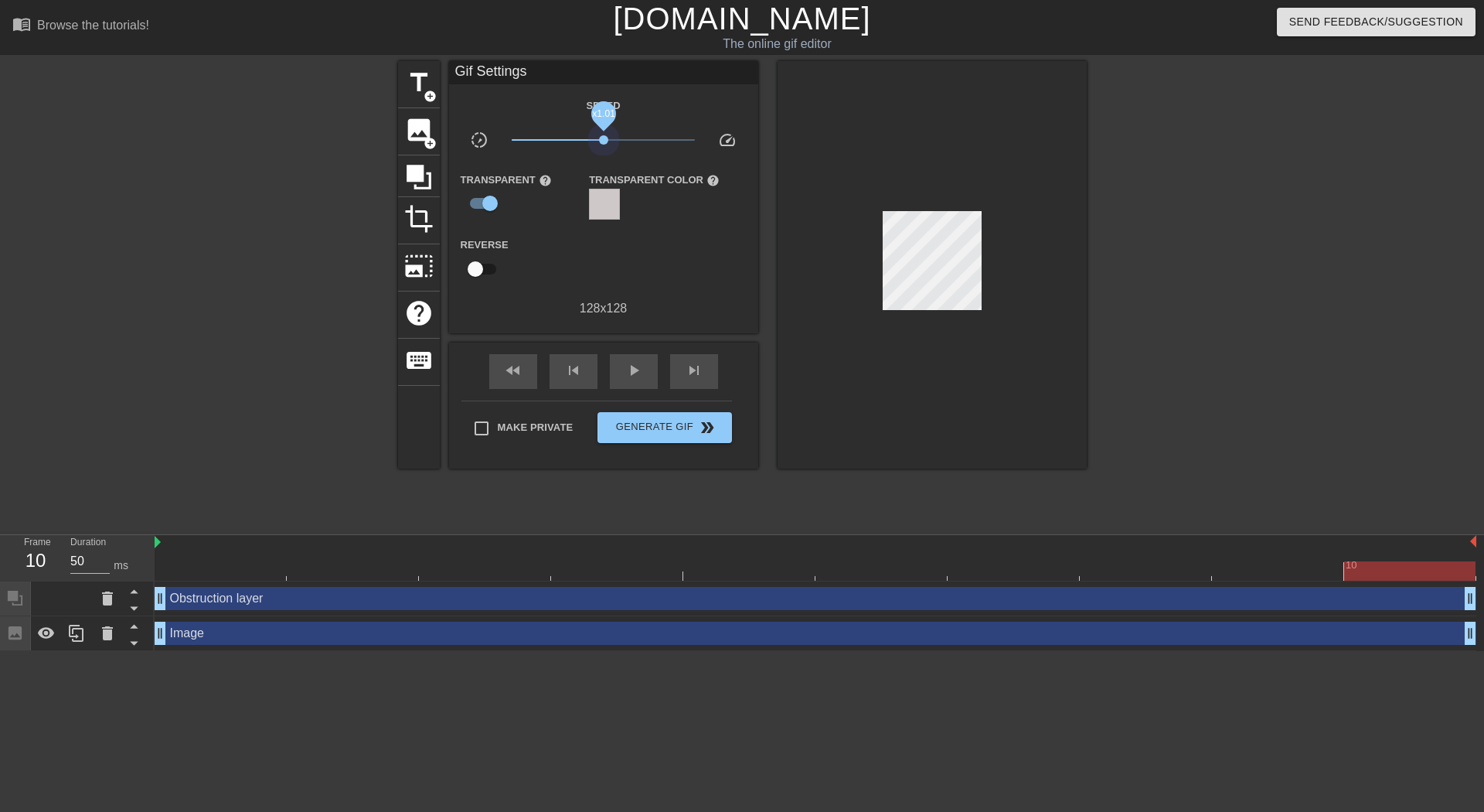
drag, startPoint x: 694, startPoint y: 135, endPoint x: 604, endPoint y: 152, distance: 91.6
click at [604, 152] on div "x1.01" at bounding box center [603, 142] width 206 height 24
click at [686, 422] on span "Generate Gif double_arrow" at bounding box center [664, 427] width 122 height 19
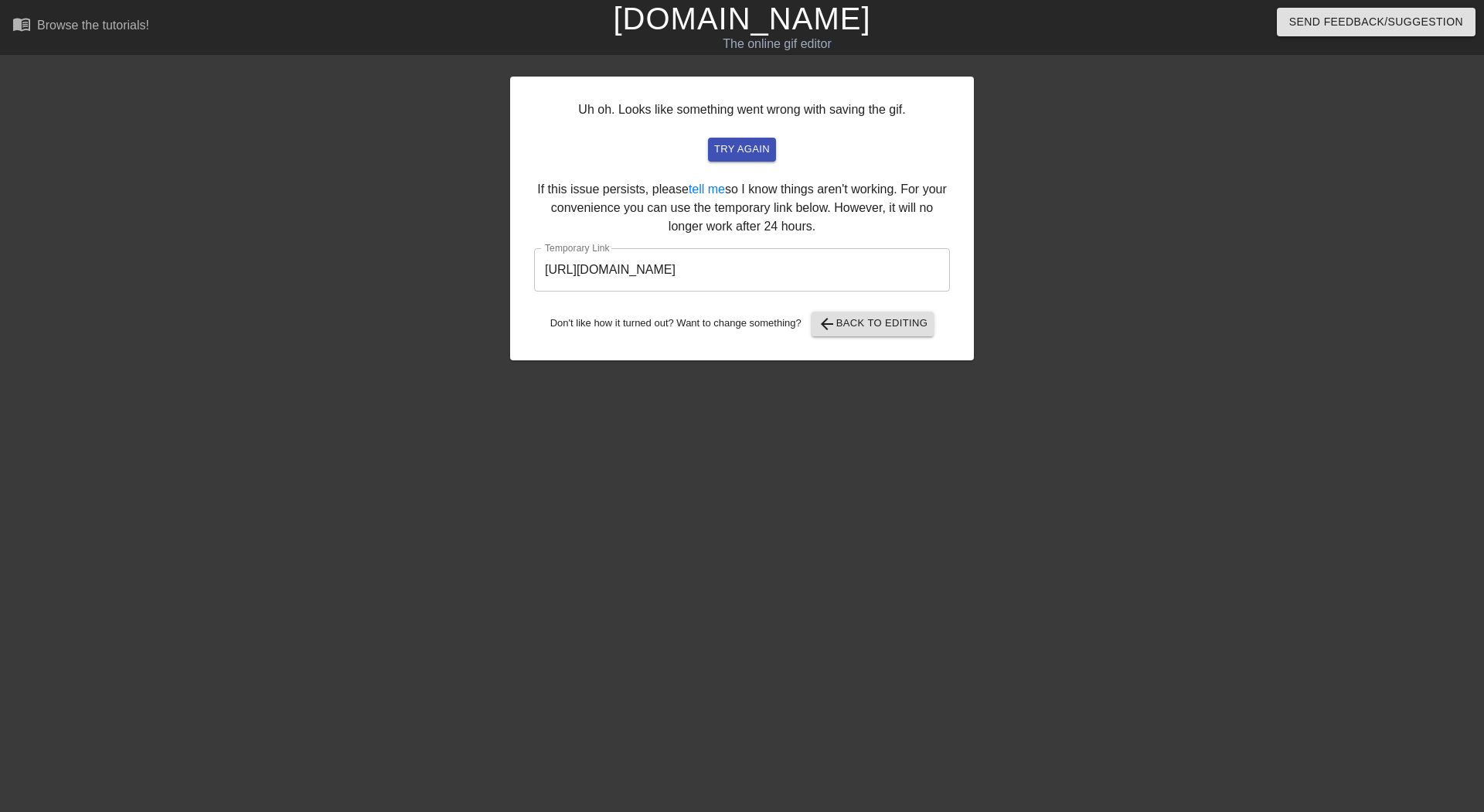
click at [809, 302] on div "Uh oh. Looks like something went wrong with saving the gif. try again If this i…" at bounding box center [742, 217] width 464 height 284
click at [801, 280] on input "[URL][DOMAIN_NAME]" at bounding box center [742, 270] width 416 height 43
drag, startPoint x: 919, startPoint y: 361, endPoint x: 905, endPoint y: 339, distance: 26.1
click at [908, 343] on div "Uh oh. Looks like something went wrong with saving the gif. try again If this i…" at bounding box center [742, 293] width 464 height 464
click at [881, 303] on div "Uh oh. Looks like something went wrong with saving the gif. try again If this i…" at bounding box center [742, 217] width 464 height 284
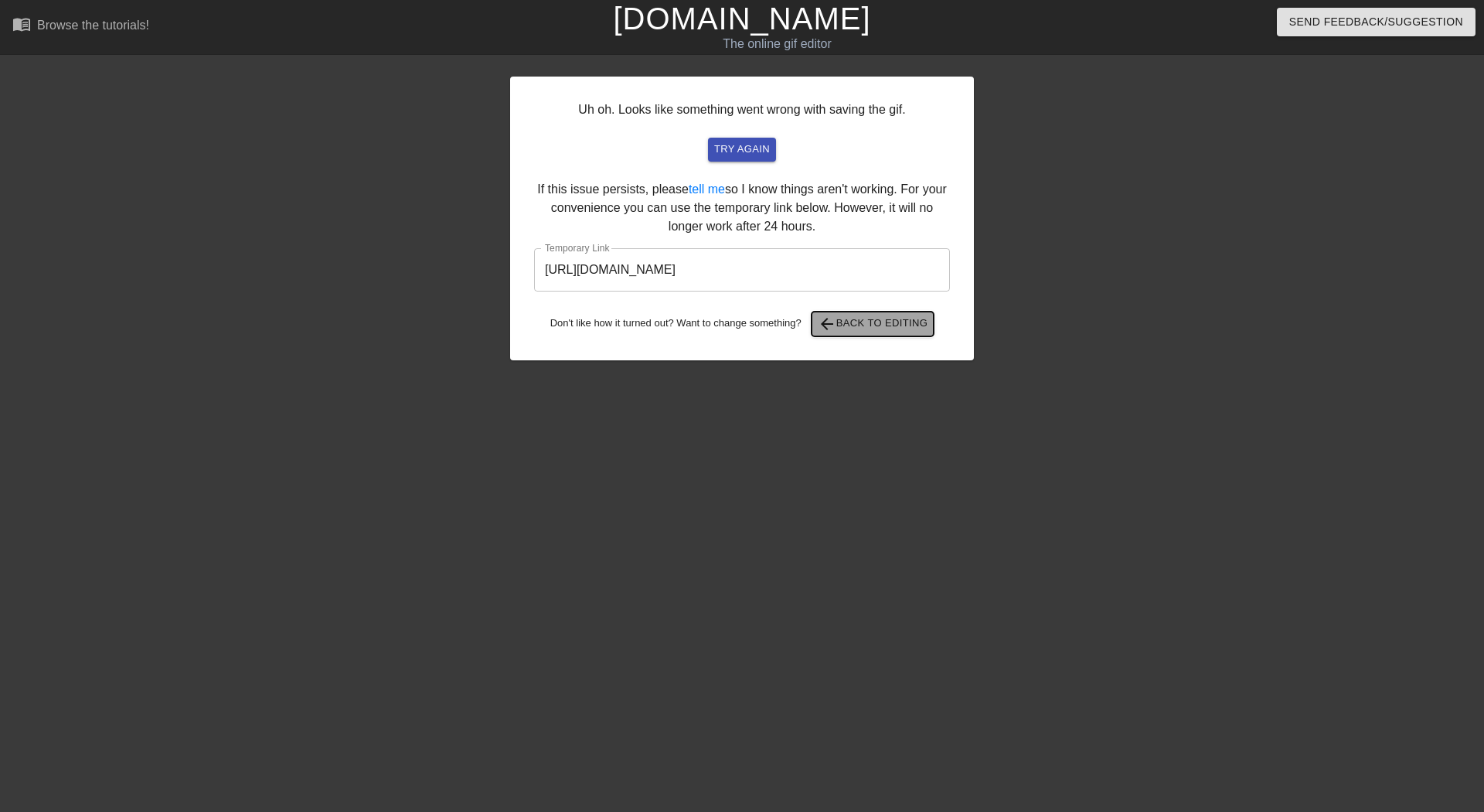
click at [887, 325] on span "arrow_back Back to Editing" at bounding box center [873, 323] width 111 height 19
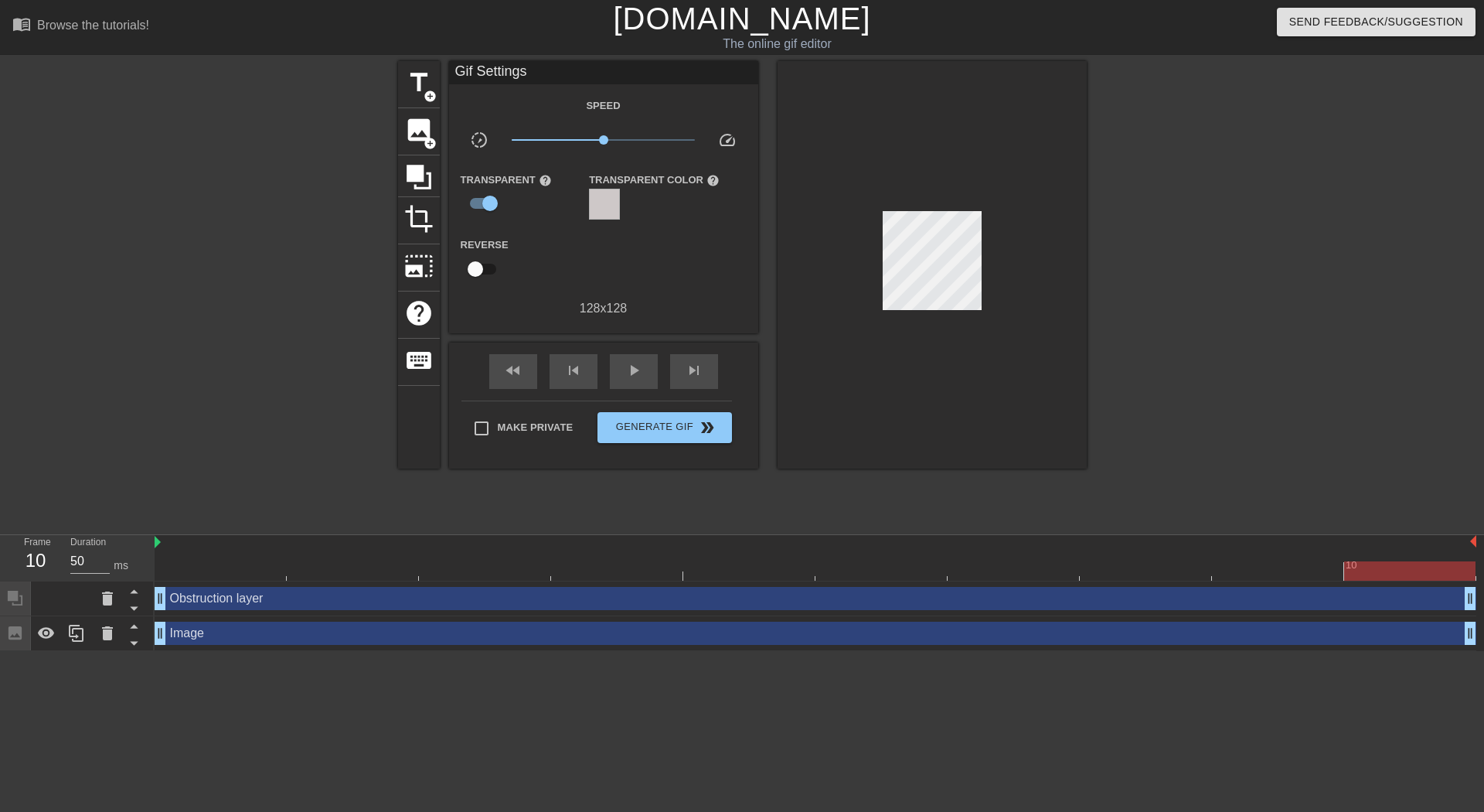
click at [602, 204] on div at bounding box center [604, 203] width 31 height 31
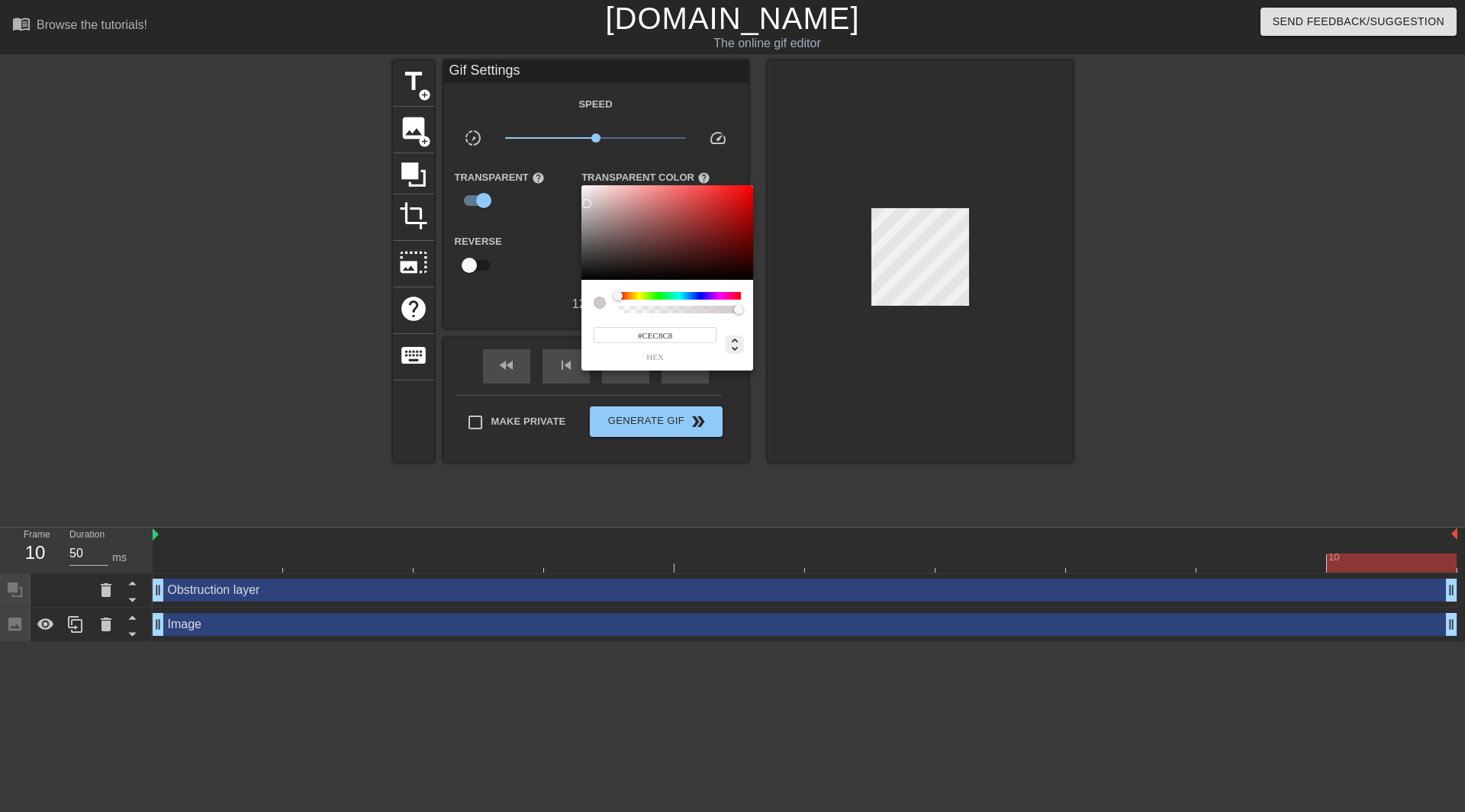
click at [735, 353] on icon at bounding box center [734, 344] width 19 height 19
type input "0"
type input "6%"
type input "80%"
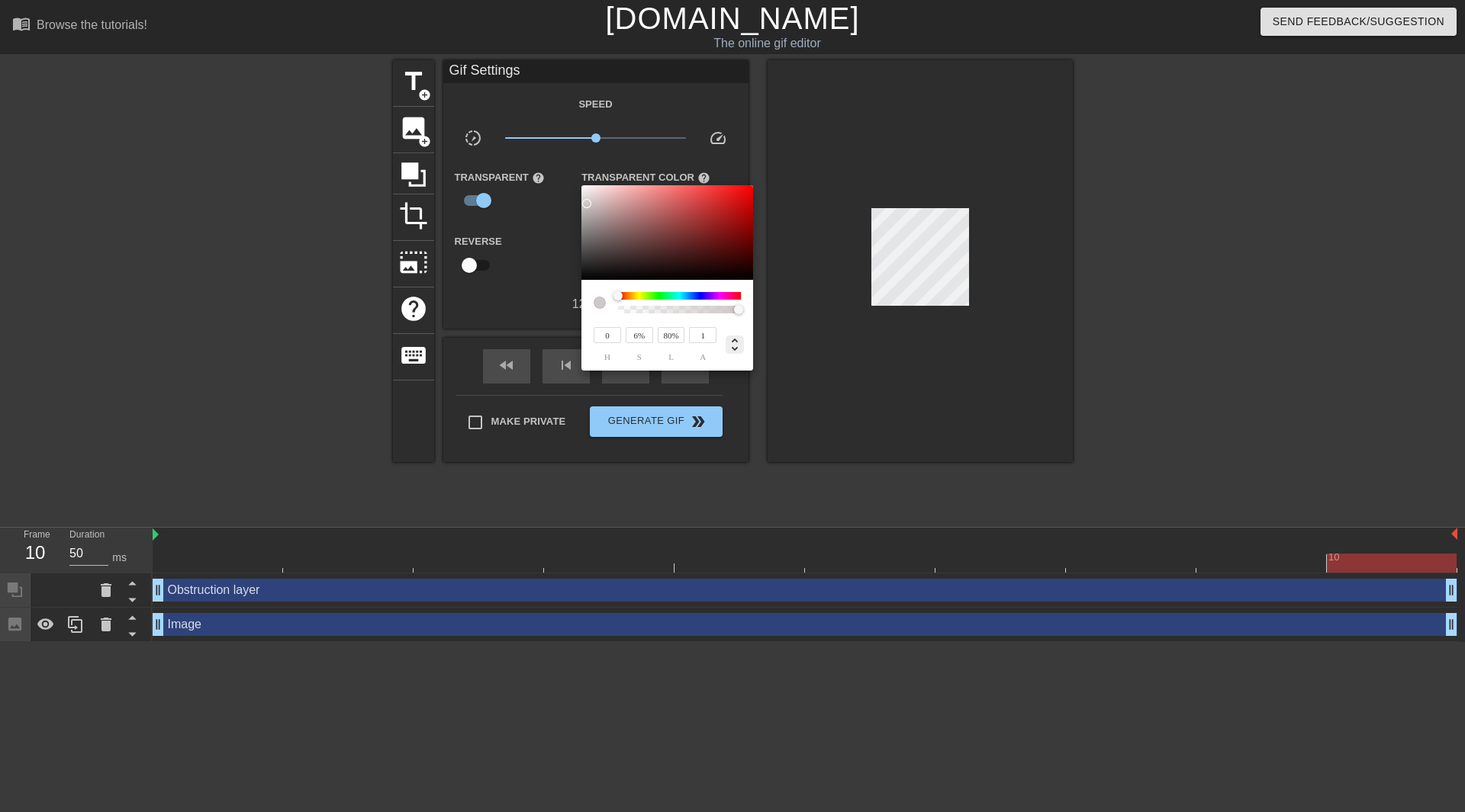
click at [735, 353] on icon at bounding box center [734, 344] width 19 height 19
drag, startPoint x: 616, startPoint y: 335, endPoint x: 499, endPoint y: 359, distance: 119.4
click at [490, 353] on div "206 r 200 g 200 b 1 a" at bounding box center [732, 406] width 1465 height 812
type input "214"
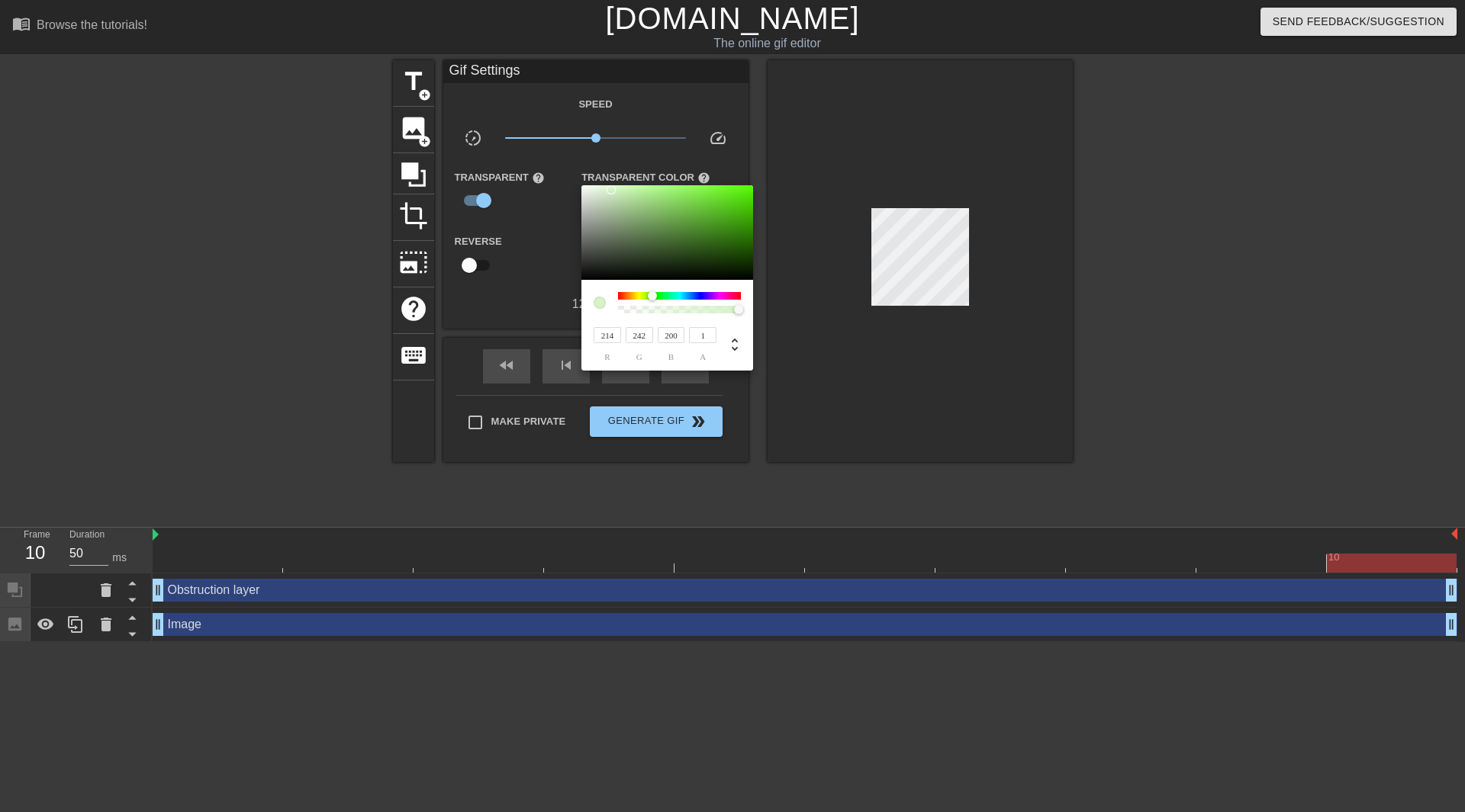
type input "242"
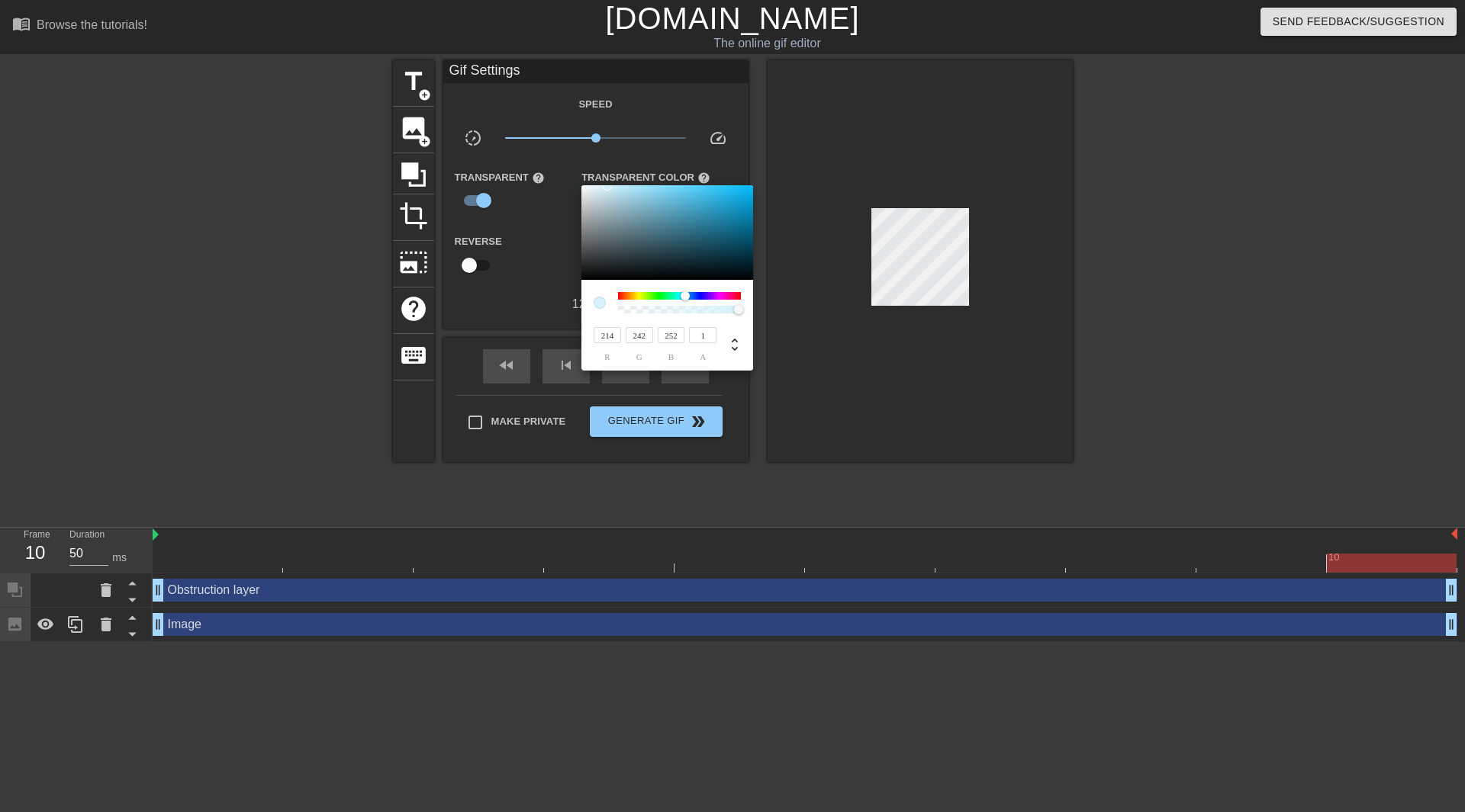
type input "252"
click at [773, 399] on div at bounding box center [732, 406] width 1465 height 812
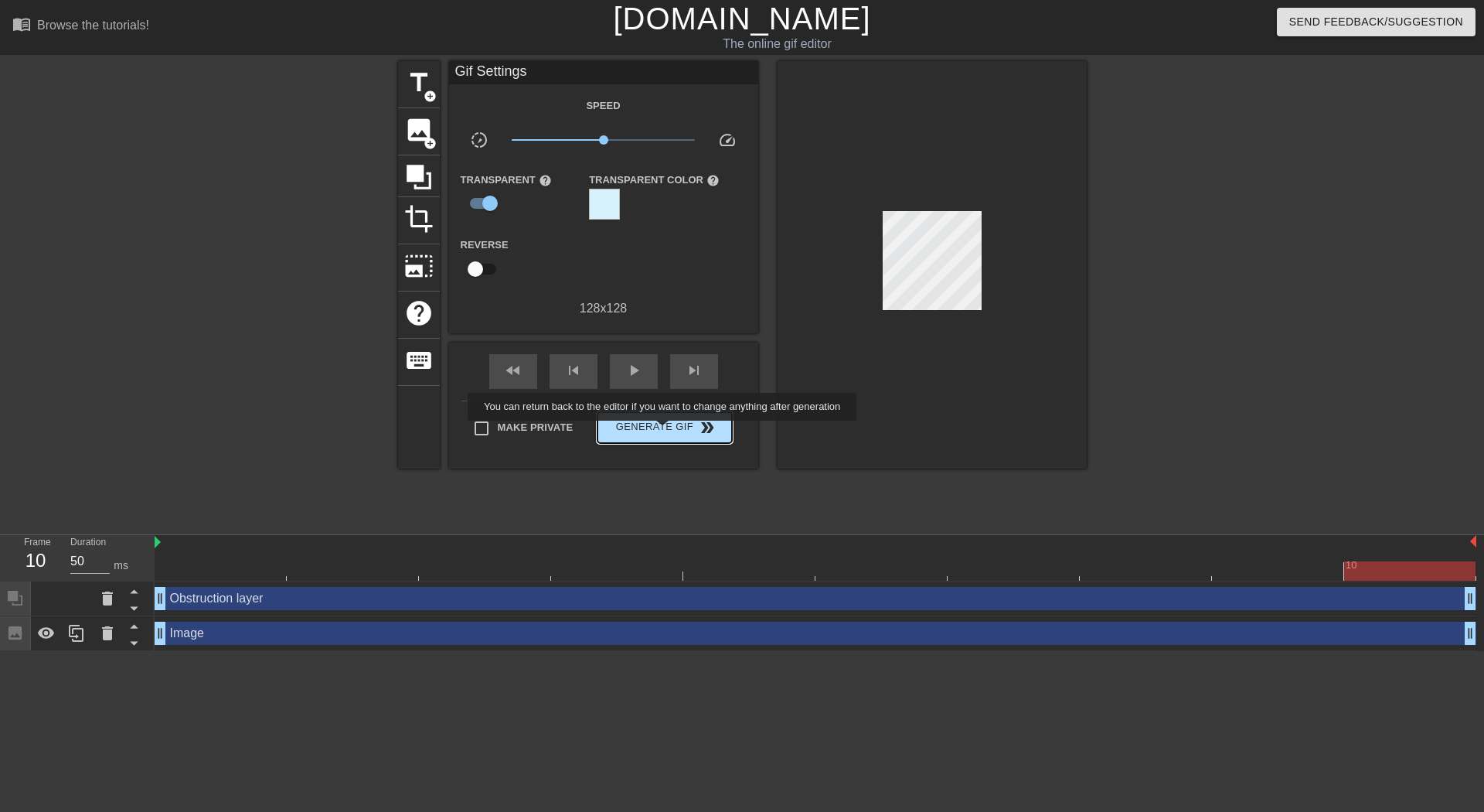
click at [664, 432] on span "Generate Gif double_arrow" at bounding box center [664, 427] width 122 height 19
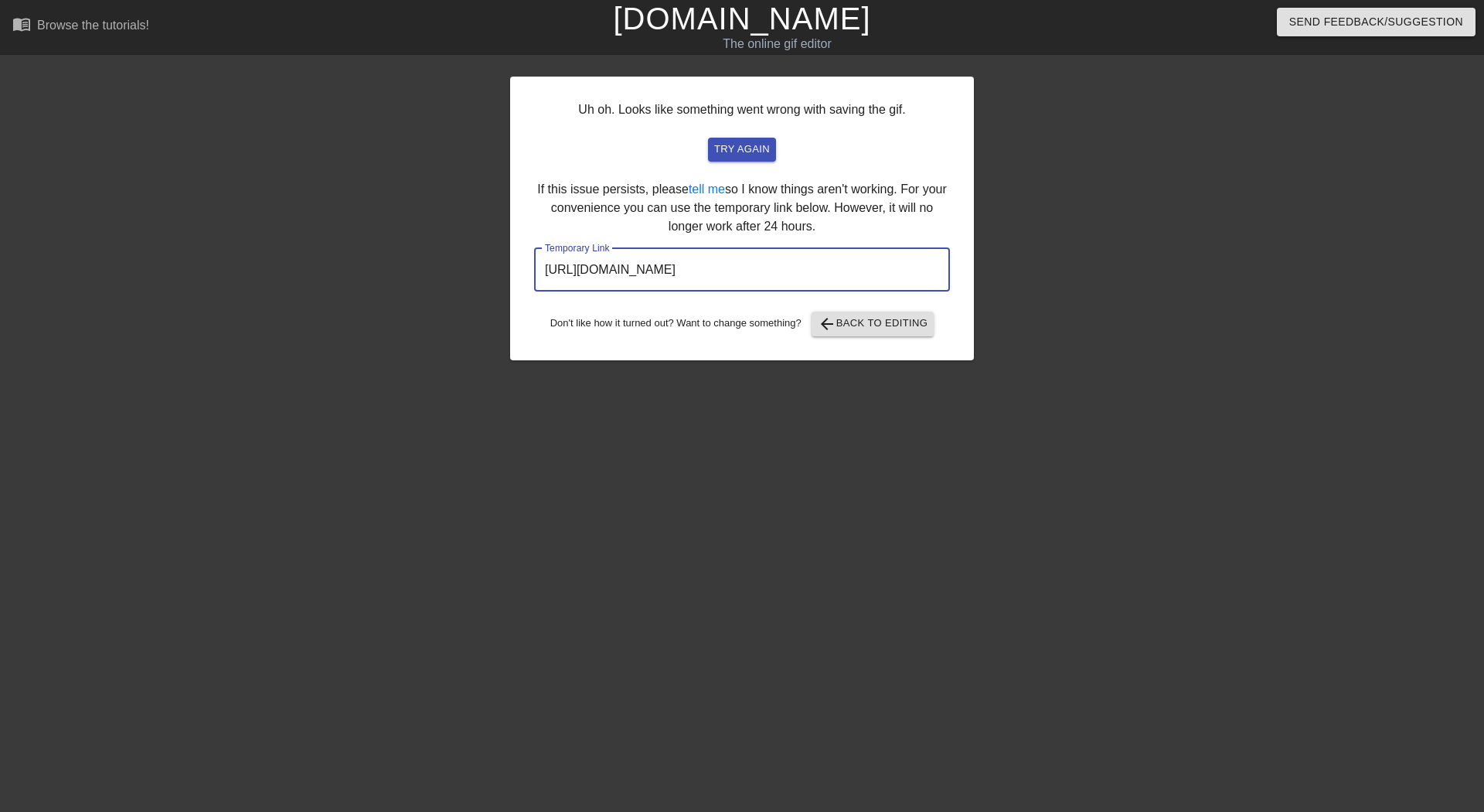
click at [763, 276] on input "[URL][DOMAIN_NAME]" at bounding box center [742, 270] width 416 height 43
drag, startPoint x: 774, startPoint y: 149, endPoint x: 841, endPoint y: 299, distance: 164.3
click at [841, 299] on div "Uh oh. Looks like something went wrong with saving the gif. try again If this i…" at bounding box center [742, 217] width 464 height 284
click at [854, 316] on span "arrow_back Back to Editing" at bounding box center [873, 323] width 111 height 19
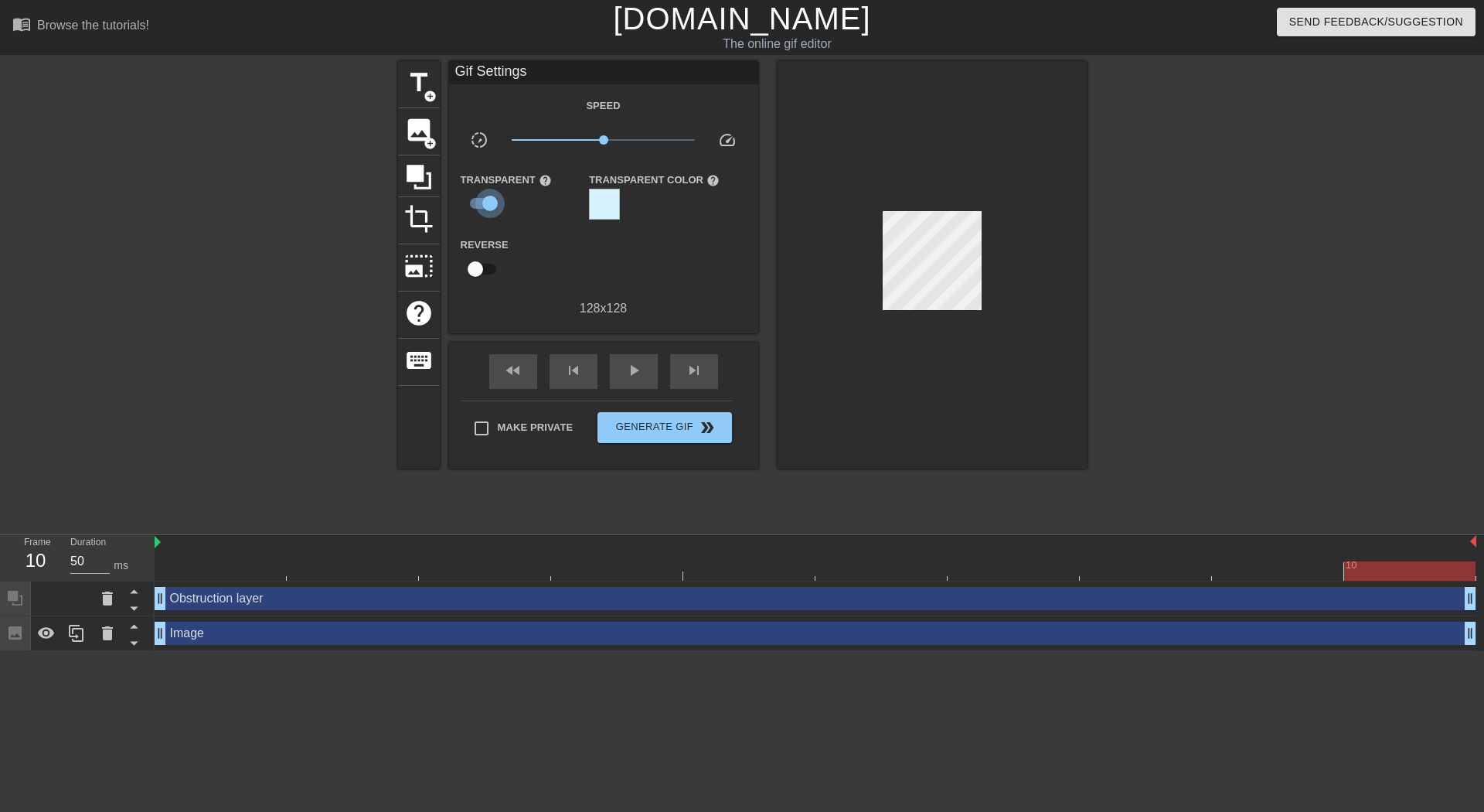
click at [491, 203] on input "checkbox" at bounding box center [490, 203] width 88 height 30
click at [491, 203] on input "checkbox" at bounding box center [475, 203] width 88 height 30
checkbox input "true"
click at [606, 210] on div at bounding box center [604, 203] width 31 height 31
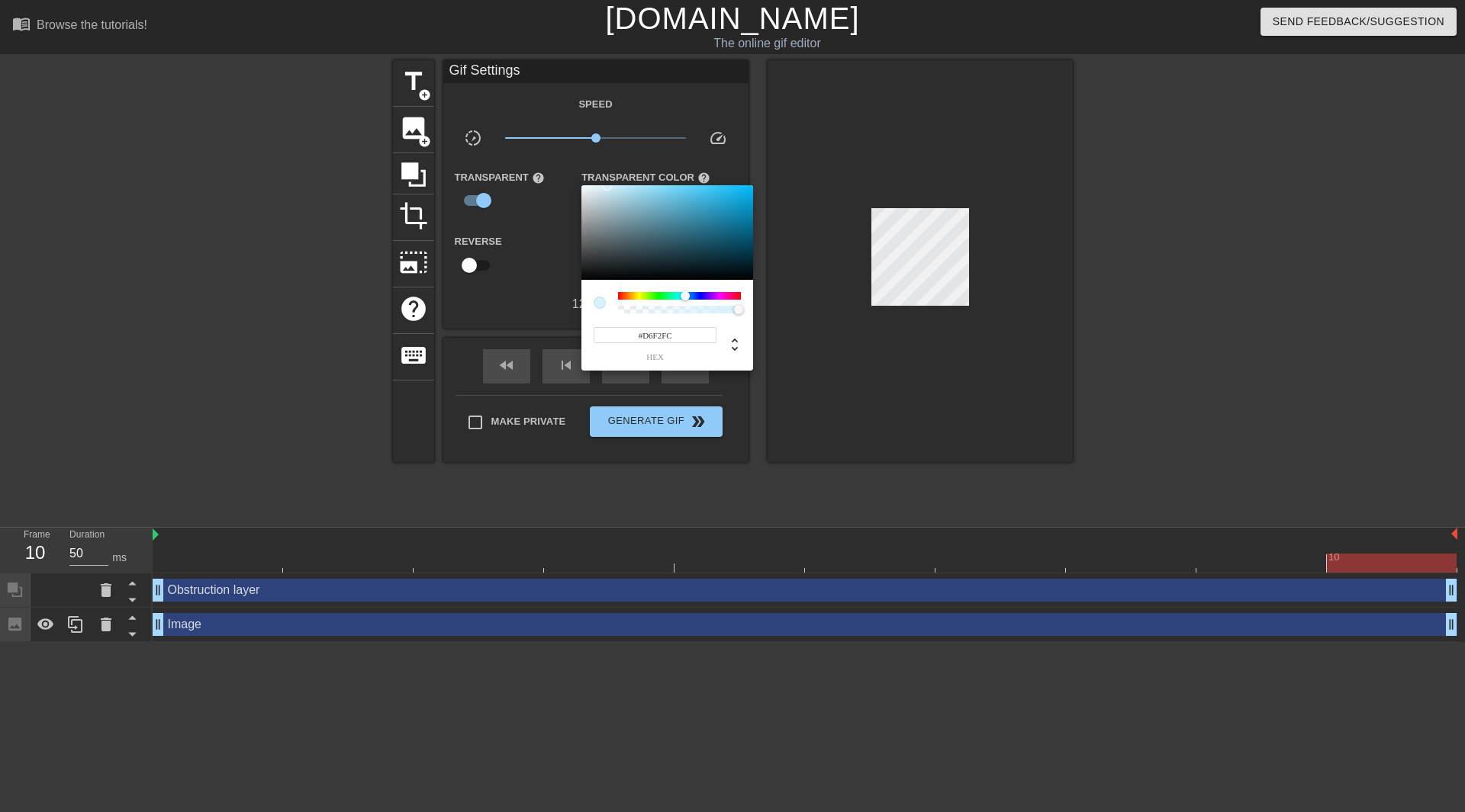
click at [1006, 131] on div at bounding box center [732, 406] width 1465 height 812
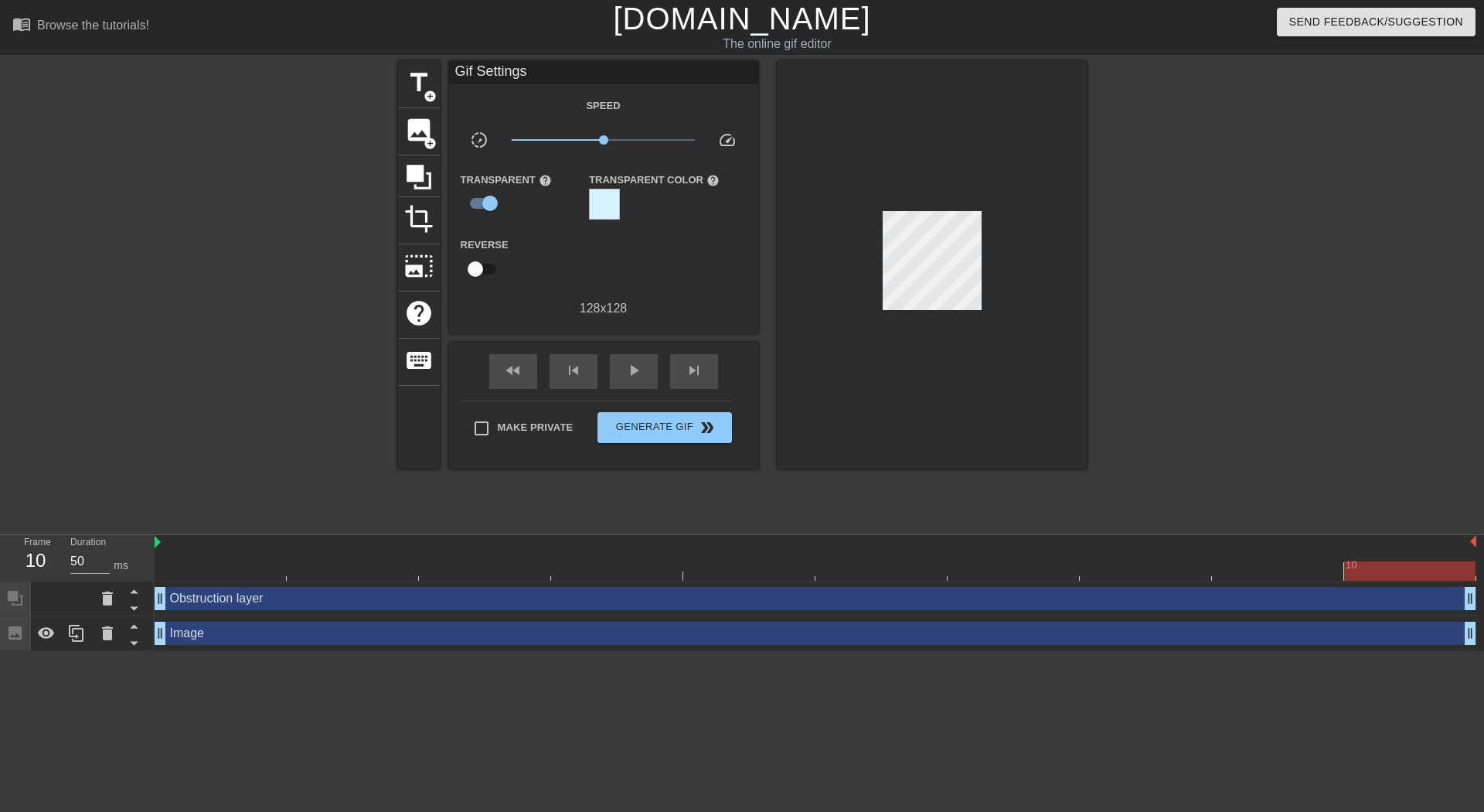
click at [599, 203] on div at bounding box center [604, 203] width 31 height 31
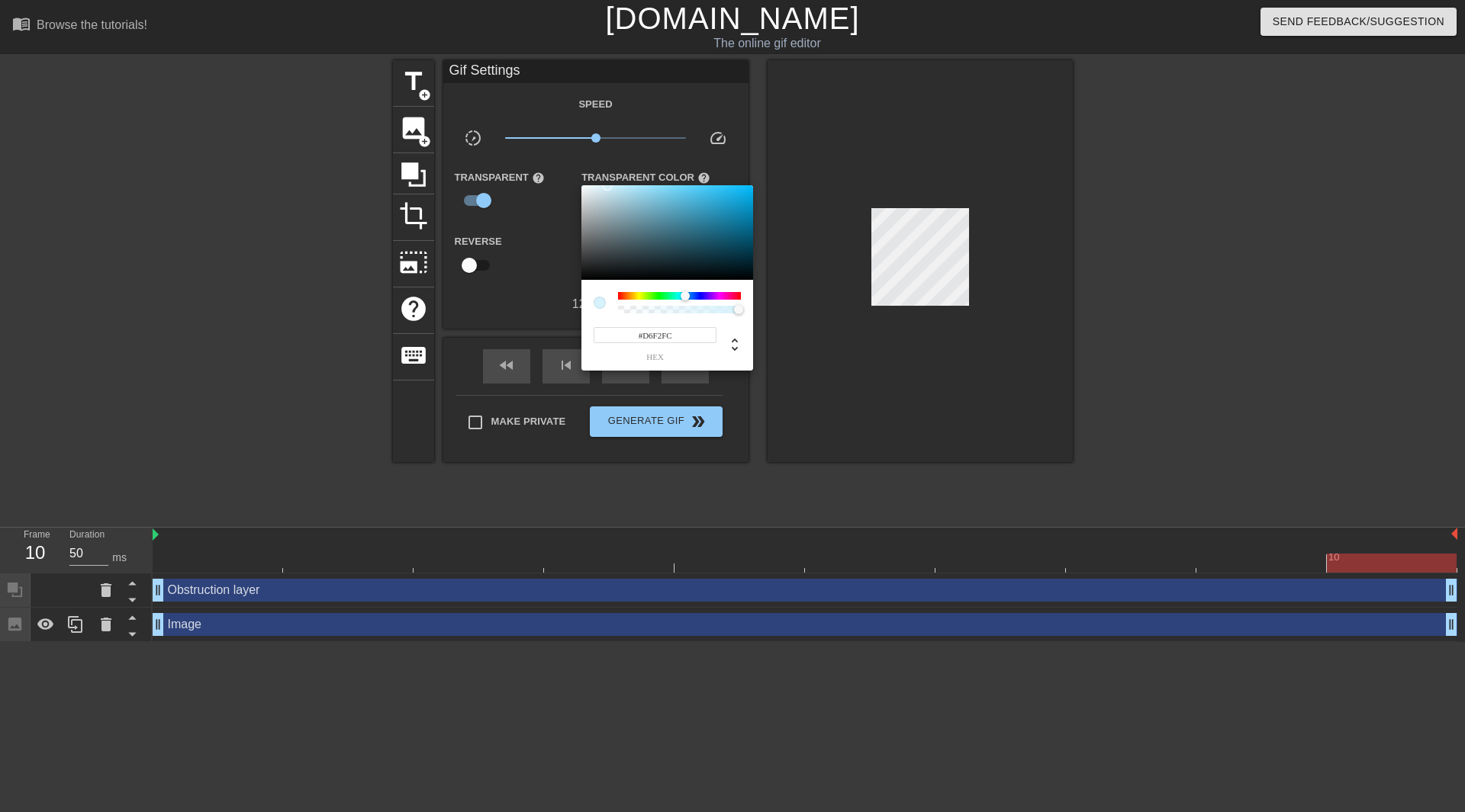
click at [761, 434] on div at bounding box center [732, 406] width 1465 height 812
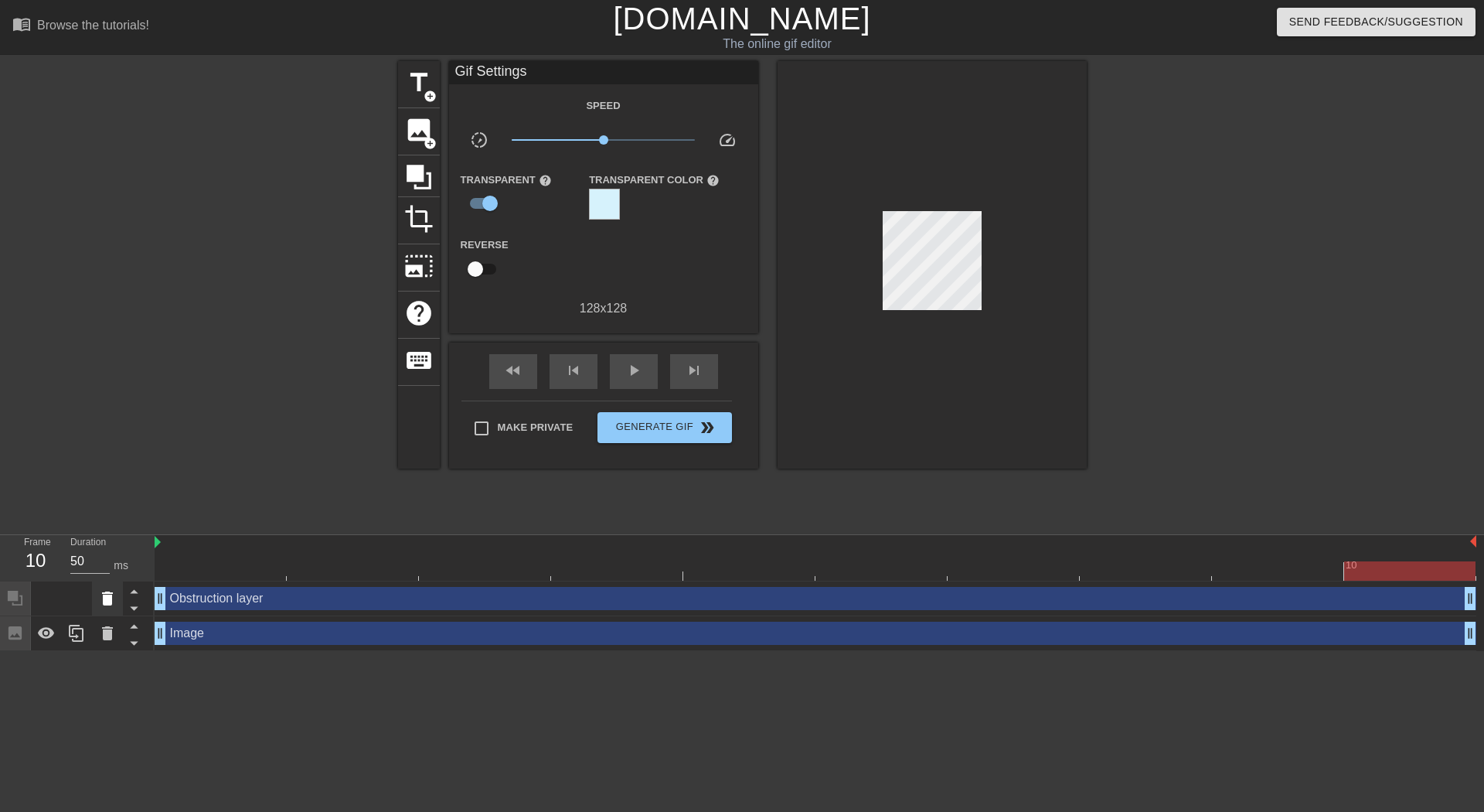
click at [107, 603] on icon at bounding box center [107, 599] width 11 height 14
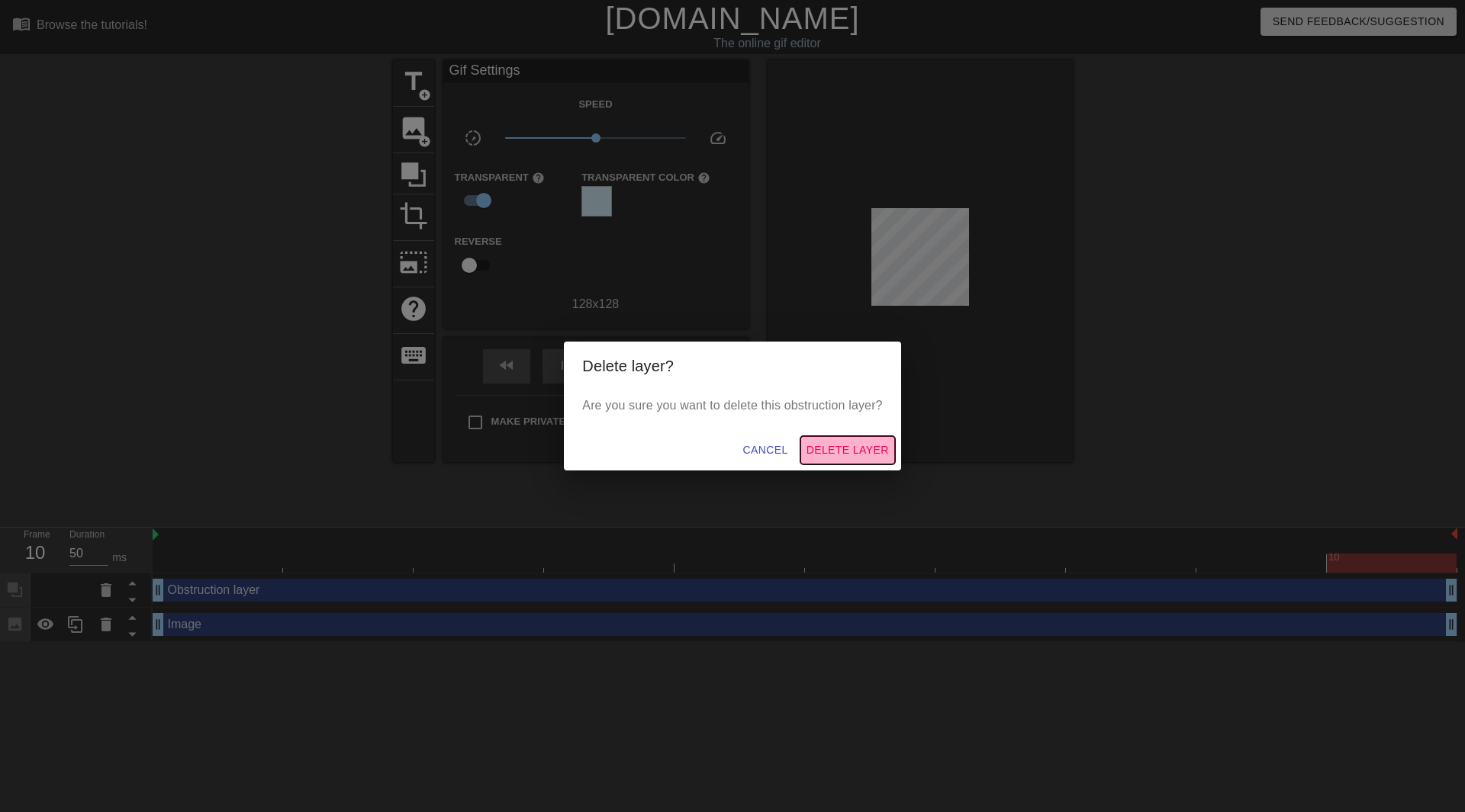
click at [823, 445] on span "Delete Layer" at bounding box center [848, 450] width 83 height 19
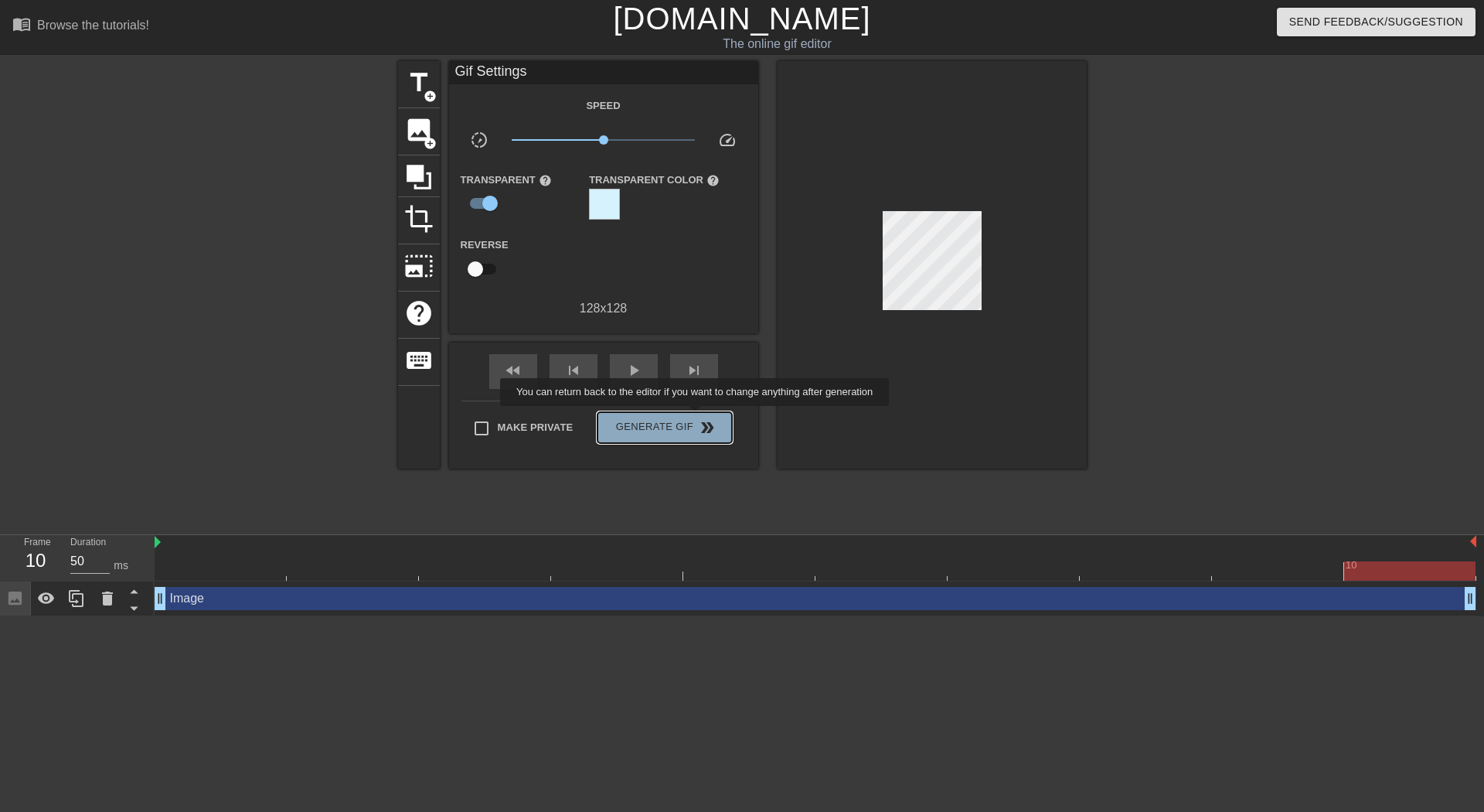
click at [697, 418] on span "Generate Gif double_arrow" at bounding box center [664, 427] width 122 height 19
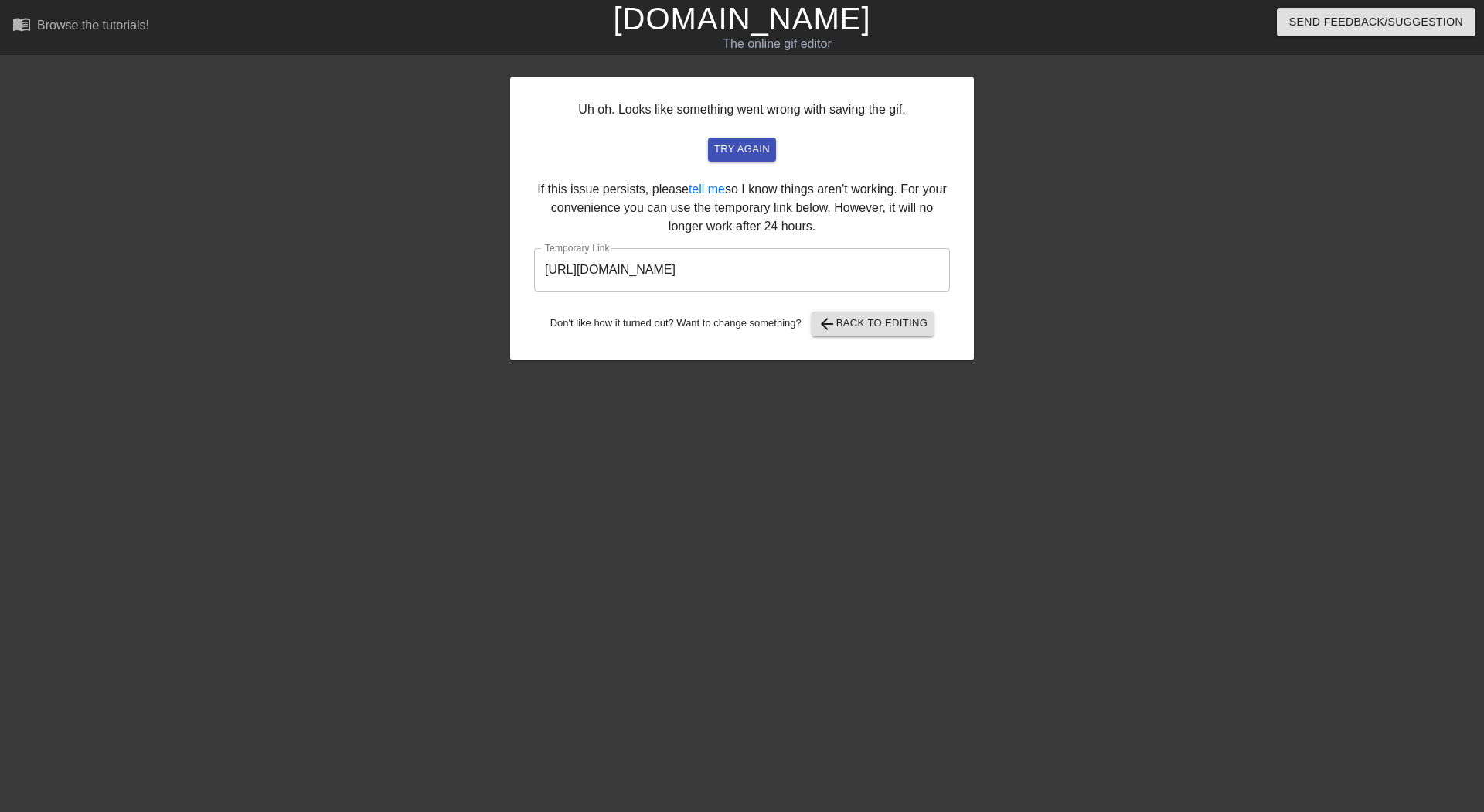
click at [745, 277] on input "[URL][DOMAIN_NAME]" at bounding box center [742, 270] width 416 height 43
